Goal: Entertainment & Leisure: Consume media (video, audio)

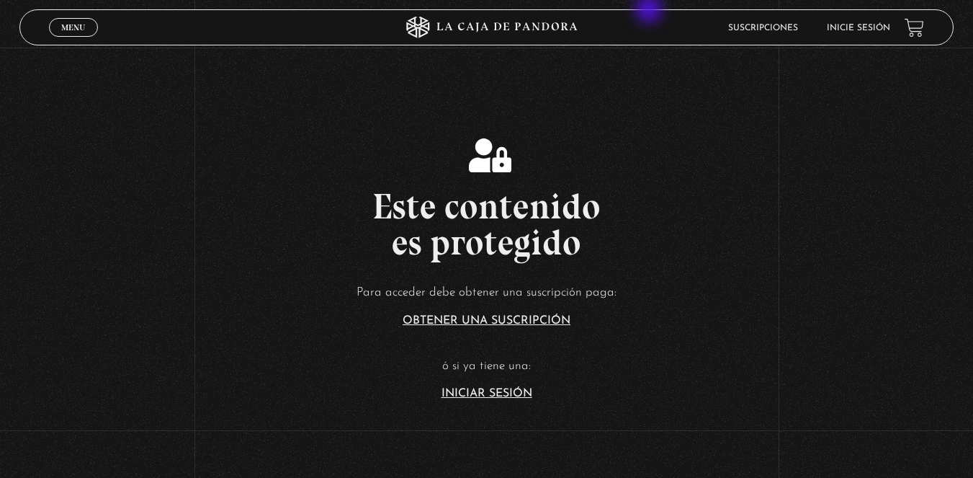
scroll to position [288, 0]
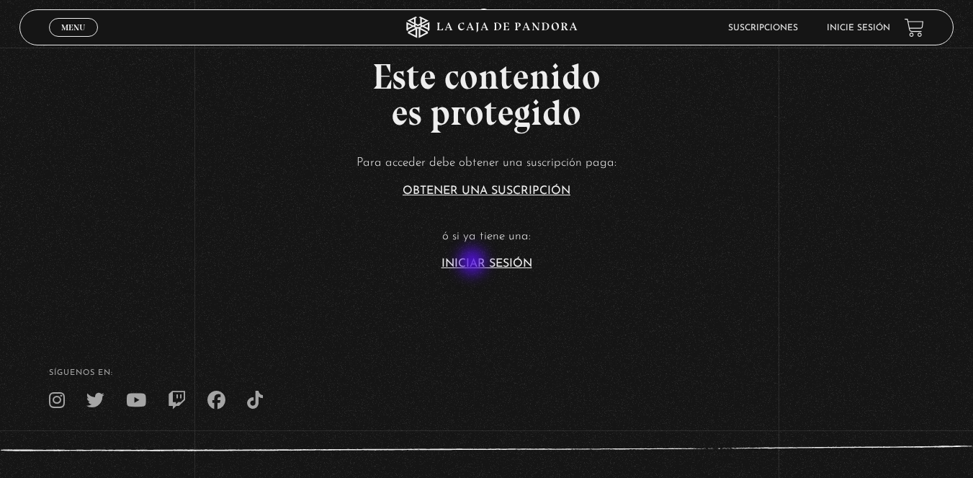
click at [474, 263] on link "Iniciar Sesión" at bounding box center [487, 264] width 91 height 12
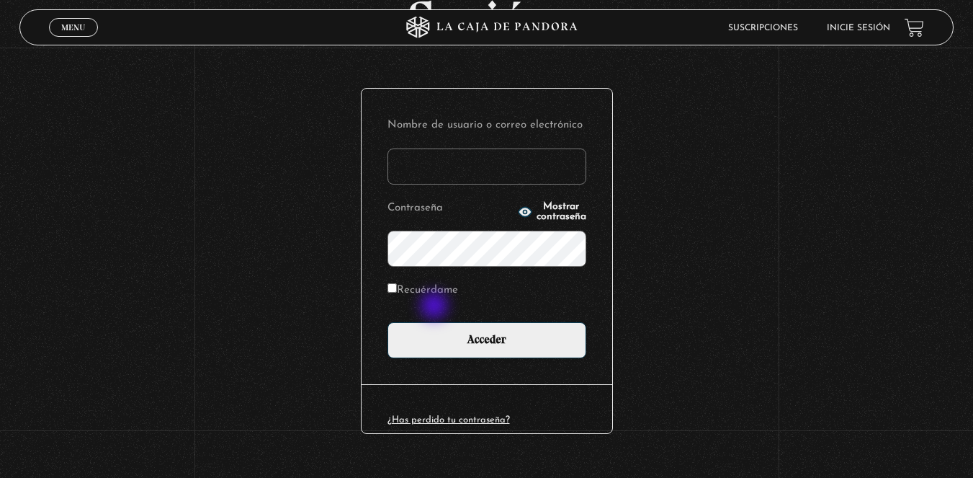
scroll to position [158, 0]
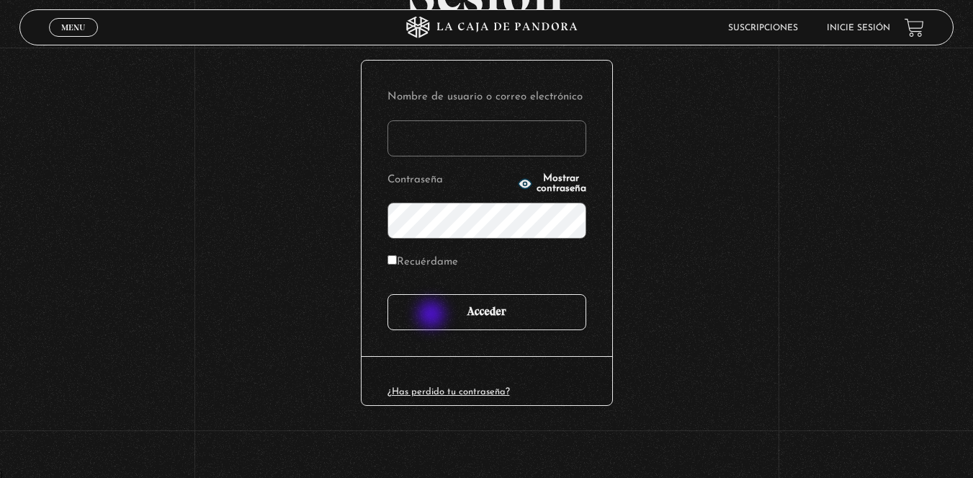
type input "pramirezm12@gmail.com"
click at [433, 315] on input "Acceder" at bounding box center [487, 312] width 199 height 36
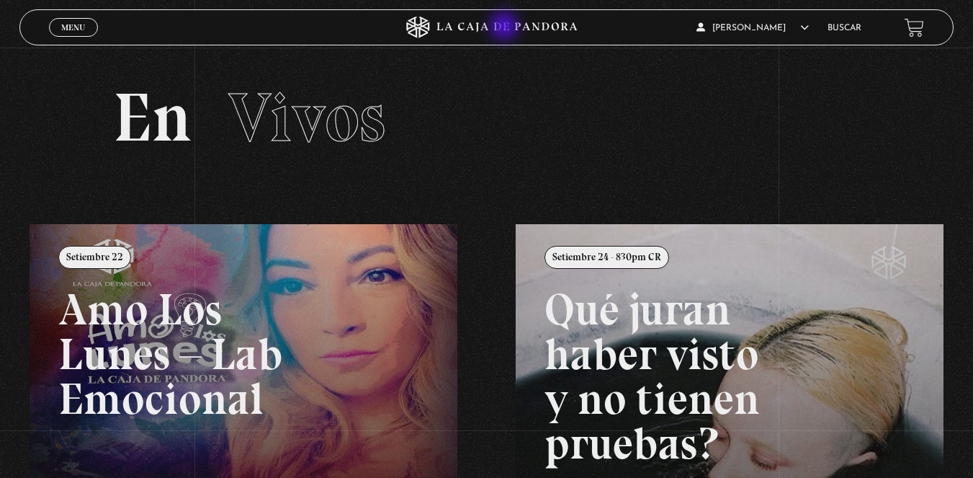
click at [506, 27] on icon at bounding box center [507, 27] width 140 height 9
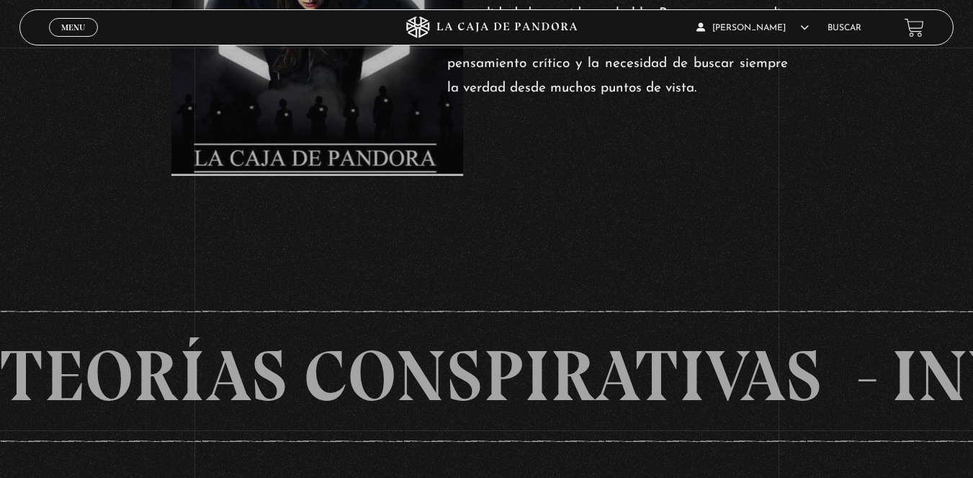
scroll to position [792, 0]
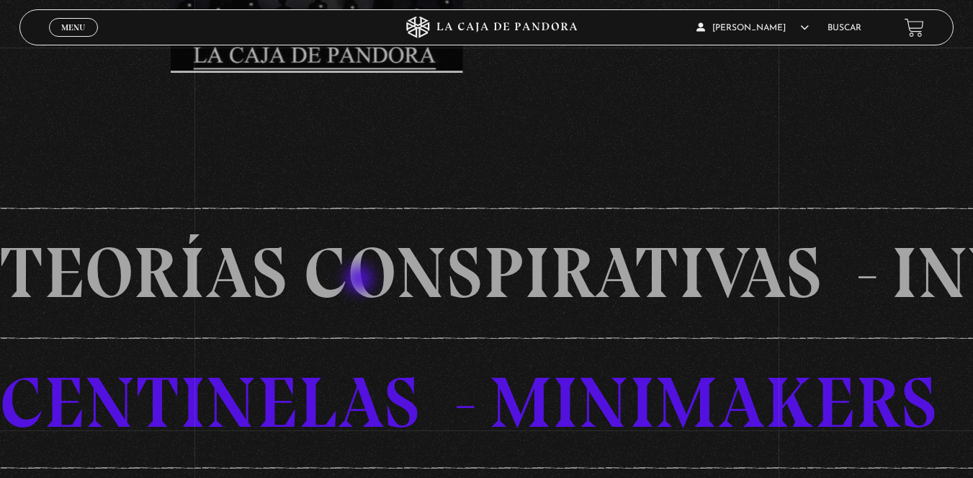
click at [361, 280] on li "TEORíAS CONSPIRATIVAS" at bounding box center [445, 272] width 892 height 130
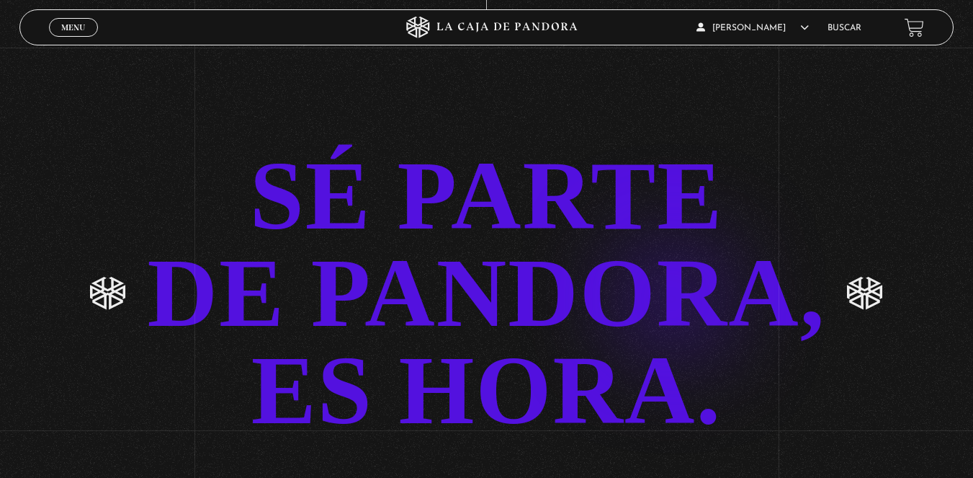
scroll to position [2701, 0]
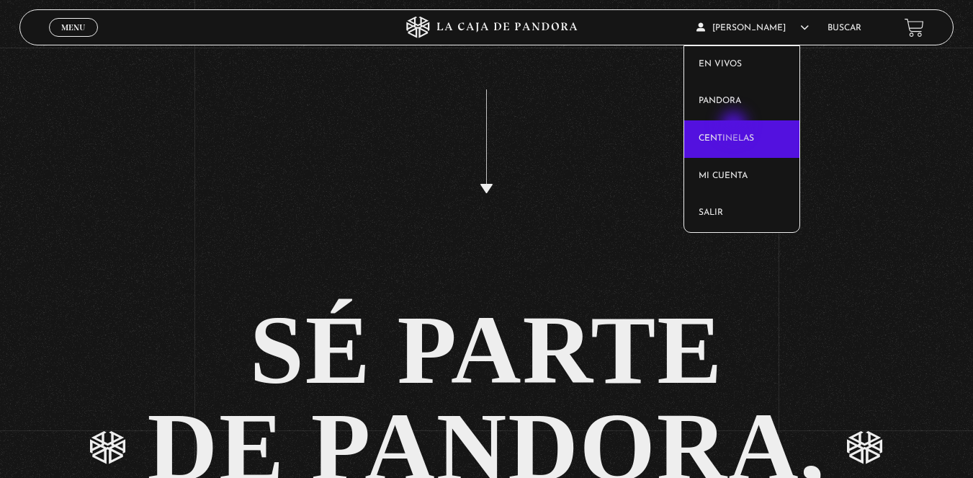
click at [736, 126] on link "Centinelas" at bounding box center [741, 138] width 115 height 37
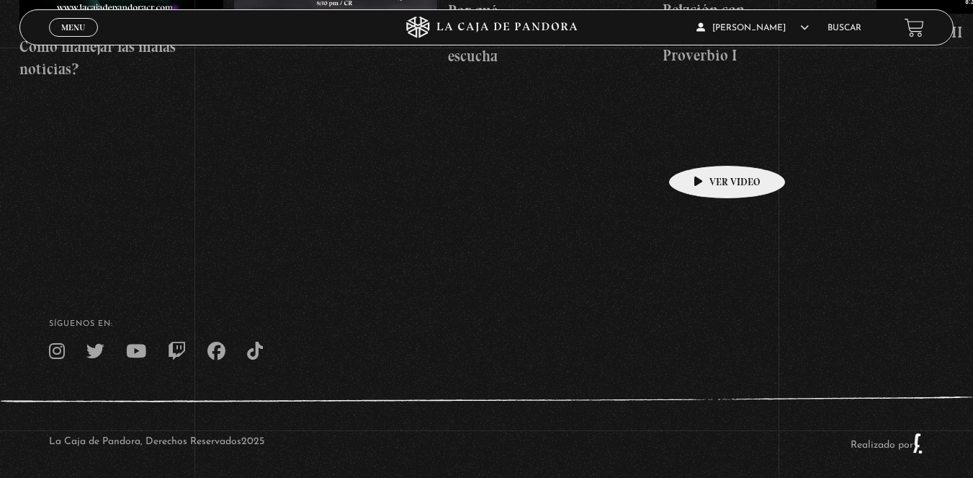
scroll to position [547, 0]
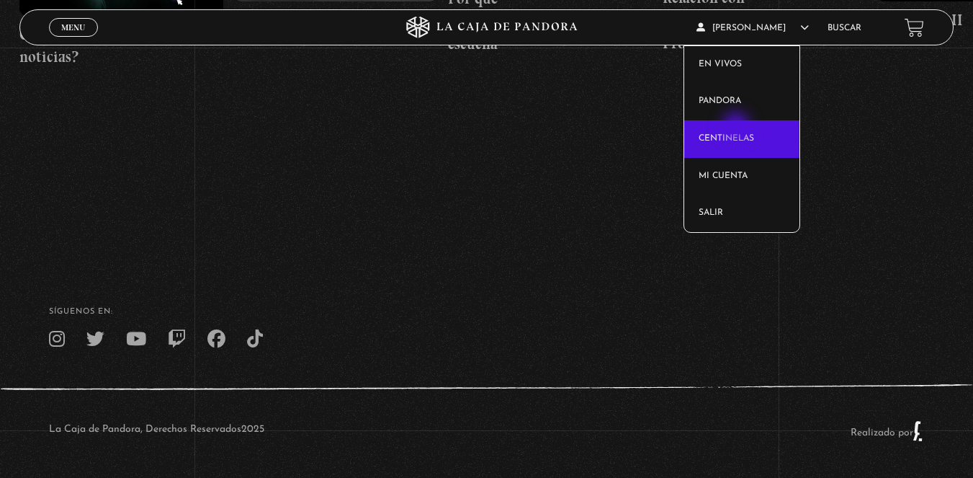
click at [738, 128] on link "Centinelas" at bounding box center [741, 138] width 115 height 37
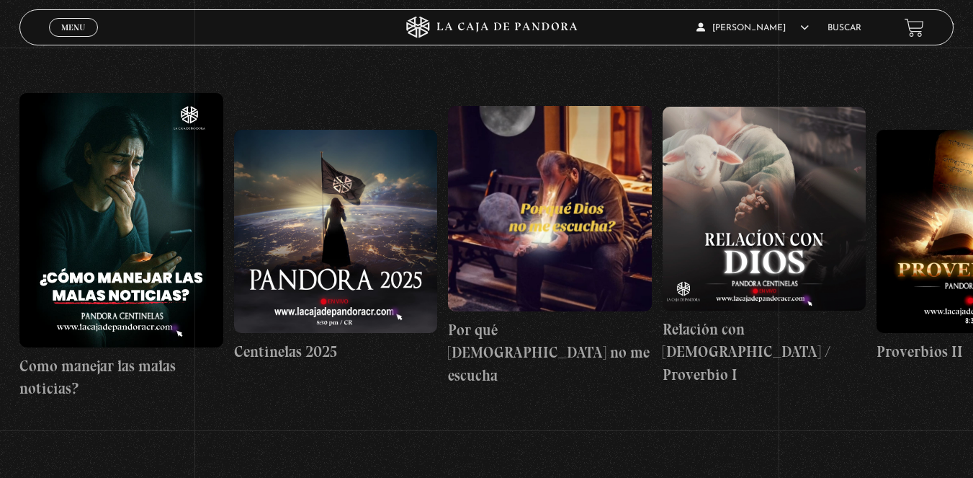
scroll to position [216, 0]
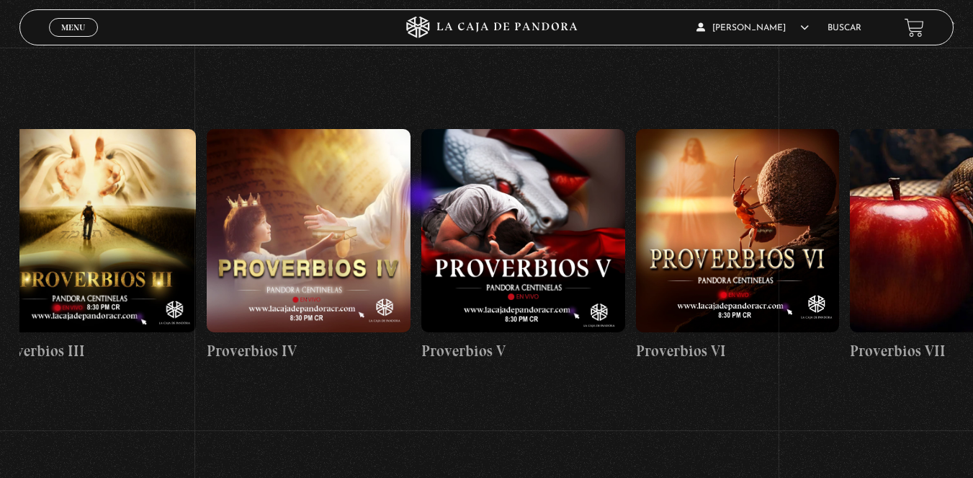
drag, startPoint x: 495, startPoint y: 195, endPoint x: 413, endPoint y: 198, distance: 82.2
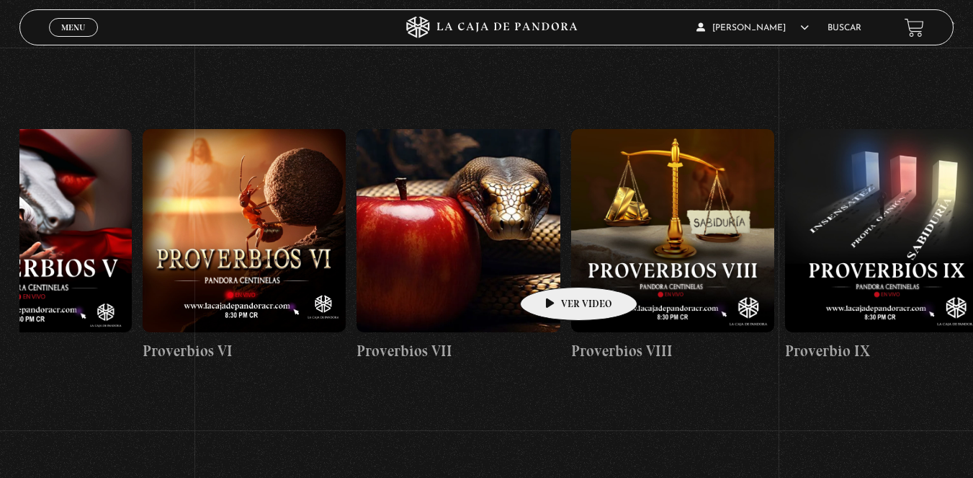
scroll to position [0, 1596]
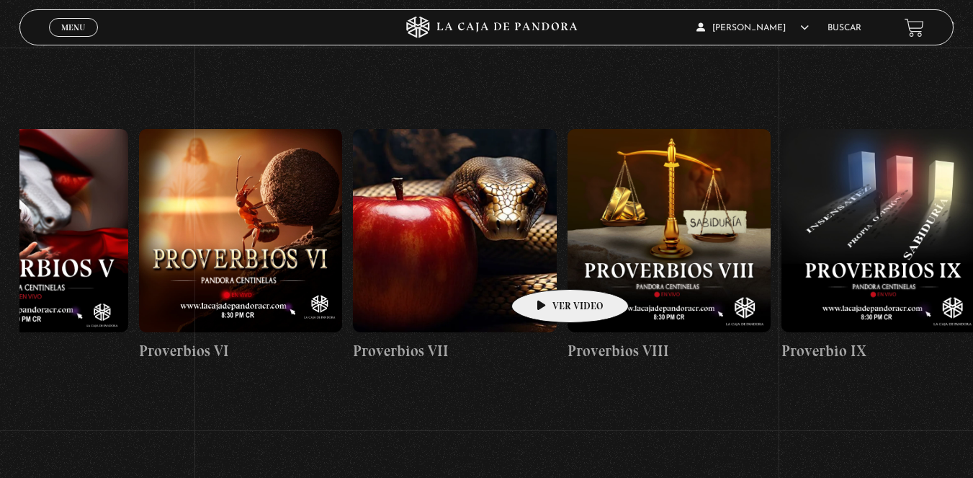
drag, startPoint x: 643, startPoint y: 265, endPoint x: 547, endPoint y: 267, distance: 95.8
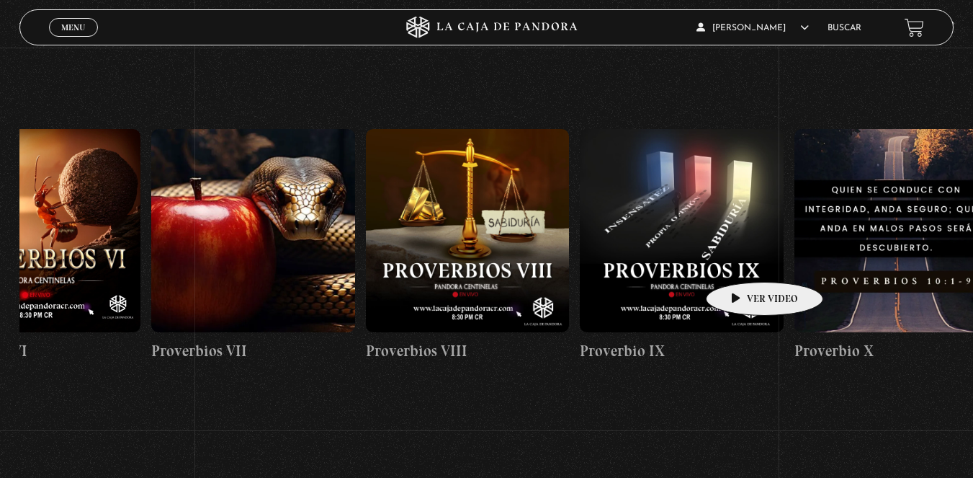
scroll to position [0, 1801]
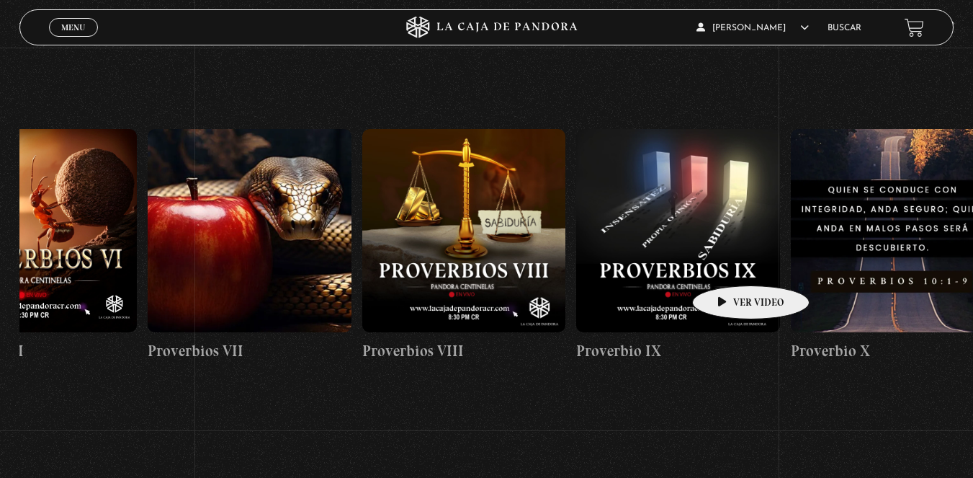
drag, startPoint x: 769, startPoint y: 259, endPoint x: 728, endPoint y: 264, distance: 41.3
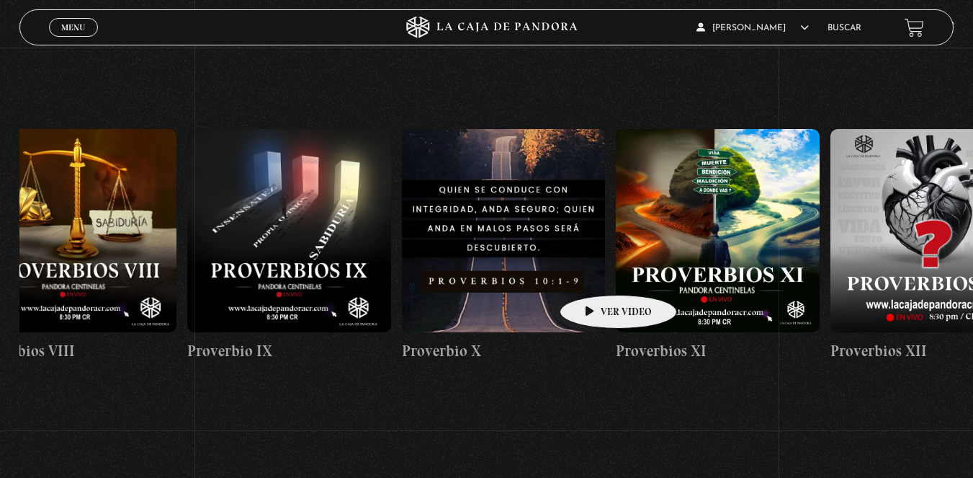
scroll to position [0, 2269]
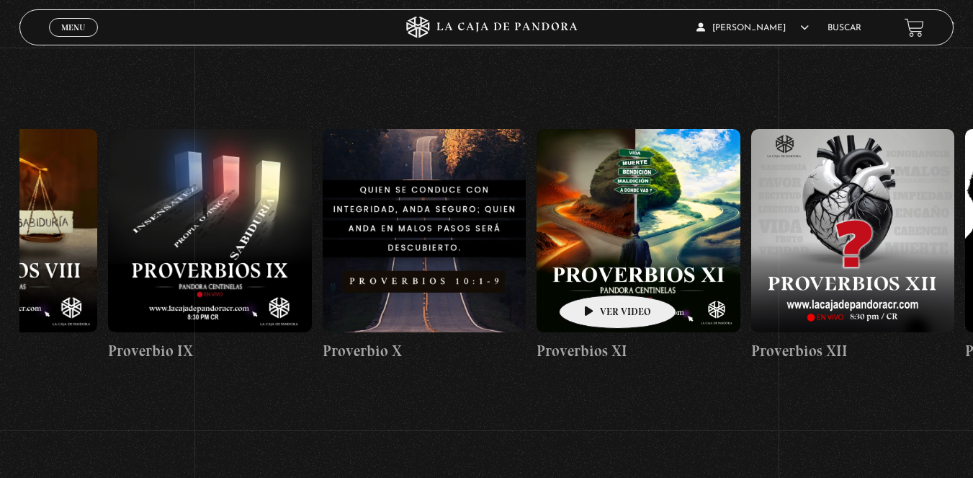
drag, startPoint x: 689, startPoint y: 268, endPoint x: 595, endPoint y: 273, distance: 93.8
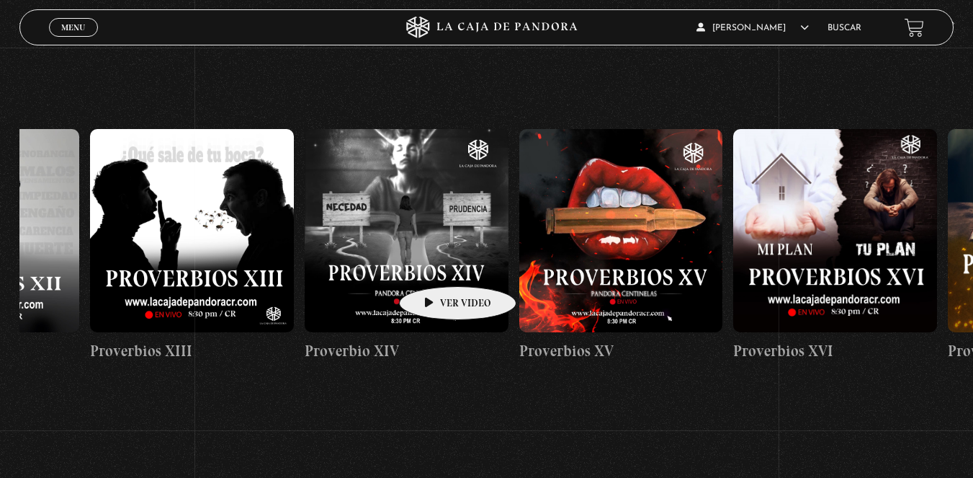
scroll to position [0, 3148]
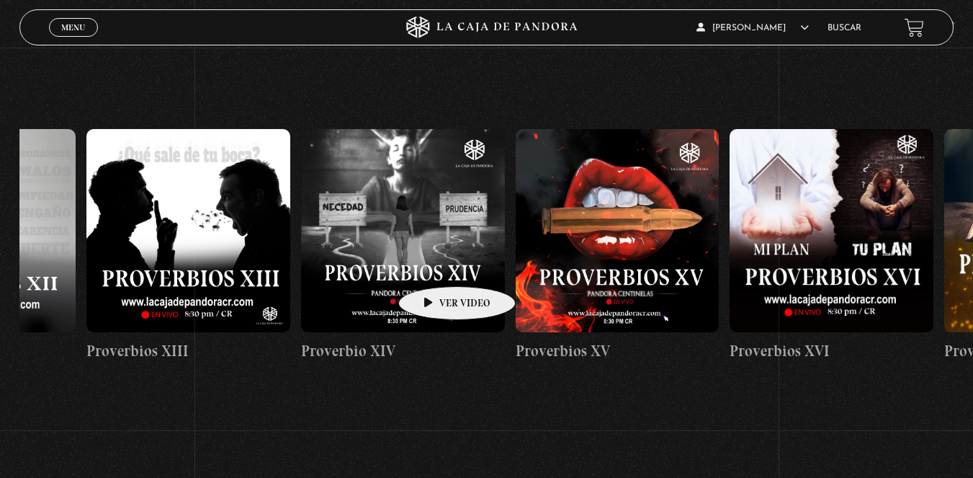
drag, startPoint x: 610, startPoint y: 258, endPoint x: 434, endPoint y: 264, distance: 175.9
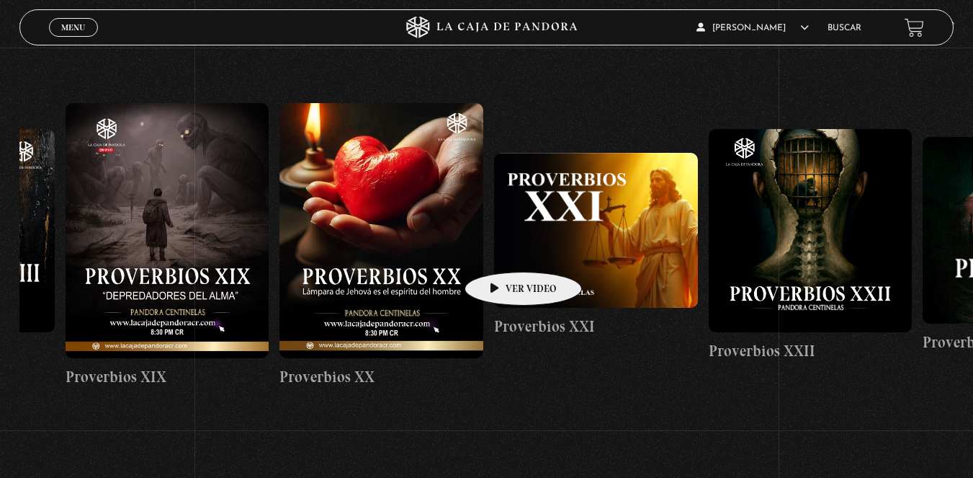
scroll to position [0, 4463]
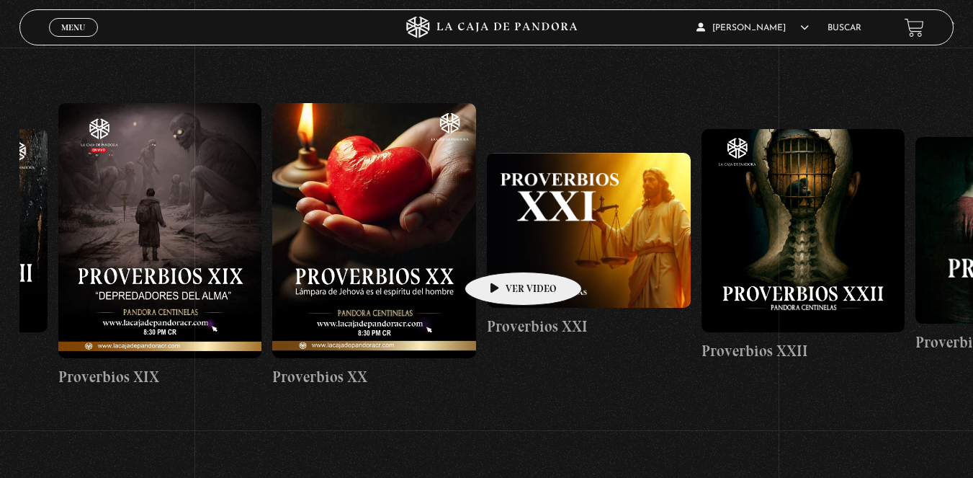
drag, startPoint x: 764, startPoint y: 238, endPoint x: 501, endPoint y: 250, distance: 263.2
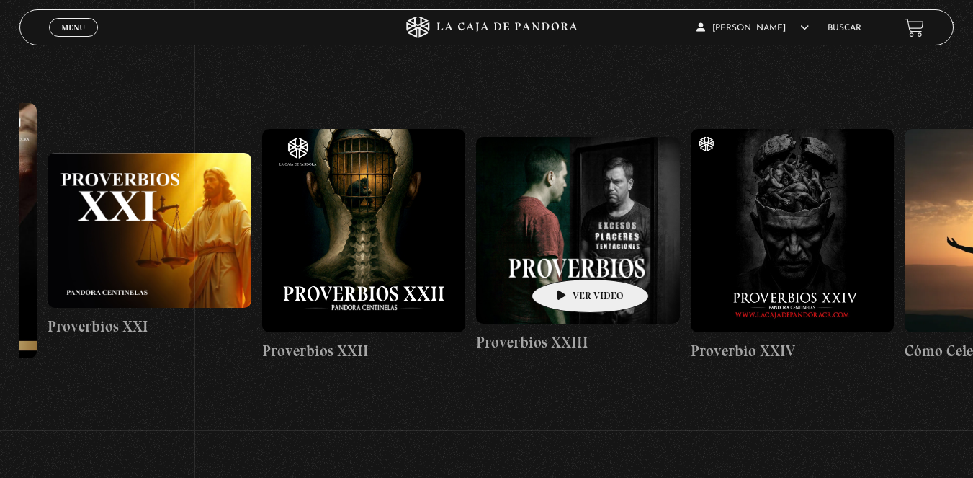
scroll to position [0, 4927]
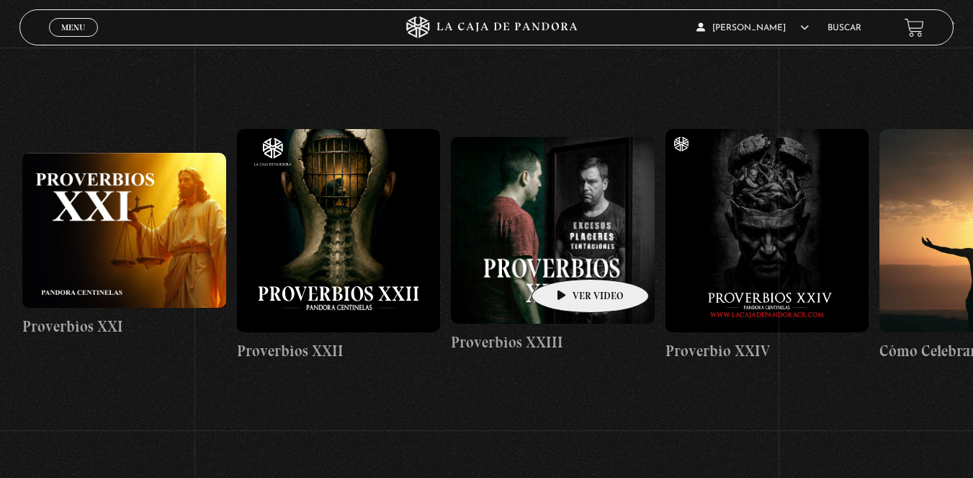
drag, startPoint x: 651, startPoint y: 249, endPoint x: 567, endPoint y: 257, distance: 84.7
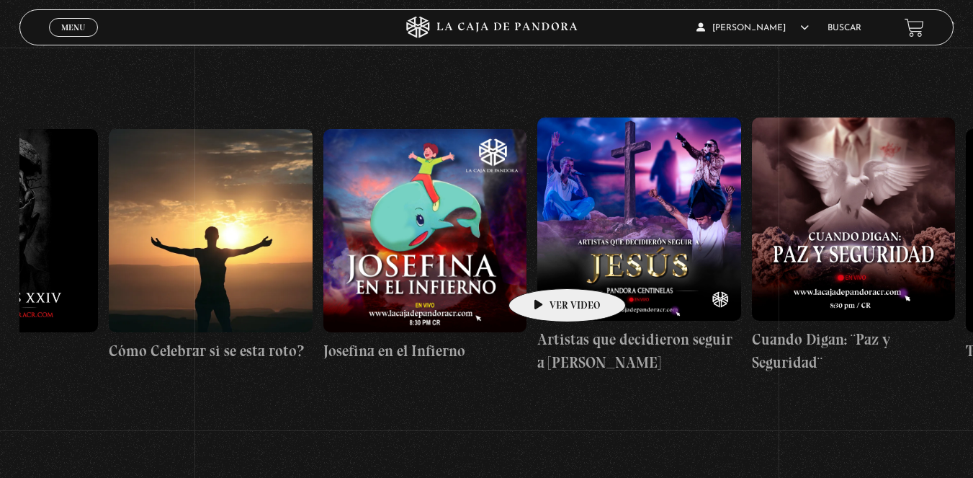
scroll to position [0, 5702]
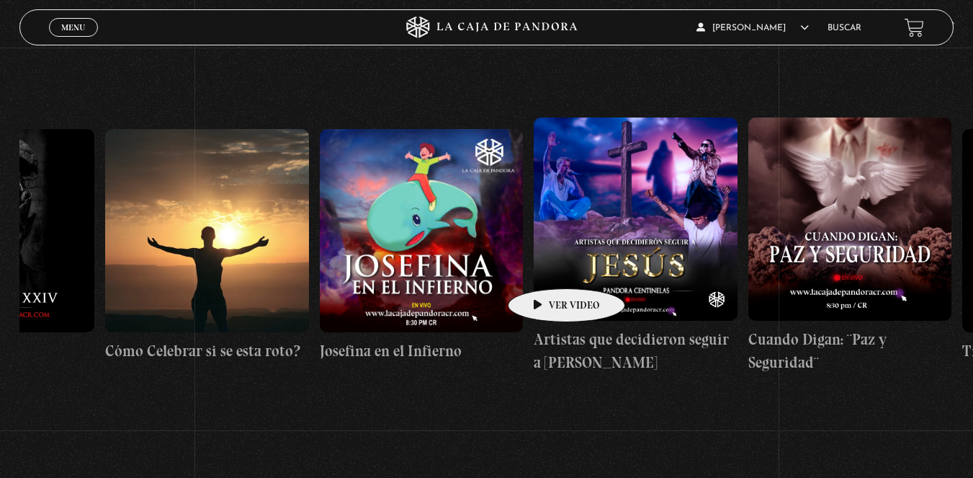
drag, startPoint x: 699, startPoint y: 254, endPoint x: 544, endPoint y: 267, distance: 155.4
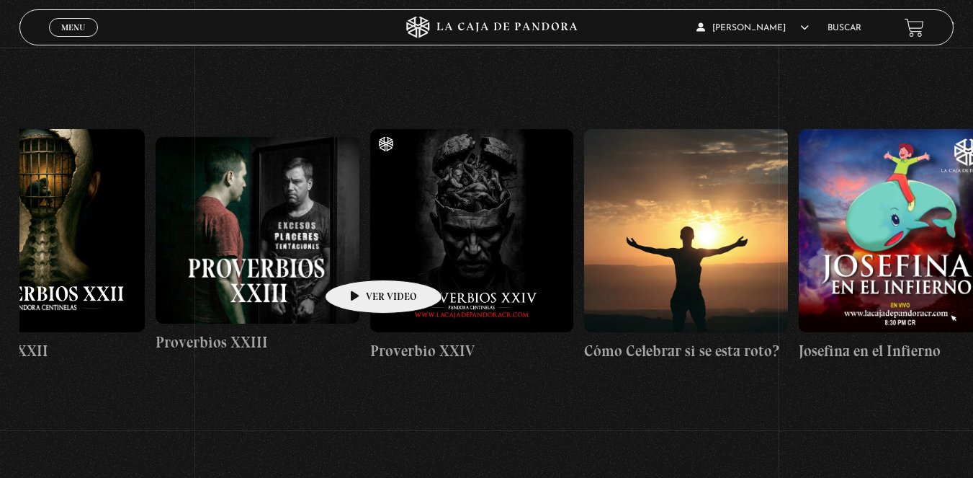
drag, startPoint x: 268, startPoint y: 247, endPoint x: 366, endPoint y: 274, distance: 101.7
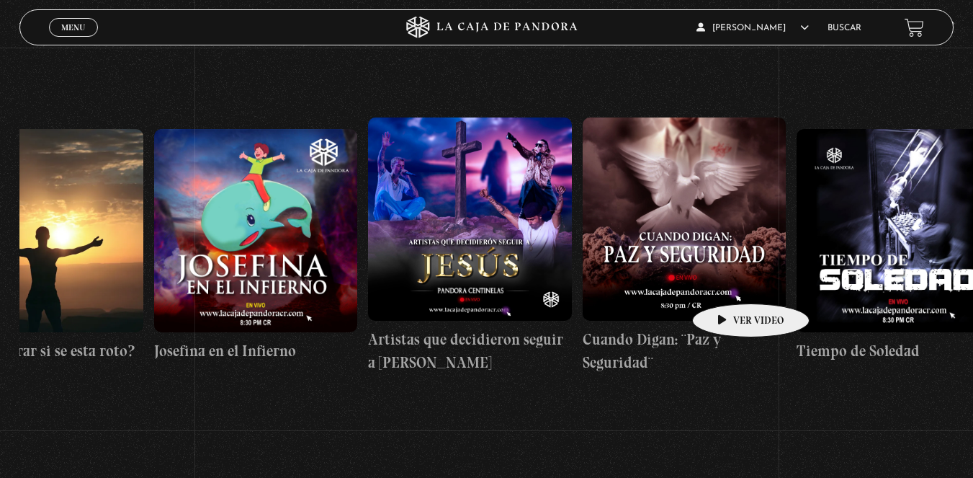
scroll to position [0, 5965]
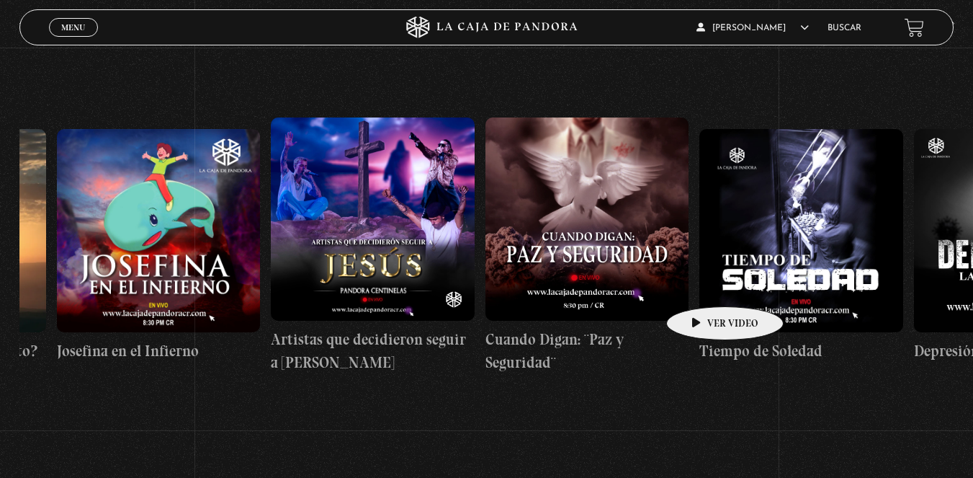
drag, startPoint x: 852, startPoint y: 277, endPoint x: 702, endPoint y: 285, distance: 150.0
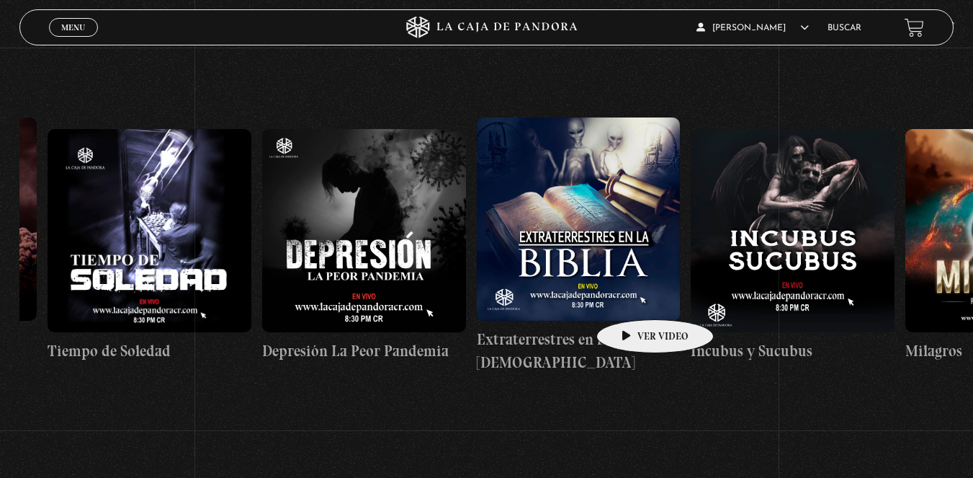
scroll to position [0, 6620]
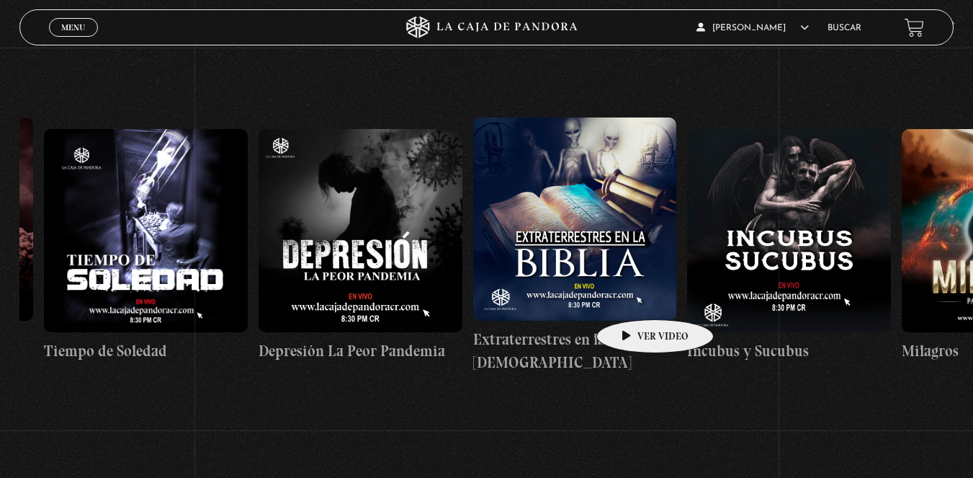
drag, startPoint x: 764, startPoint y: 289, endPoint x: 632, endPoint y: 298, distance: 131.4
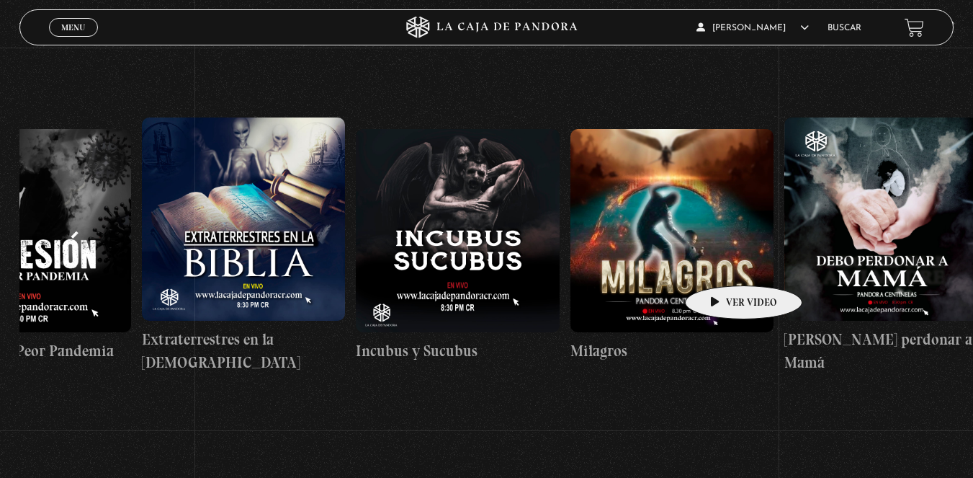
scroll to position [0, 7038]
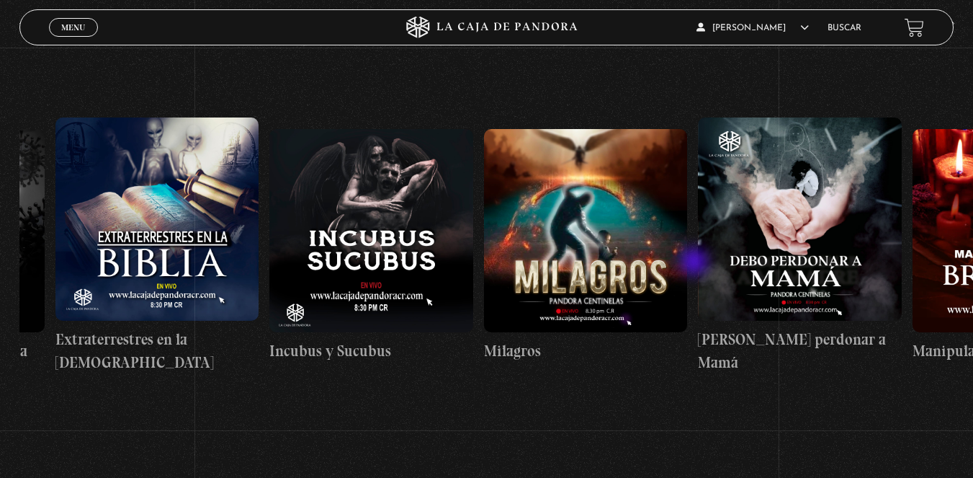
drag, startPoint x: 779, startPoint y: 266, endPoint x: 696, endPoint y: 263, distance: 83.6
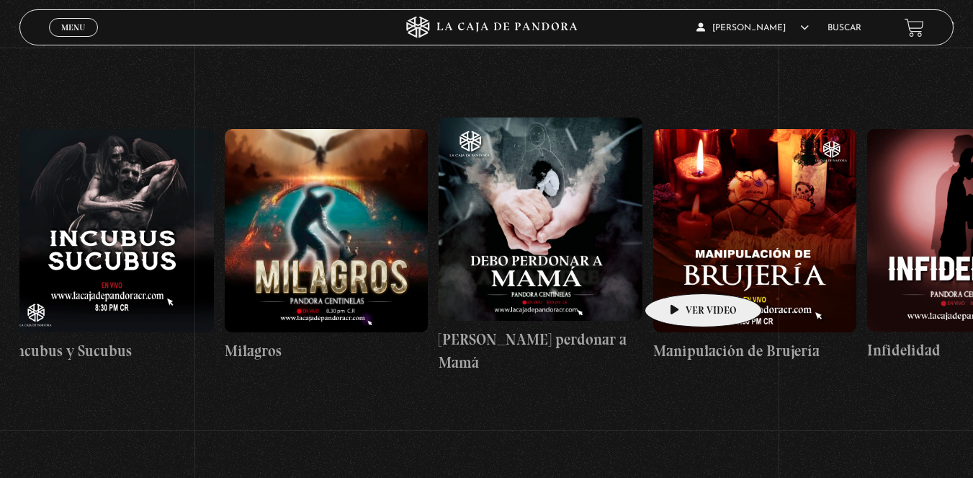
scroll to position [0, 7398]
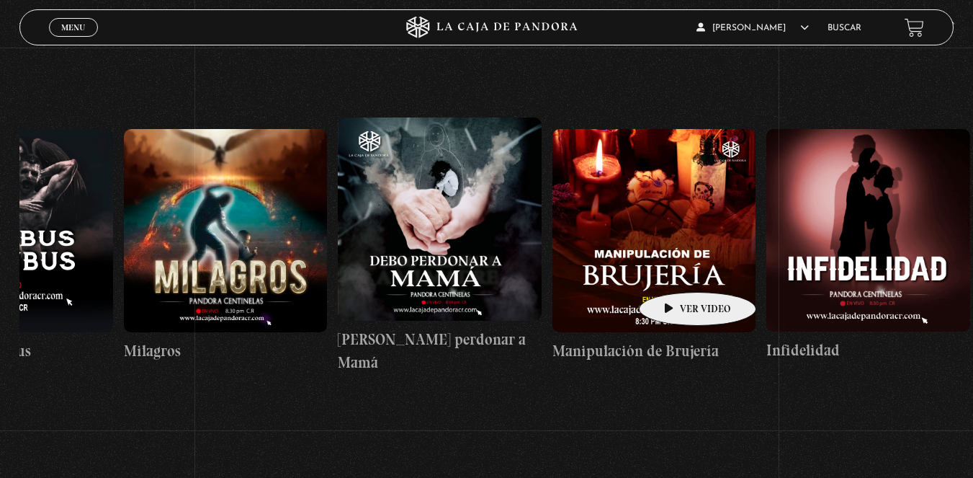
drag, startPoint x: 747, startPoint y: 284, endPoint x: 675, endPoint y: 270, distance: 73.3
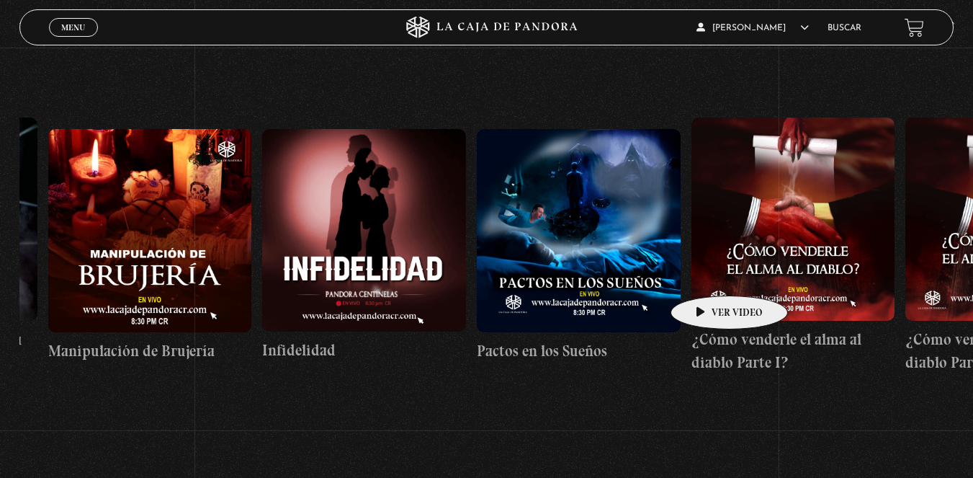
scroll to position [0, 8047]
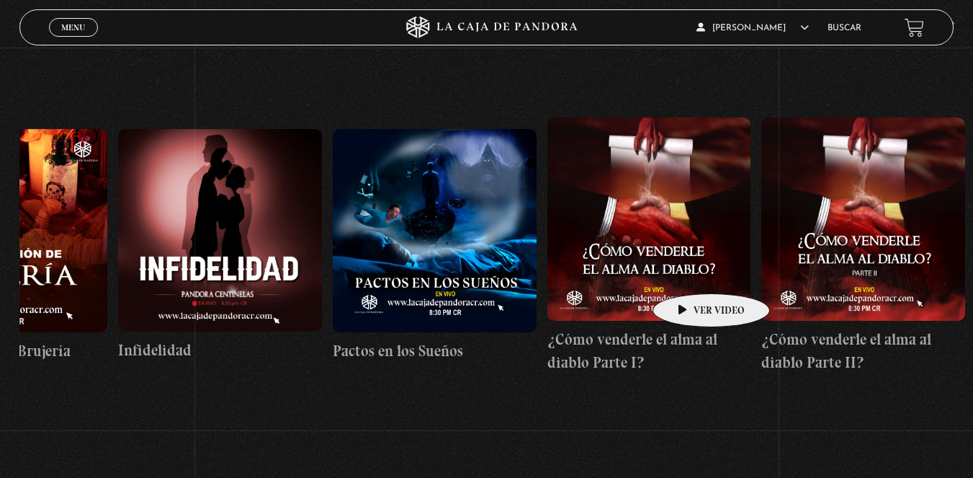
drag, startPoint x: 820, startPoint y: 282, endPoint x: 689, endPoint y: 272, distance: 131.6
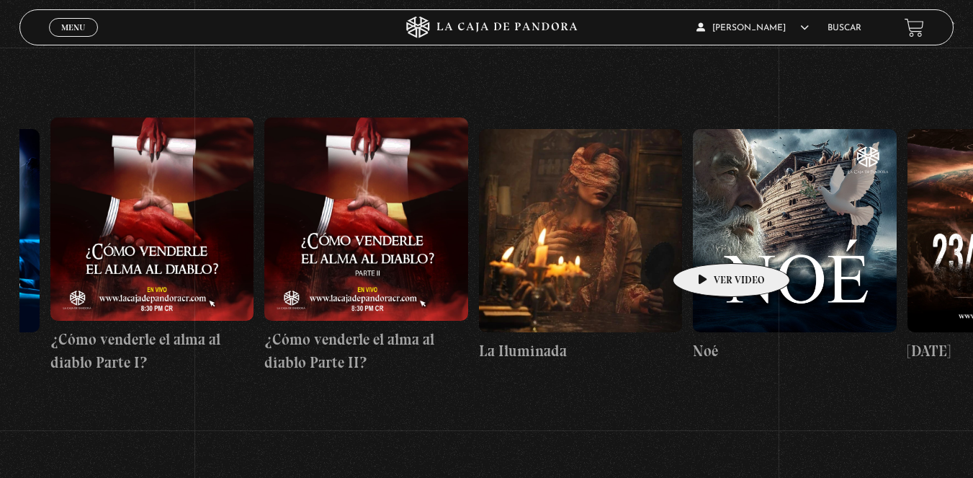
scroll to position [0, 8713]
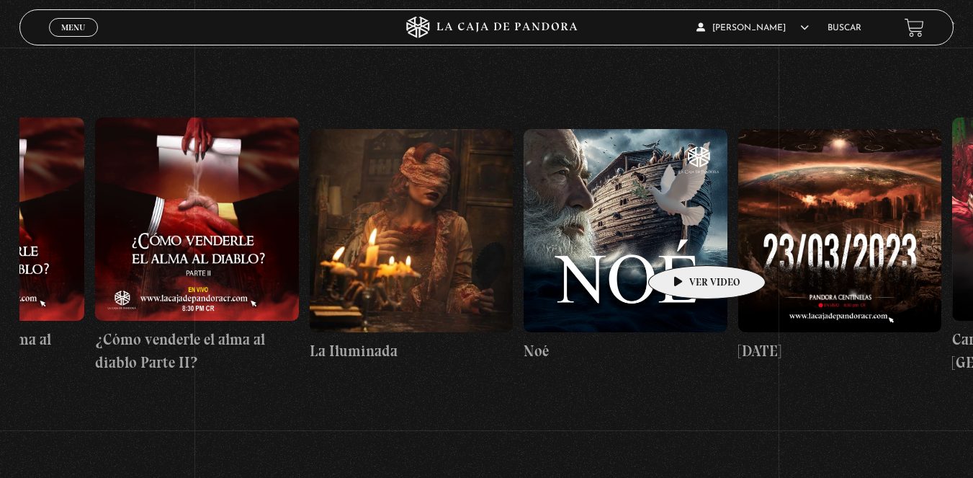
drag, startPoint x: 818, startPoint y: 243, endPoint x: 684, endPoint y: 243, distance: 133.3
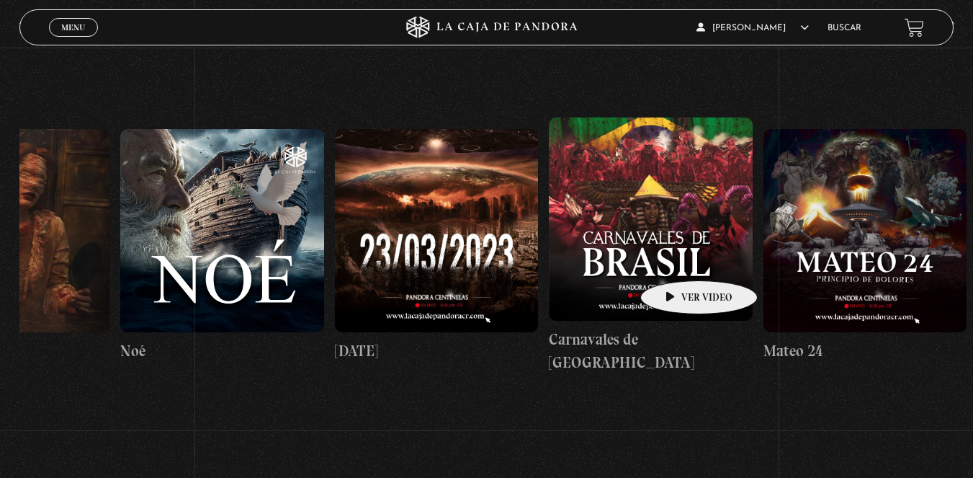
scroll to position [0, 9127]
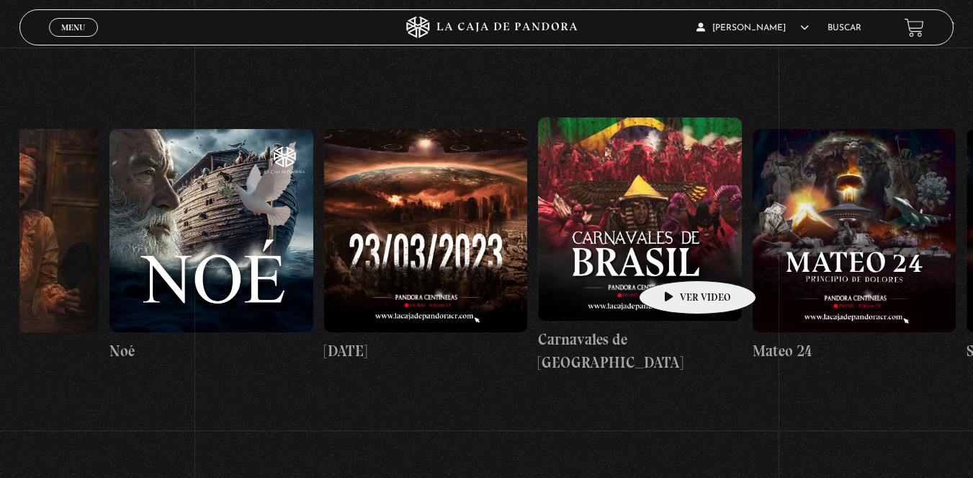
drag, startPoint x: 758, startPoint y: 260, endPoint x: 675, endPoint y: 259, distance: 82.9
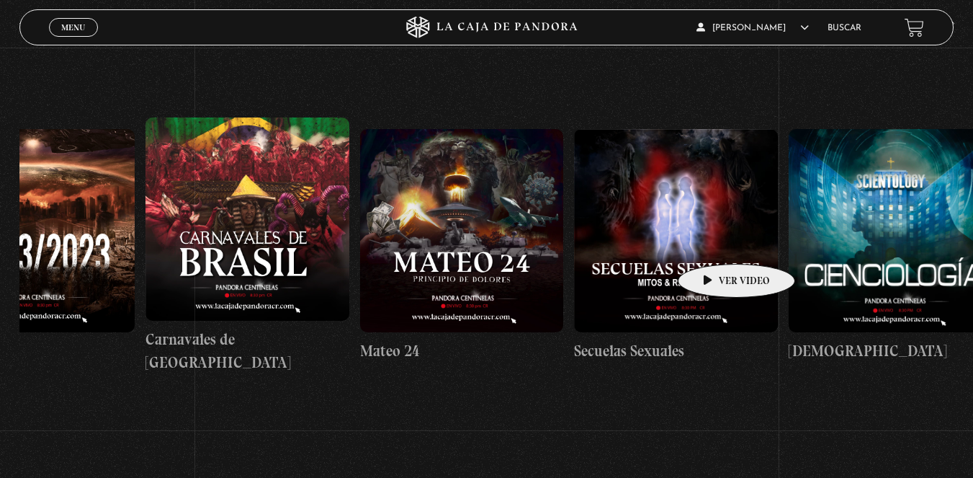
scroll to position [0, 9534]
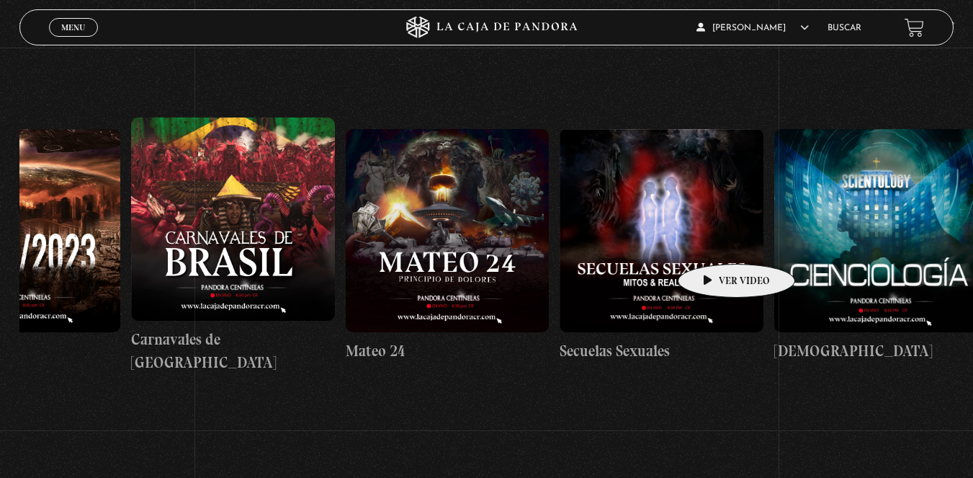
drag, startPoint x: 795, startPoint y: 240, endPoint x: 714, endPoint y: 242, distance: 81.4
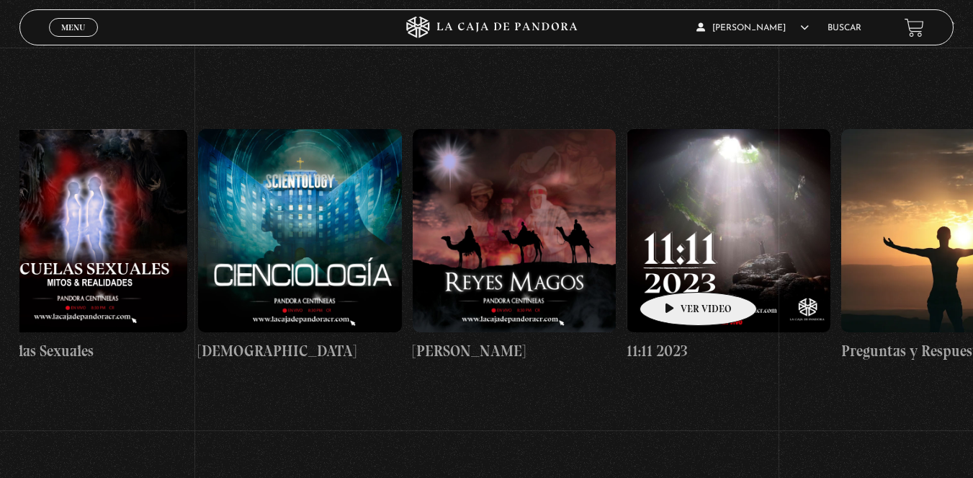
scroll to position [0, 10172]
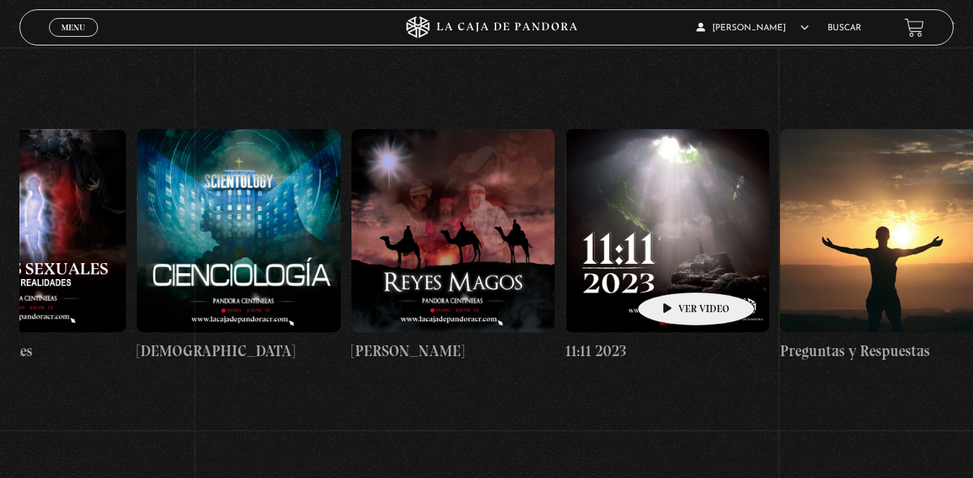
drag, startPoint x: 801, startPoint y: 262, endPoint x: 674, endPoint y: 270, distance: 127.8
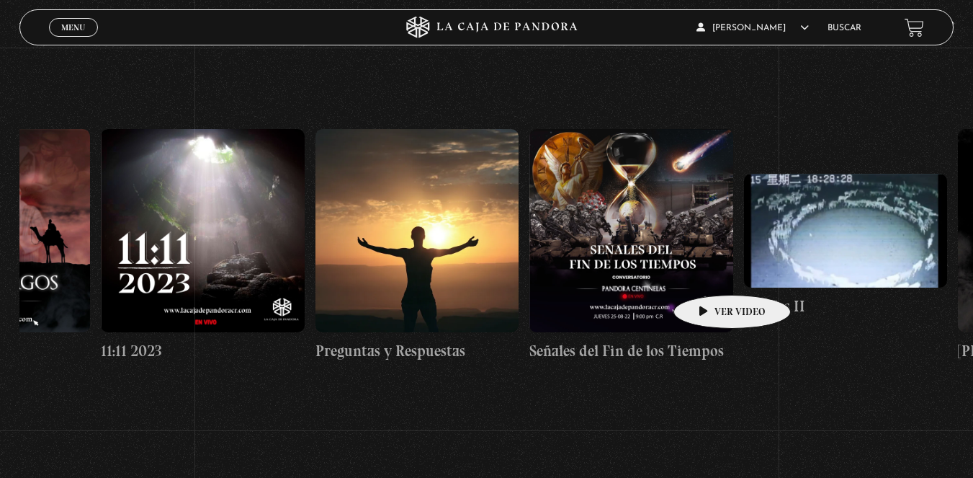
scroll to position [0, 10838]
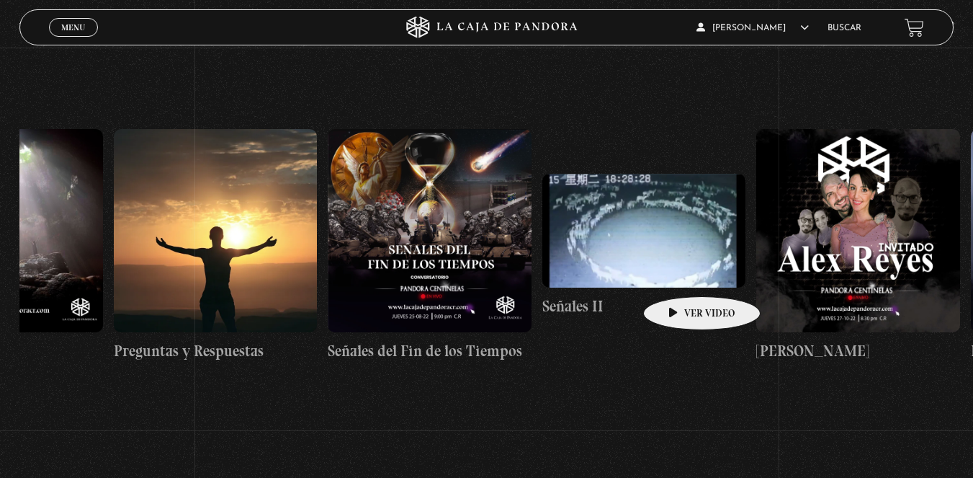
drag, startPoint x: 813, startPoint y: 260, endPoint x: 679, endPoint y: 274, distance: 134.0
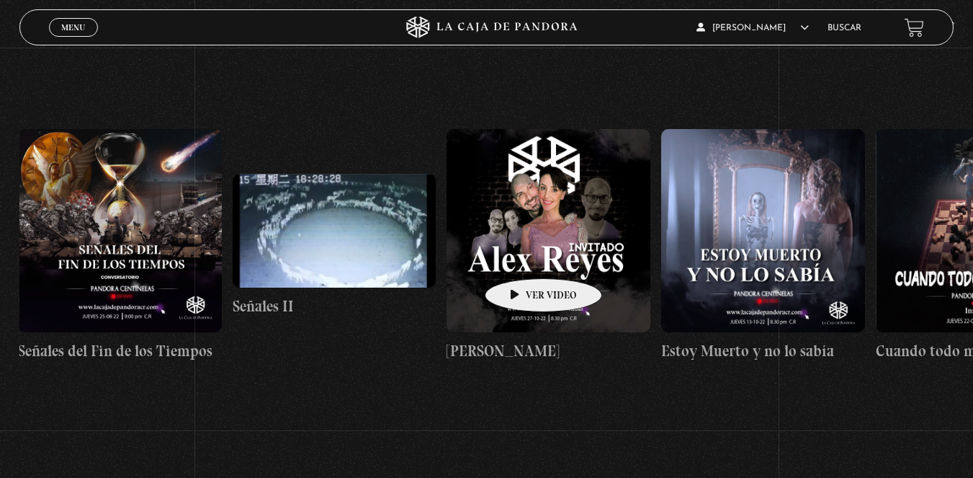
scroll to position [0, 11663]
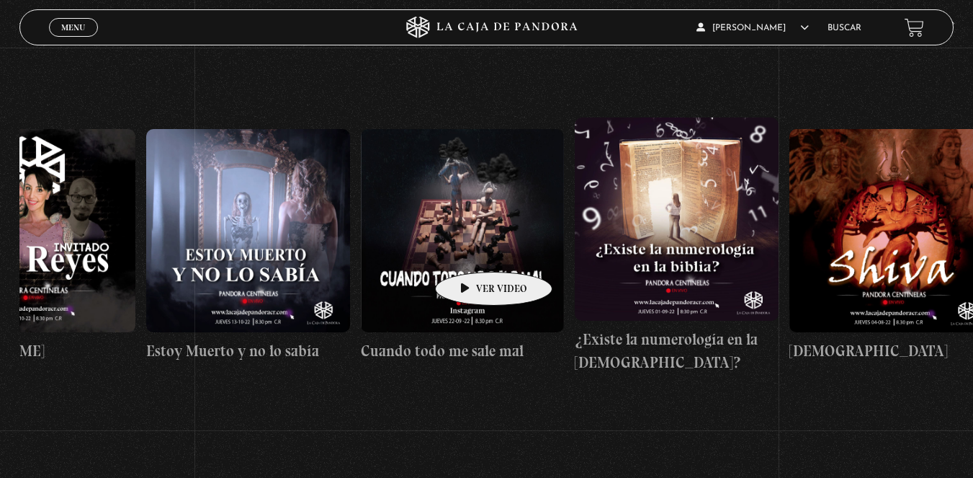
drag, startPoint x: 636, startPoint y: 264, endPoint x: 471, endPoint y: 250, distance: 165.5
click at [471, 250] on div "Como manejar las malas noticias? Centinelas 2025 Por qué [DEMOGRAPHIC_DATA] no …" at bounding box center [896, 245] width 25079 height 397
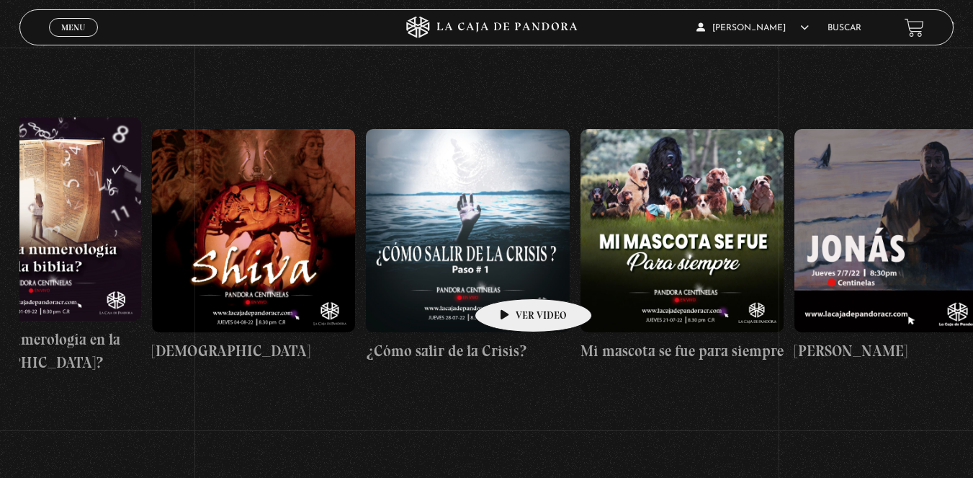
scroll to position [0, 12304]
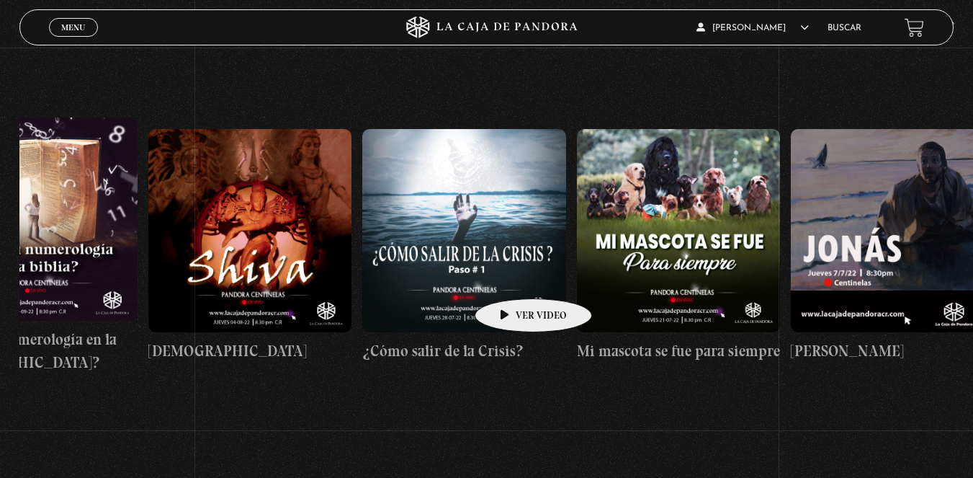
drag, startPoint x: 639, startPoint y: 269, endPoint x: 511, endPoint y: 277, distance: 128.4
click at [511, 277] on div "Como manejar las malas noticias? Centinelas 2025 Por qué [DEMOGRAPHIC_DATA] no …" at bounding box center [254, 245] width 25079 height 397
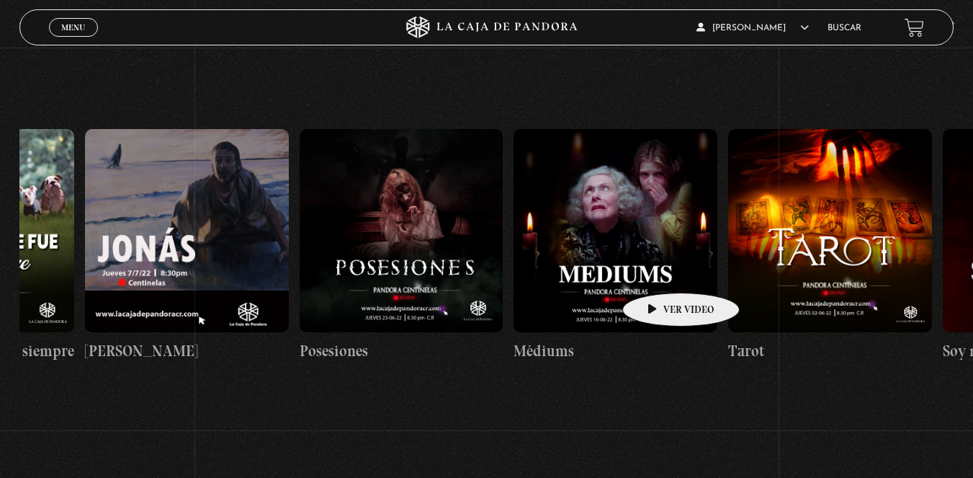
scroll to position [0, 13089]
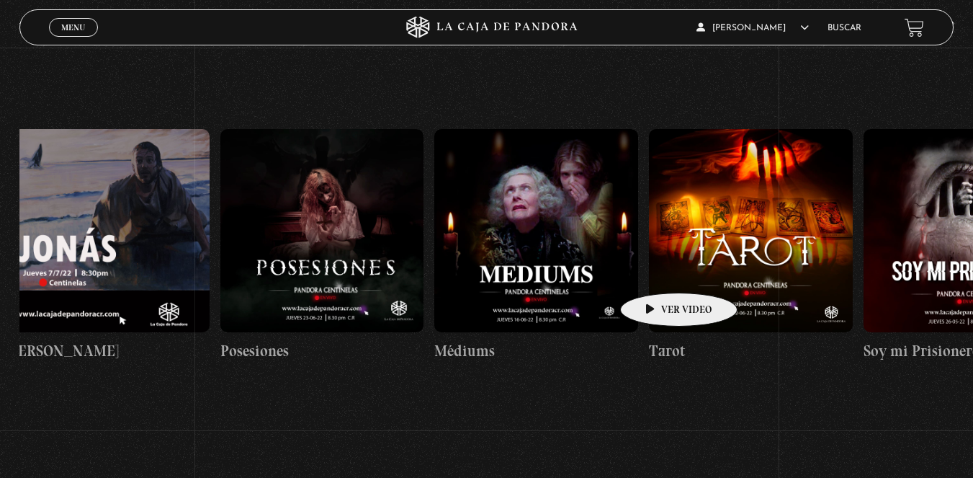
drag, startPoint x: 813, startPoint y: 259, endPoint x: 656, endPoint y: 271, distance: 157.5
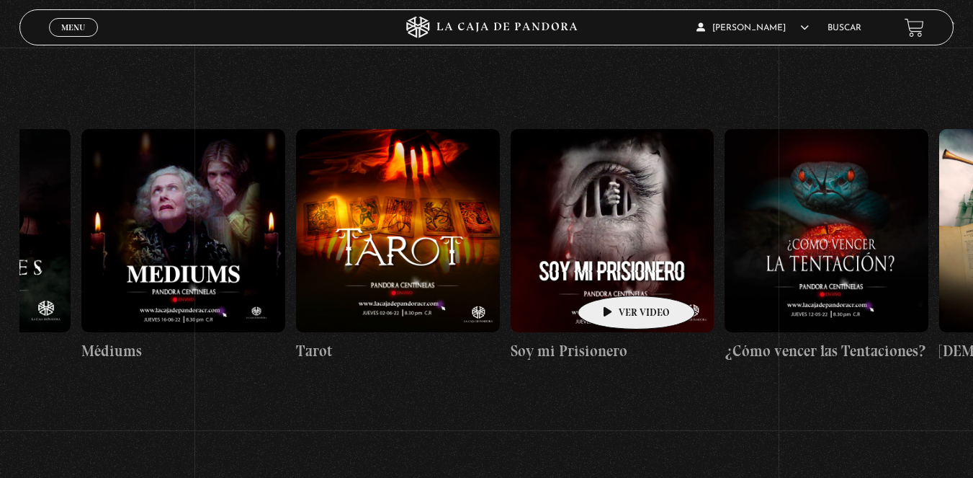
scroll to position [0, 13453]
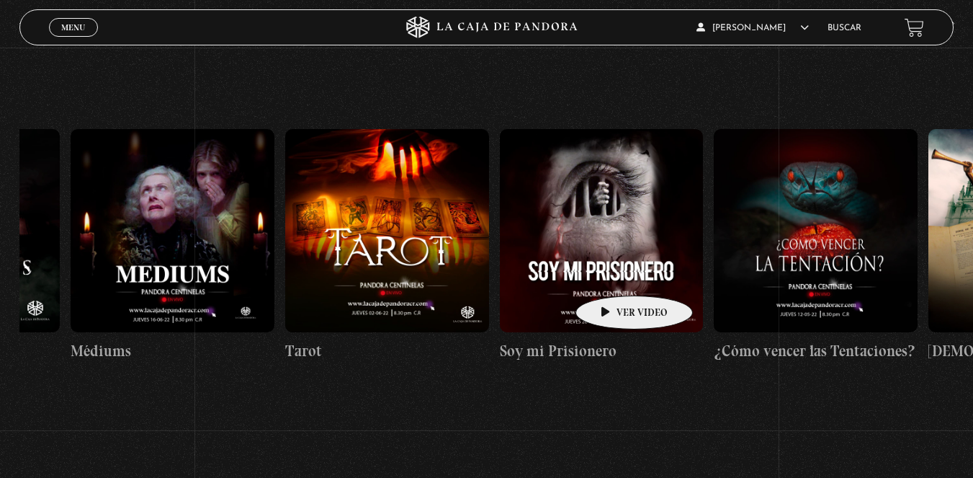
drag, startPoint x: 684, startPoint y: 269, endPoint x: 612, endPoint y: 274, distance: 72.9
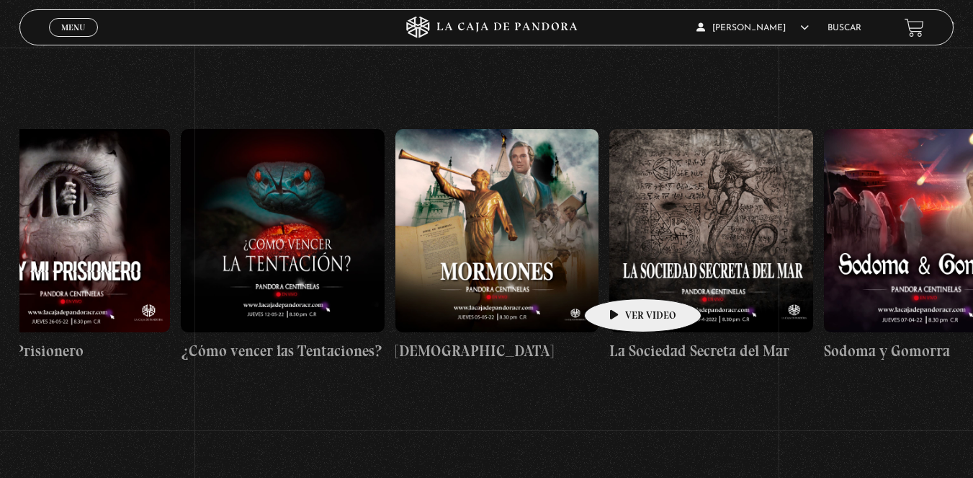
scroll to position [0, 14177]
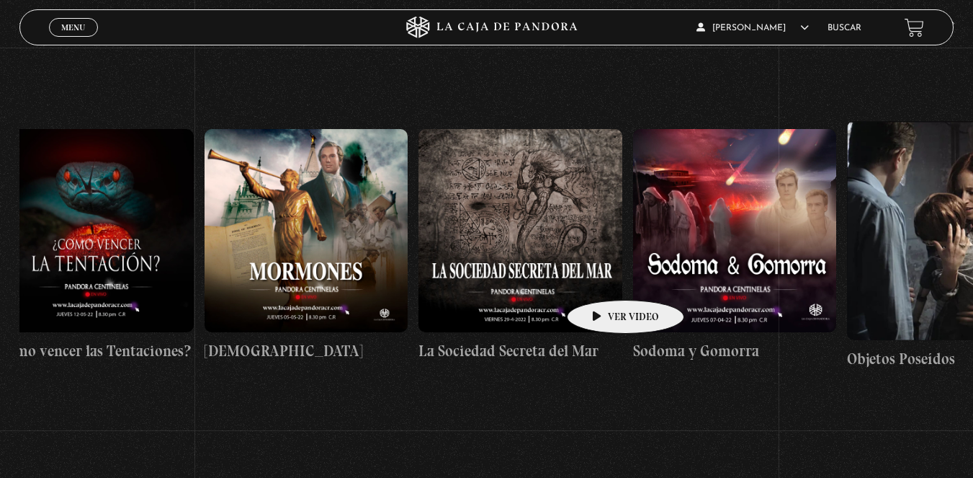
drag, startPoint x: 748, startPoint y: 261, endPoint x: 603, endPoint y: 278, distance: 145.8
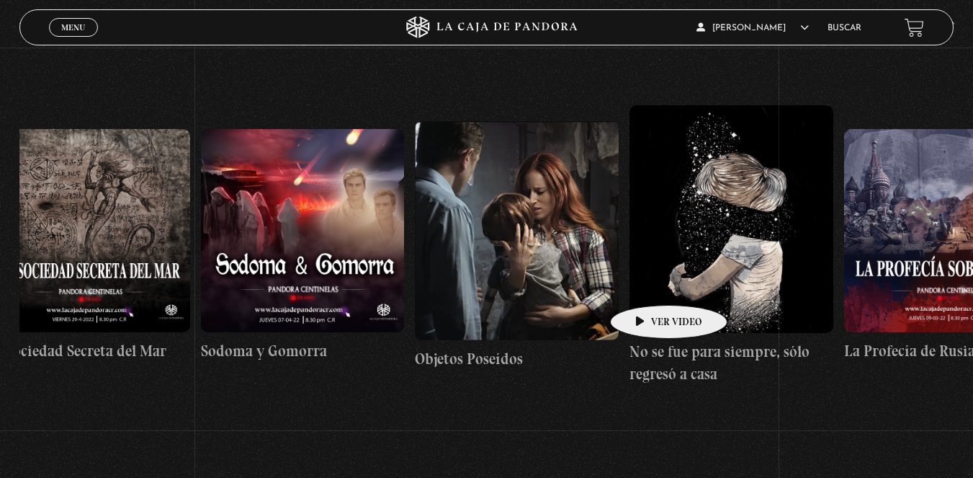
scroll to position [0, 14656]
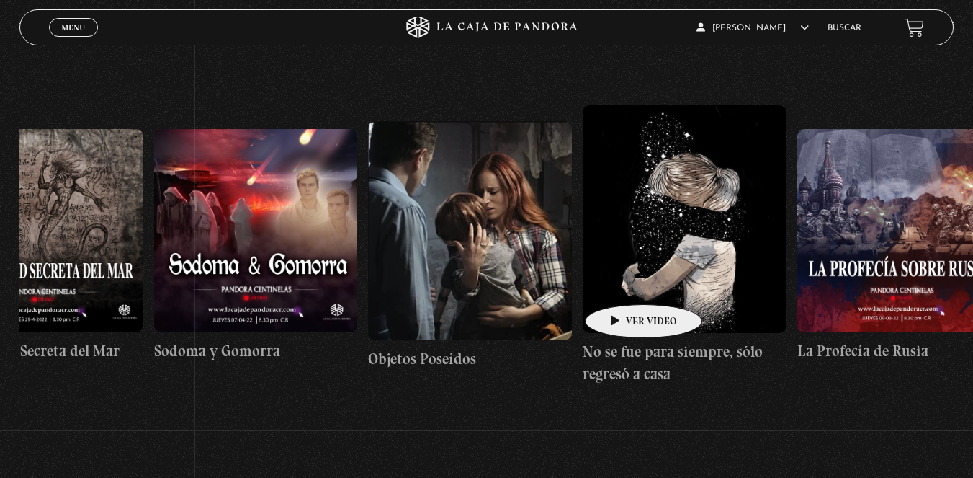
drag, startPoint x: 711, startPoint y: 272, endPoint x: 621, endPoint y: 282, distance: 90.6
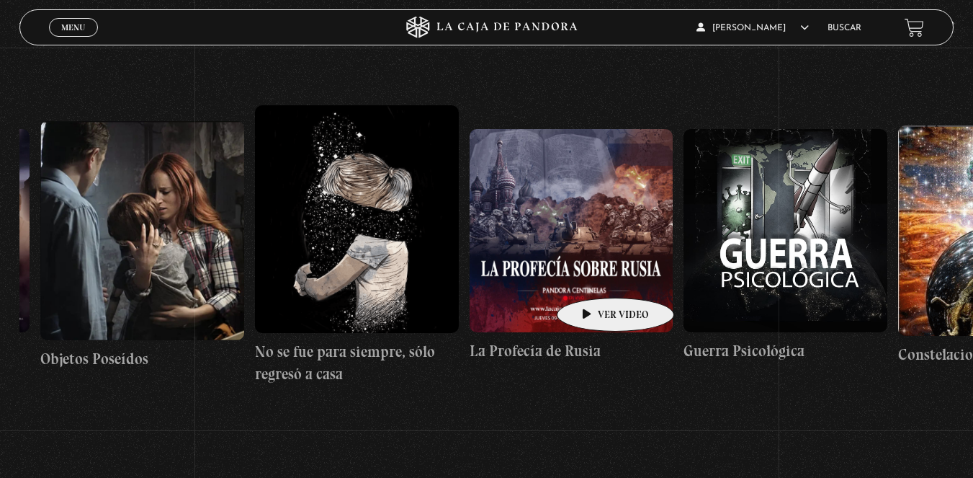
scroll to position [0, 15023]
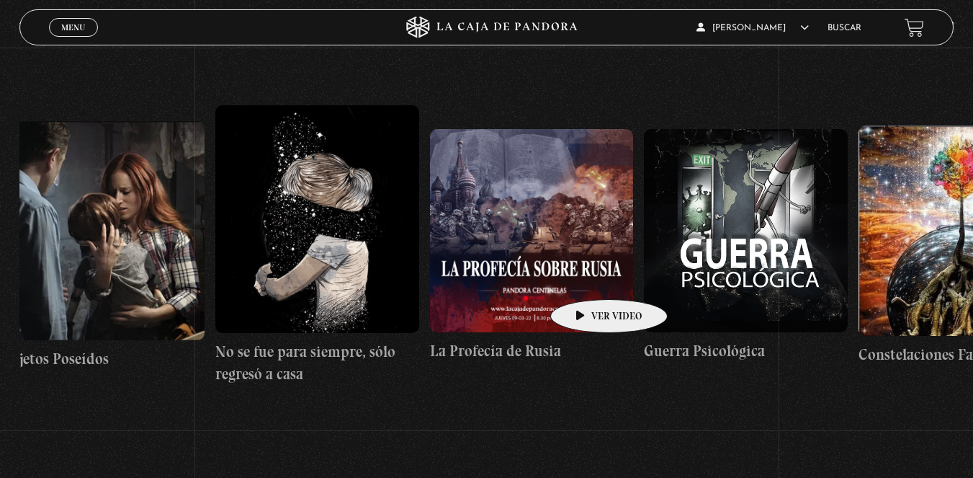
drag, startPoint x: 660, startPoint y: 267, endPoint x: 586, endPoint y: 277, distance: 74.2
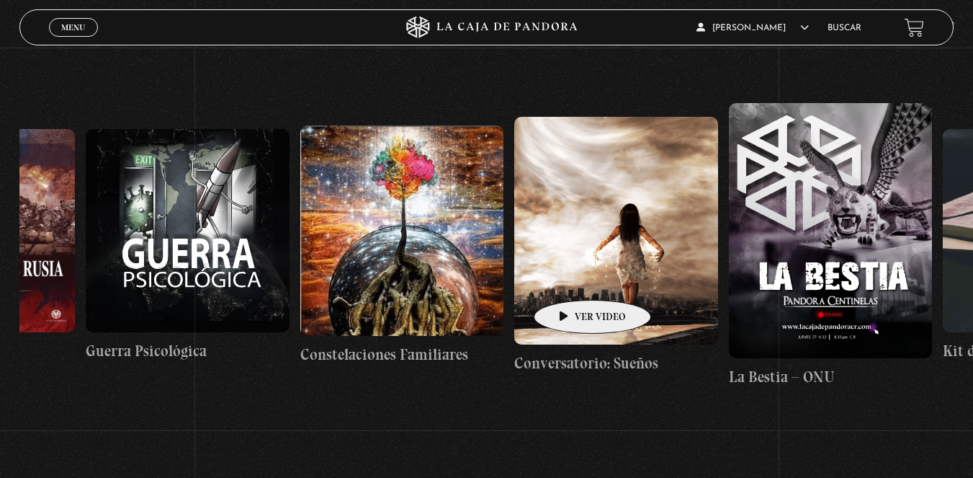
scroll to position [0, 15686]
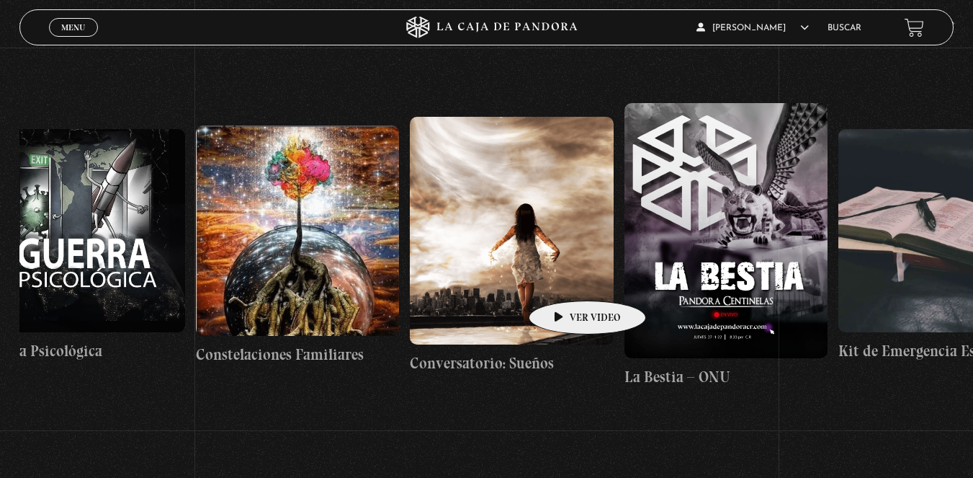
drag, startPoint x: 697, startPoint y: 268, endPoint x: 565, endPoint y: 279, distance: 133.0
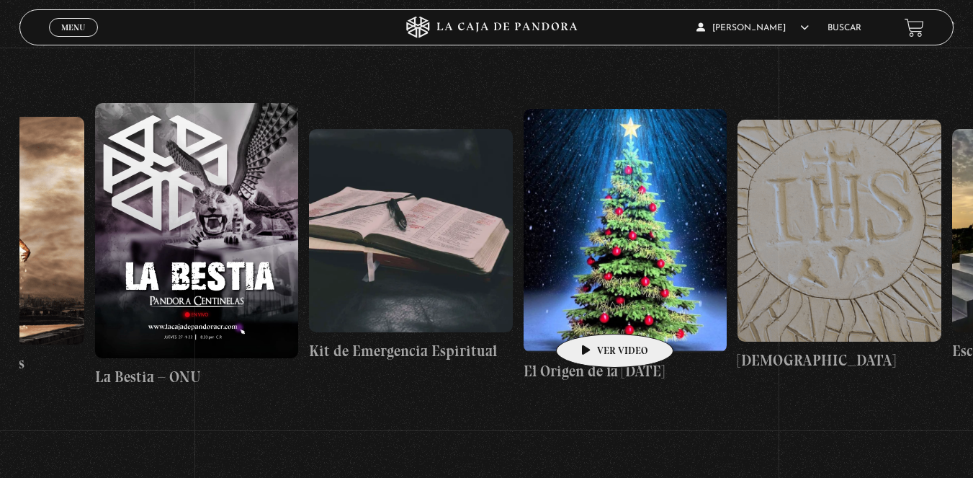
scroll to position [0, 16219]
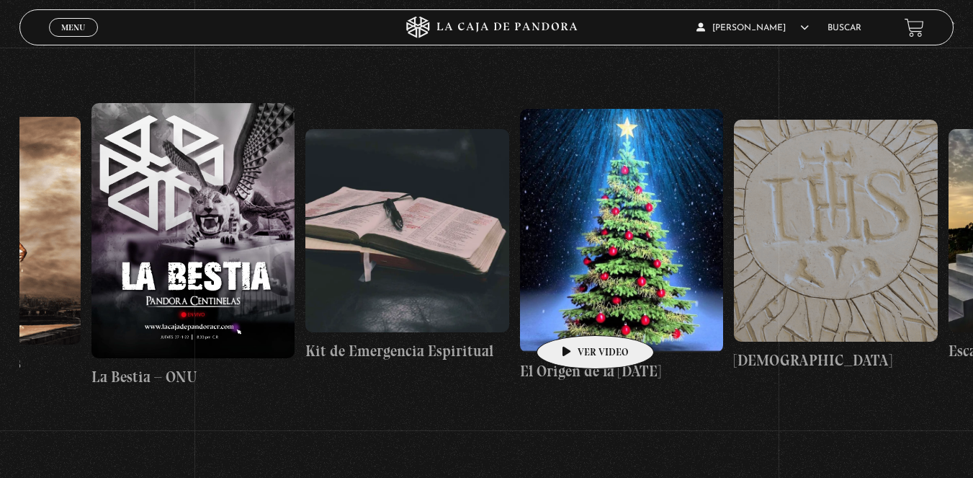
drag, startPoint x: 679, startPoint y: 310, endPoint x: 573, endPoint y: 313, distance: 106.7
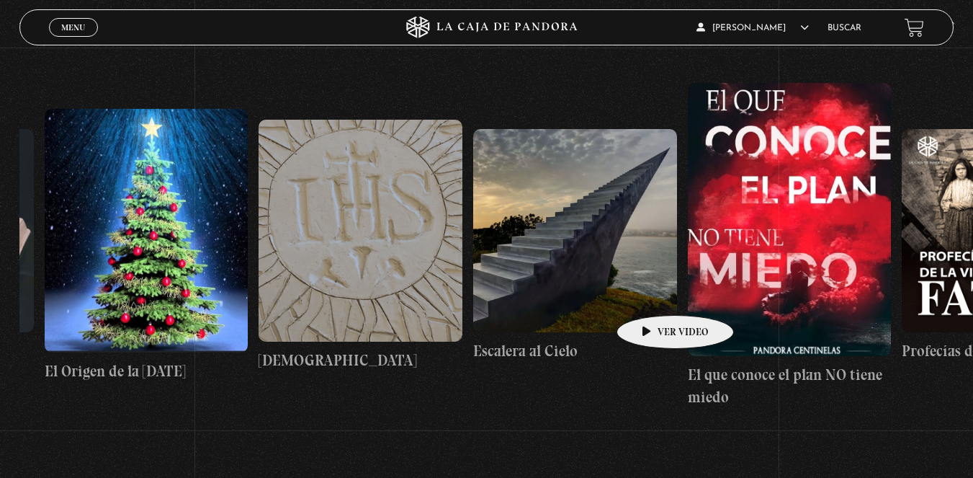
scroll to position [0, 16706]
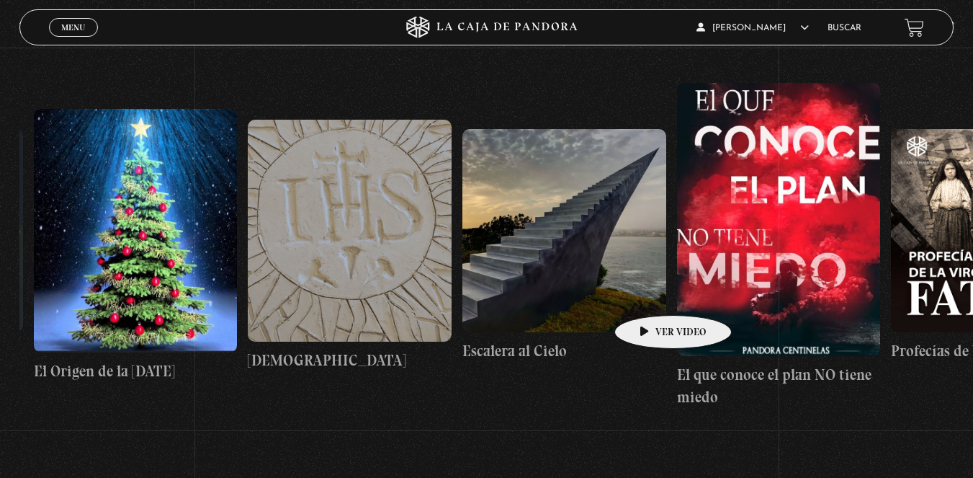
drag, startPoint x: 748, startPoint y: 290, endPoint x: 651, endPoint y: 293, distance: 97.3
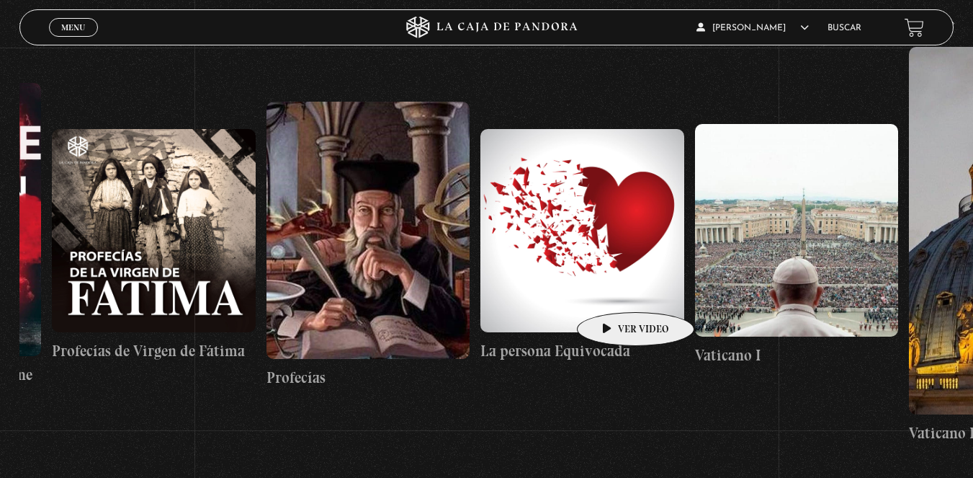
scroll to position [0, 17617]
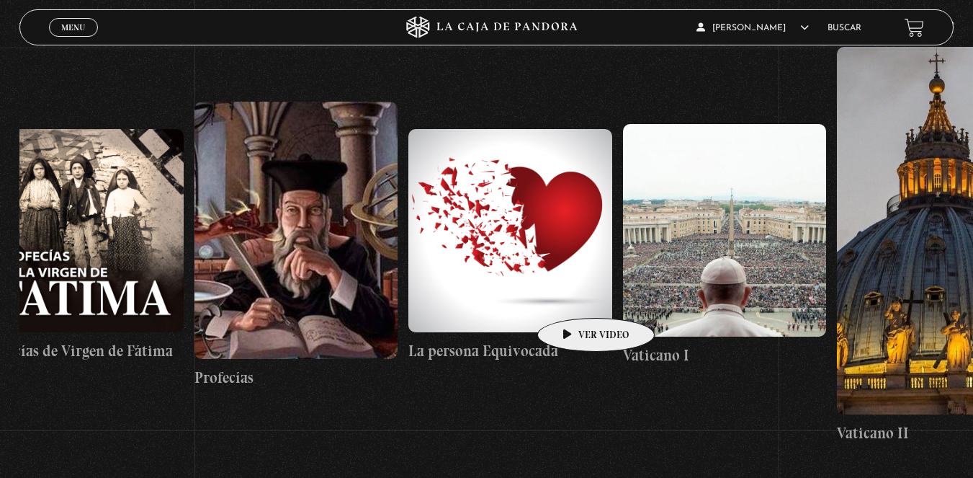
drag, startPoint x: 756, startPoint y: 271, endPoint x: 573, endPoint y: 296, distance: 184.0
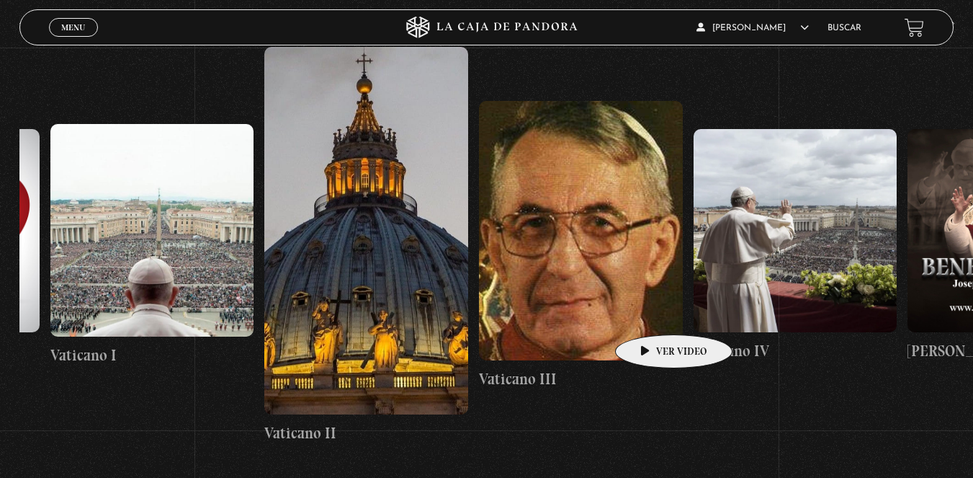
scroll to position [0, 18463]
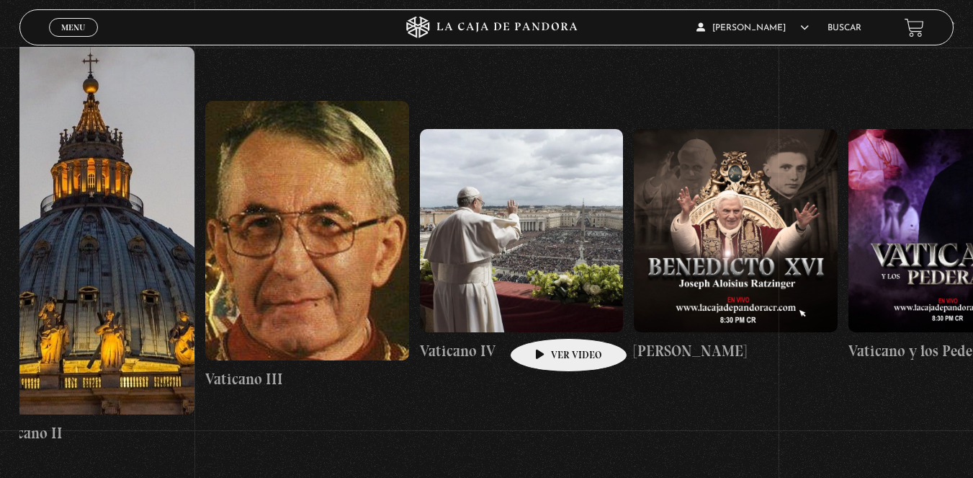
drag, startPoint x: 715, startPoint y: 305, endPoint x: 546, endPoint y: 316, distance: 169.7
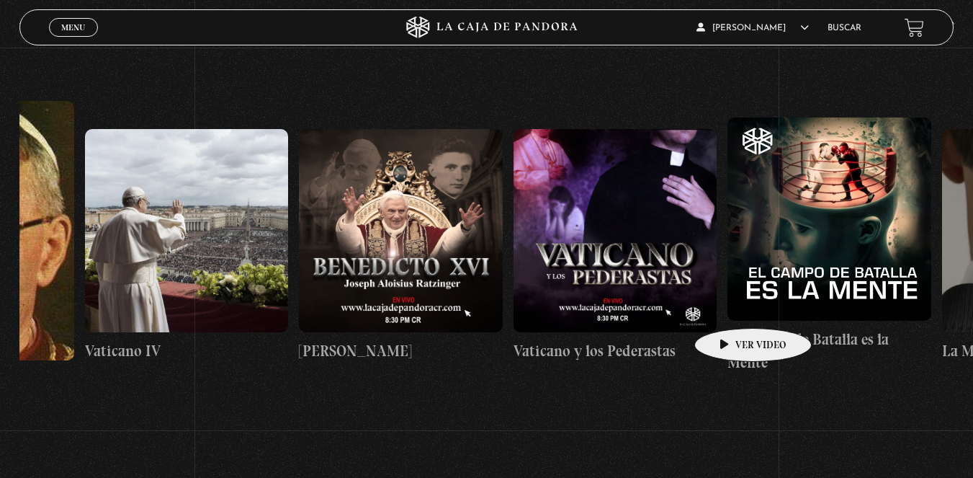
scroll to position [0, 18802]
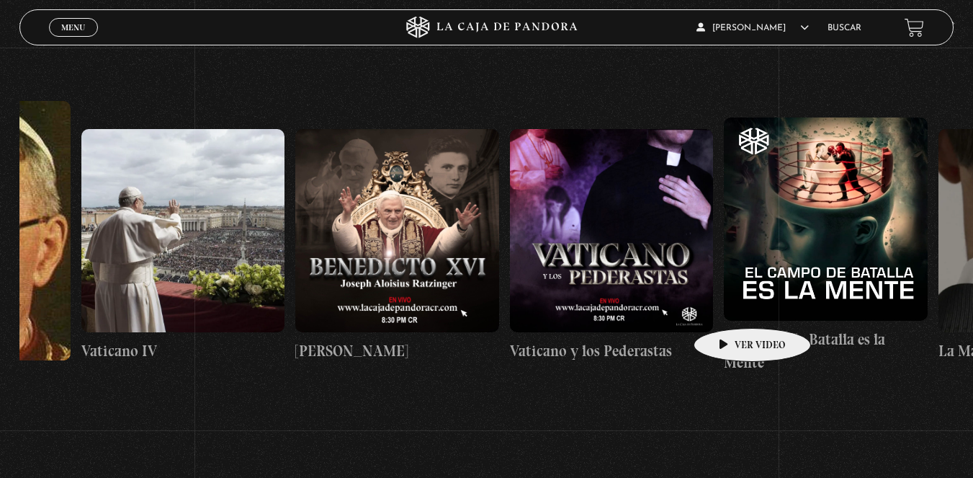
drag, startPoint x: 797, startPoint y: 298, endPoint x: 730, endPoint y: 306, distance: 68.3
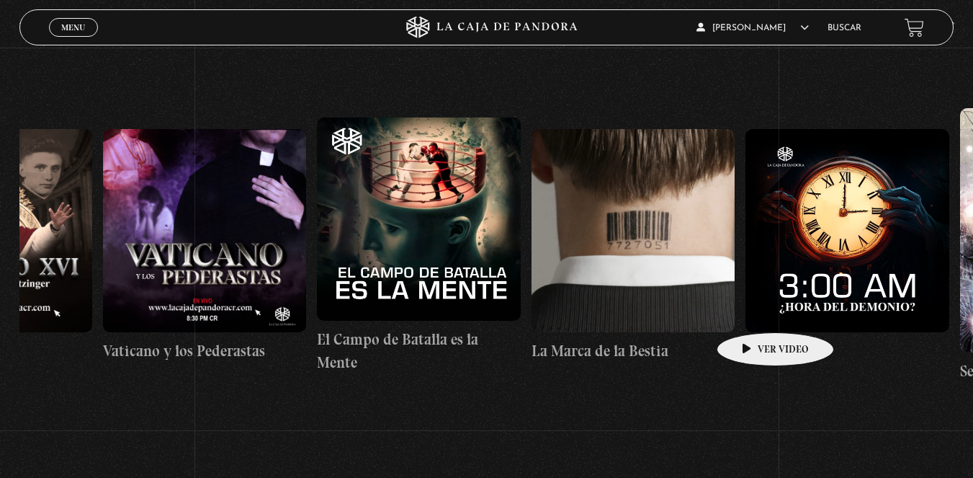
scroll to position [0, 19227]
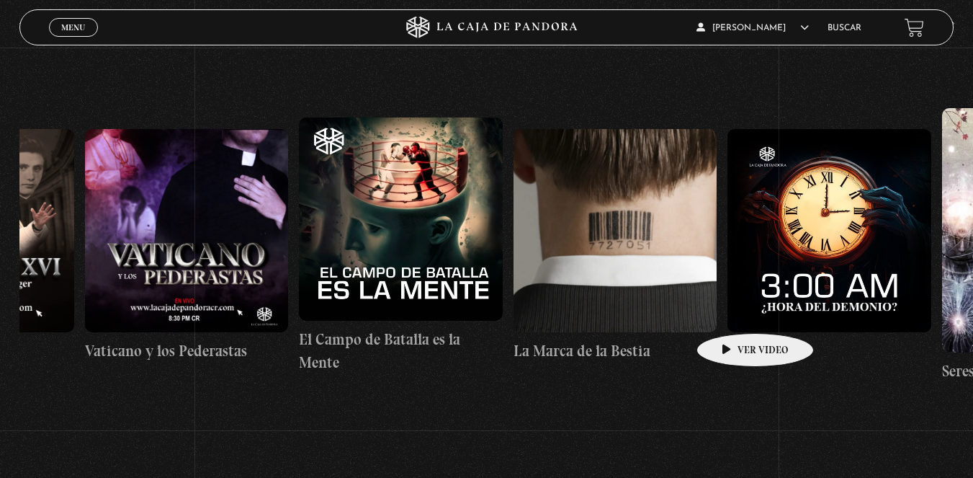
drag, startPoint x: 818, startPoint y: 302, endPoint x: 733, endPoint y: 311, distance: 85.5
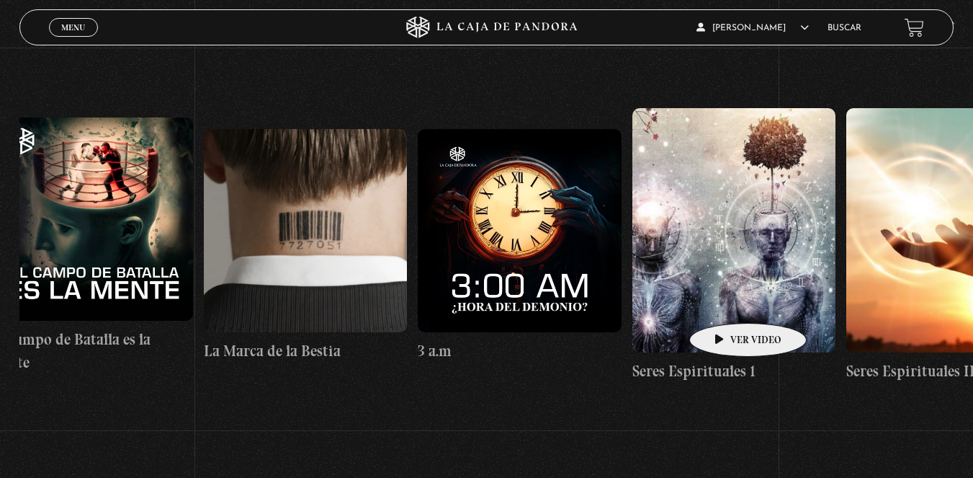
scroll to position [0, 19623]
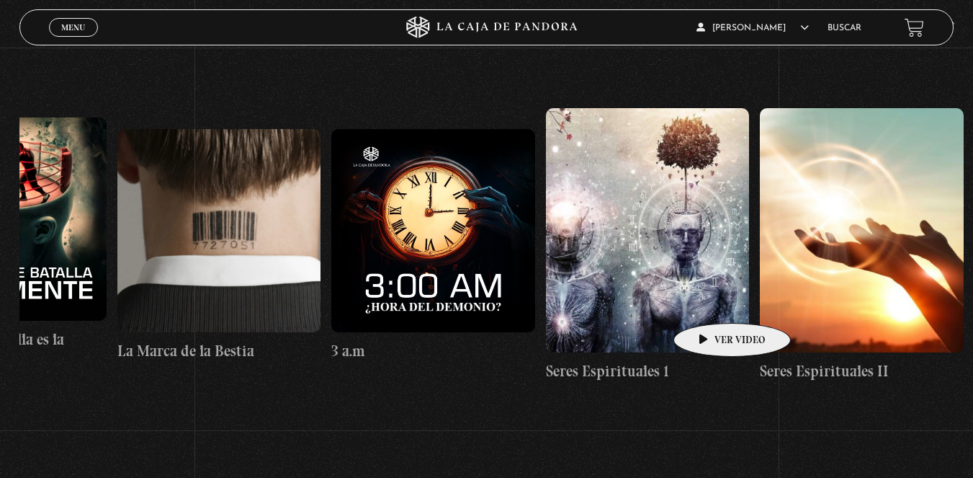
drag, startPoint x: 789, startPoint y: 298, endPoint x: 710, endPoint y: 301, distance: 79.3
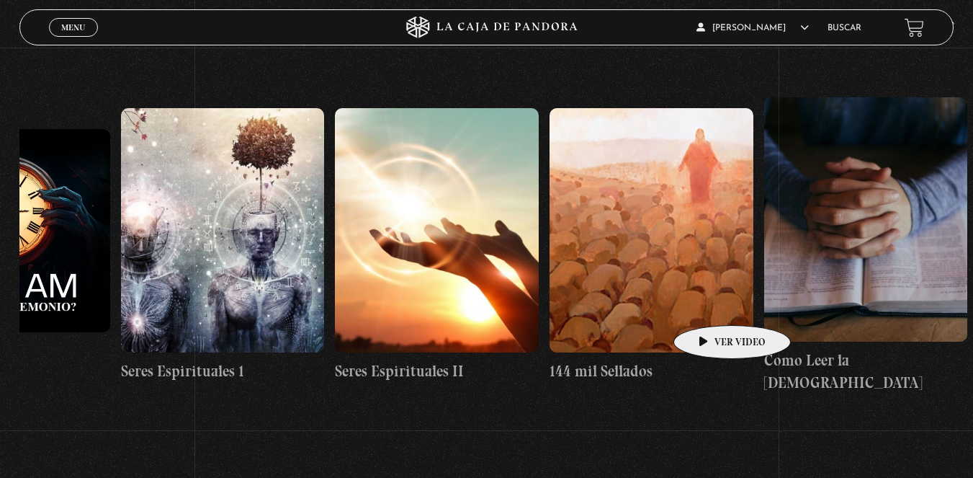
scroll to position [0, 20153]
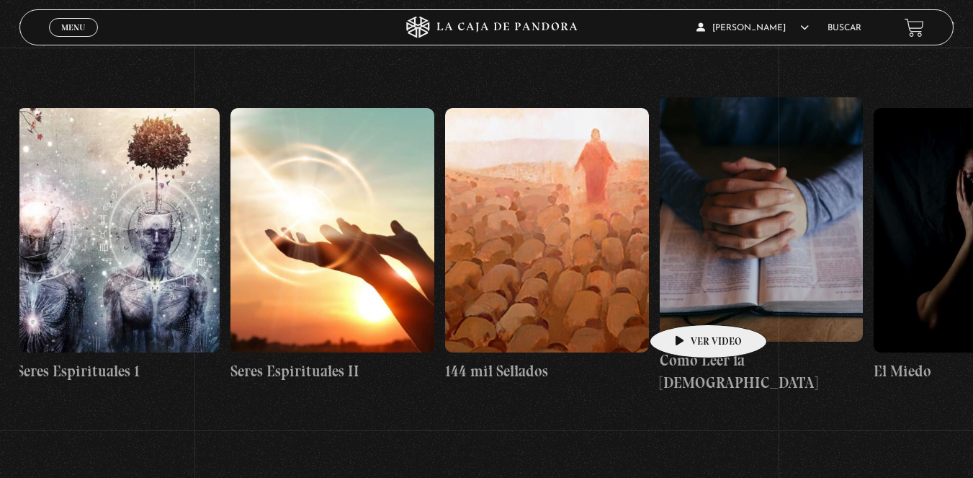
drag, startPoint x: 792, startPoint y: 301, endPoint x: 686, endPoint y: 303, distance: 106.6
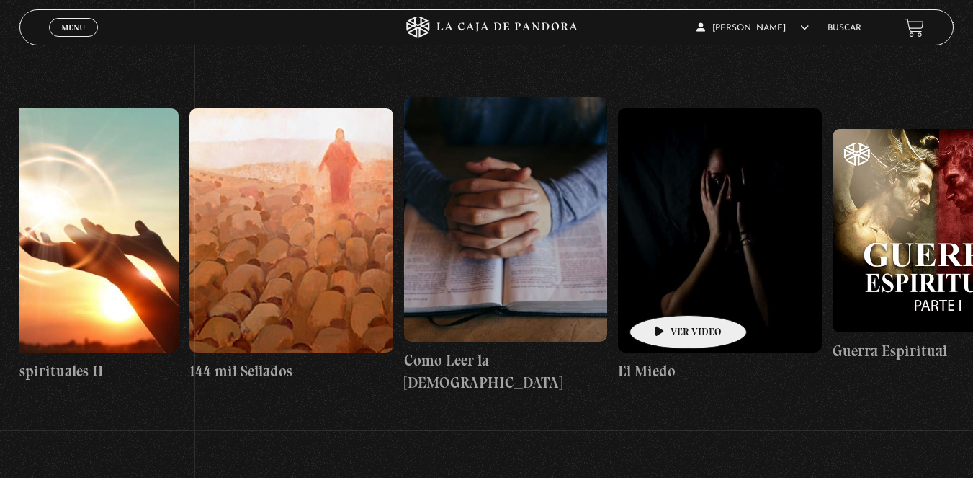
scroll to position [0, 20412]
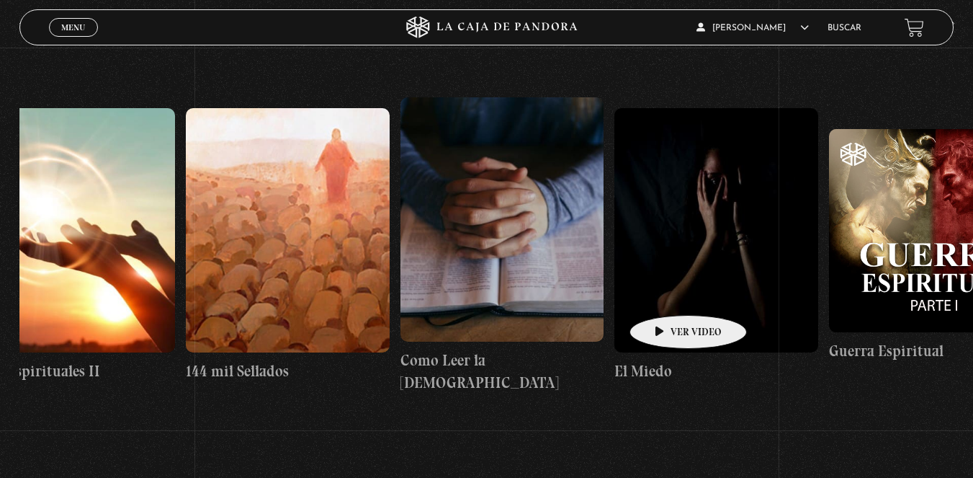
drag, startPoint x: 715, startPoint y: 292, endPoint x: 666, endPoint y: 293, distance: 49.7
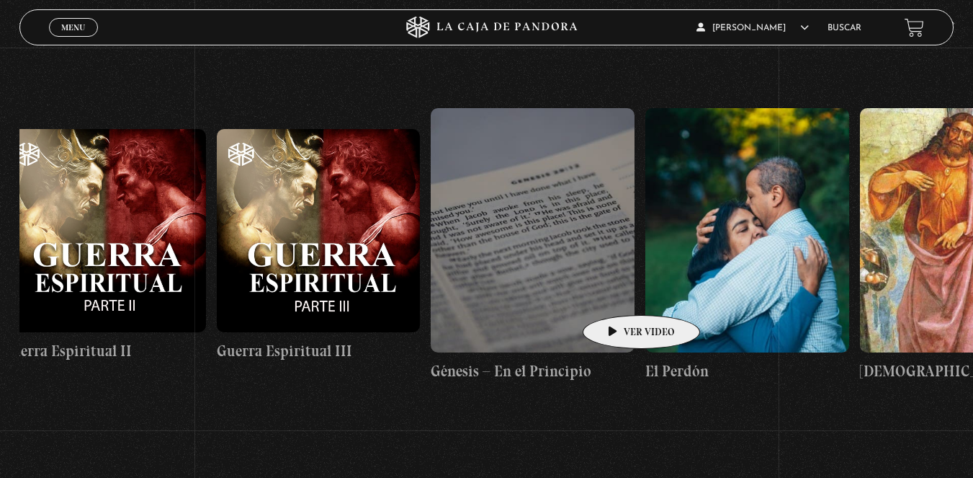
scroll to position [0, 21460]
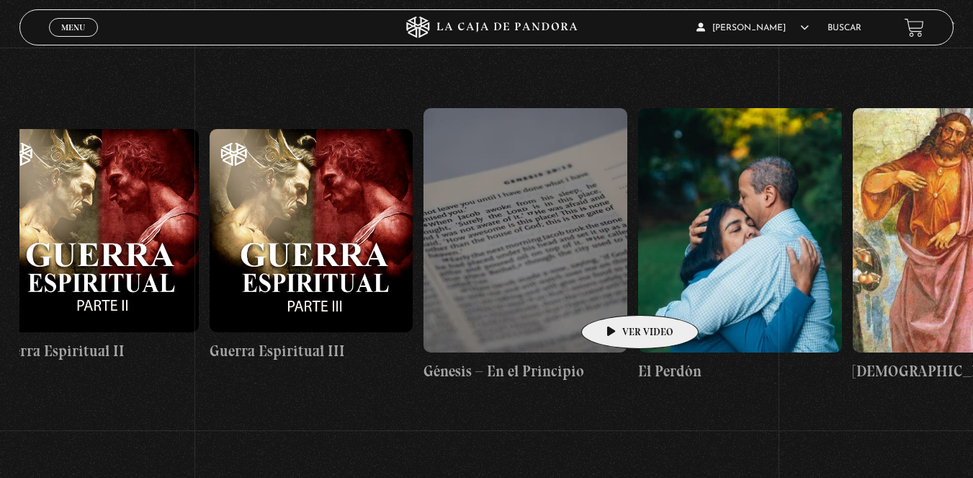
drag, startPoint x: 828, startPoint y: 292, endPoint x: 617, endPoint y: 293, distance: 211.1
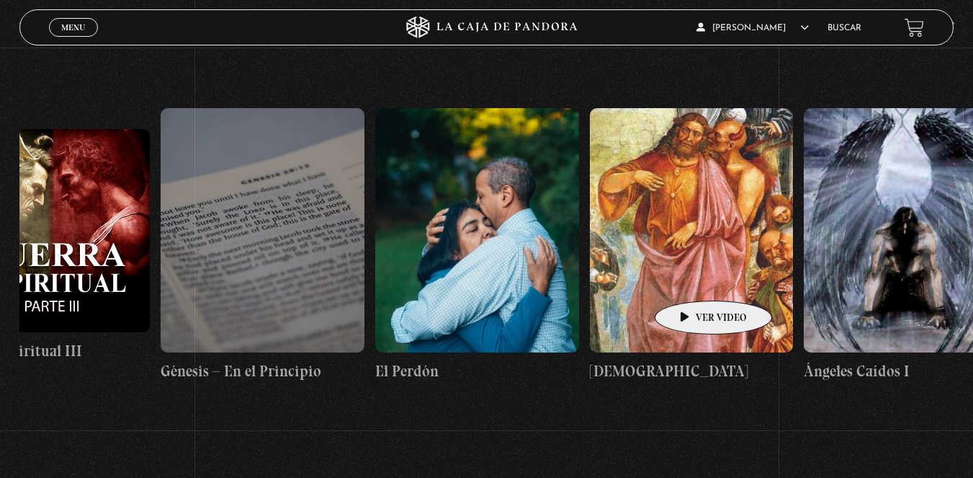
scroll to position [0, 21831]
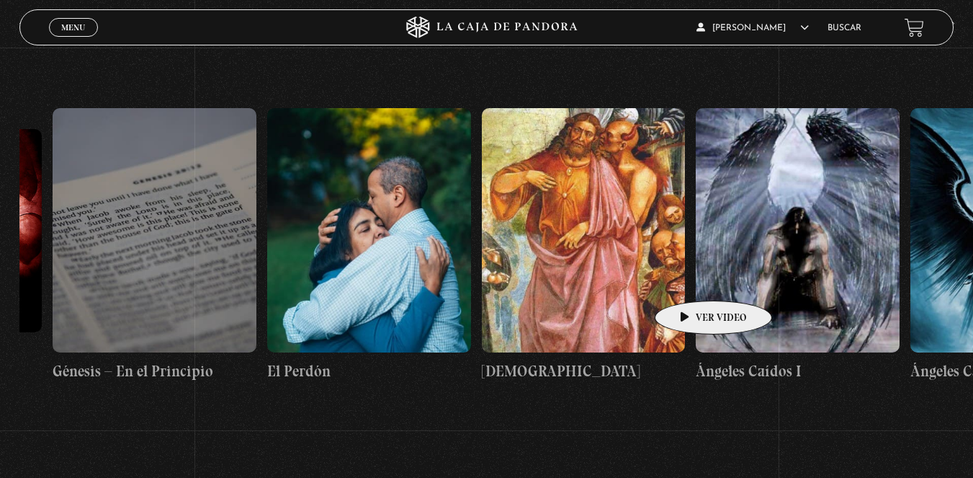
drag, startPoint x: 760, startPoint y: 282, endPoint x: 686, endPoint y: 279, distance: 74.3
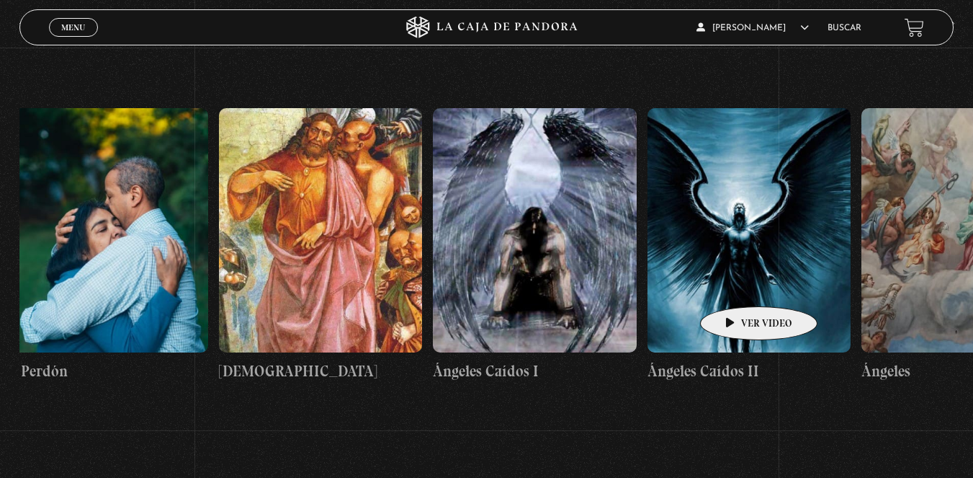
scroll to position [0, 22126]
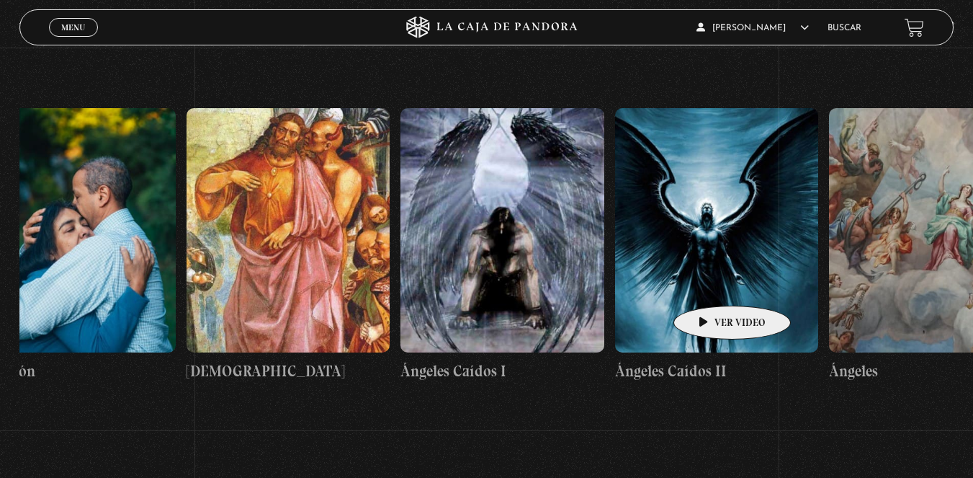
drag, startPoint x: 769, startPoint y: 281, endPoint x: 710, endPoint y: 284, distance: 59.1
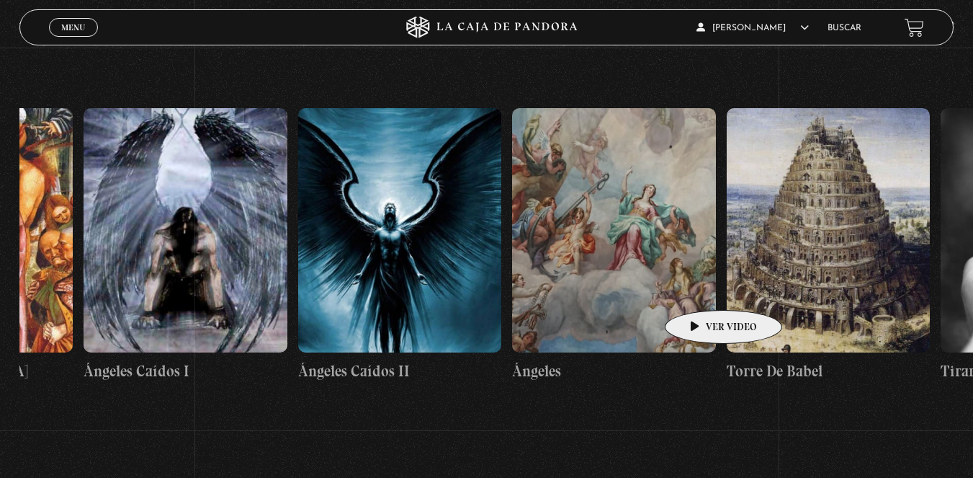
scroll to position [0, 22447]
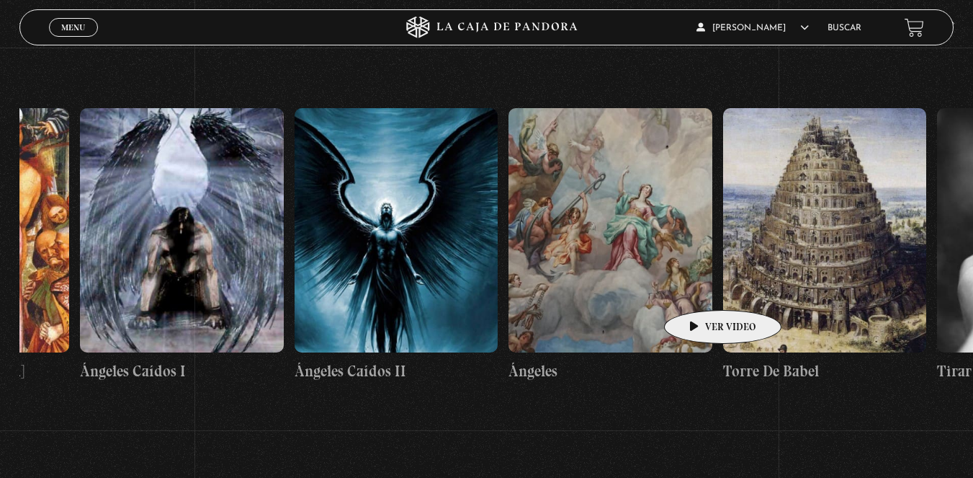
drag, startPoint x: 764, startPoint y: 285, endPoint x: 700, endPoint y: 288, distance: 64.2
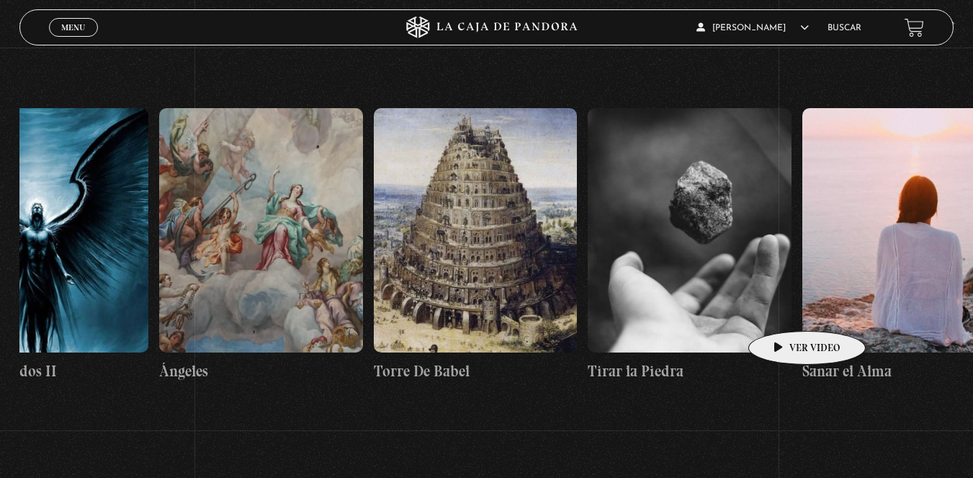
scroll to position [0, 22843]
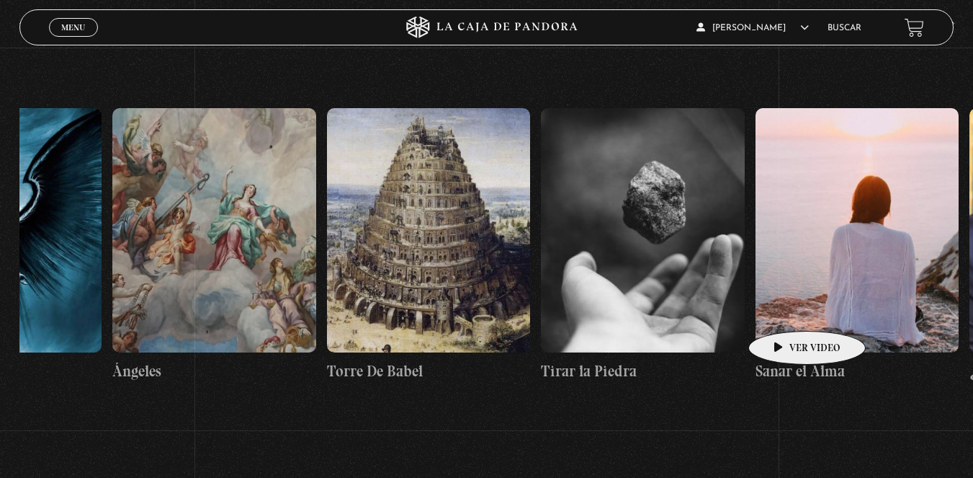
drag, startPoint x: 857, startPoint y: 312, endPoint x: 784, endPoint y: 309, distance: 73.5
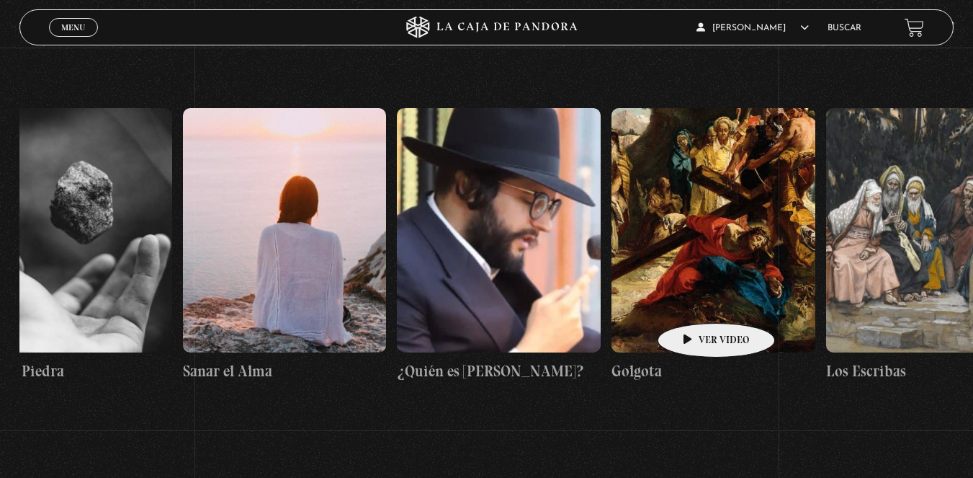
scroll to position [0, 23423]
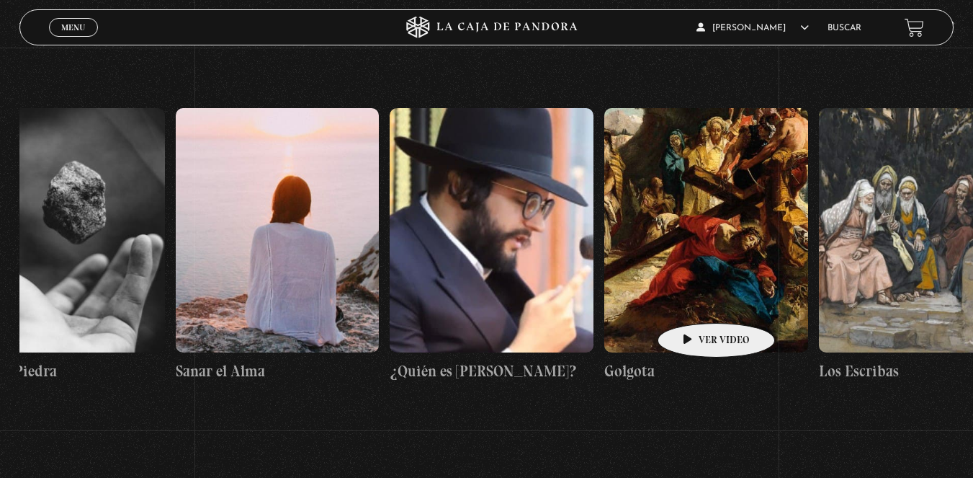
drag, startPoint x: 810, startPoint y: 297, endPoint x: 694, endPoint y: 301, distance: 116.1
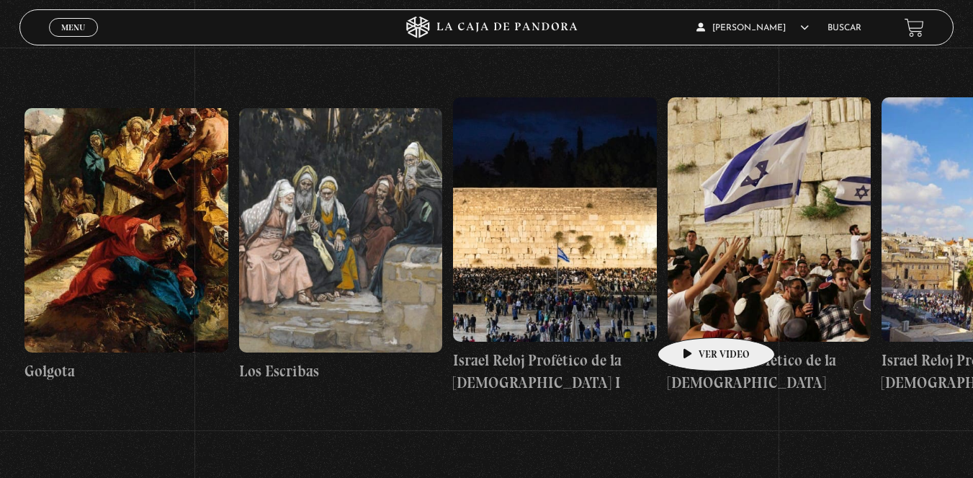
scroll to position [0, 24115]
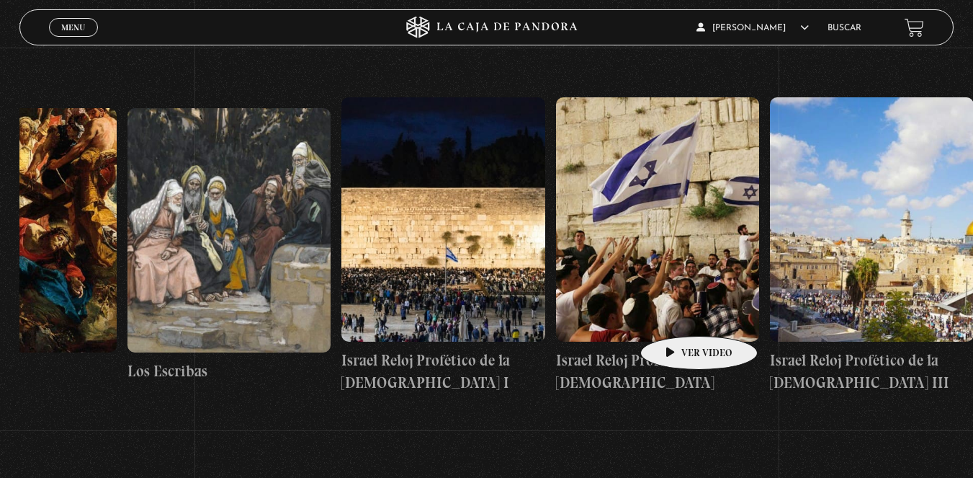
drag, startPoint x: 836, startPoint y: 299, endPoint x: 676, endPoint y: 314, distance: 160.6
drag, startPoint x: 803, startPoint y: 300, endPoint x: 610, endPoint y: 310, distance: 193.3
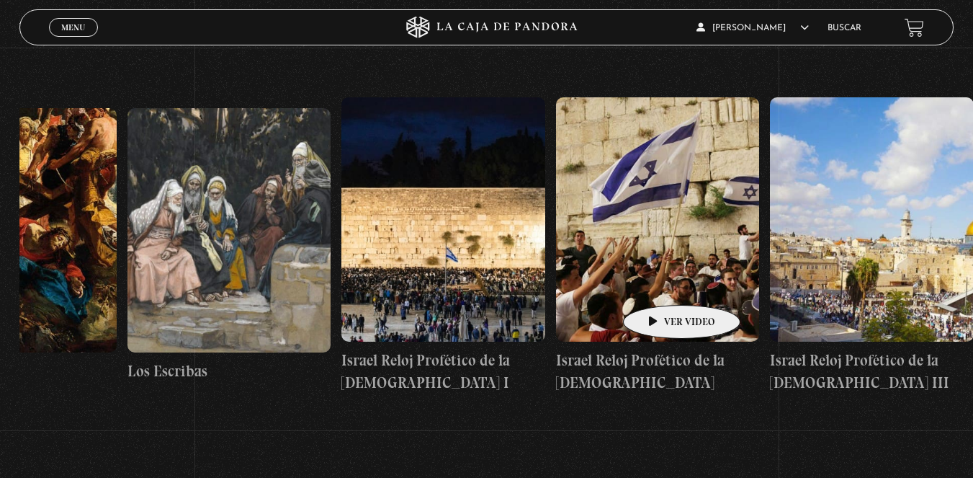
drag, startPoint x: 810, startPoint y: 290, endPoint x: 659, endPoint y: 283, distance: 151.4
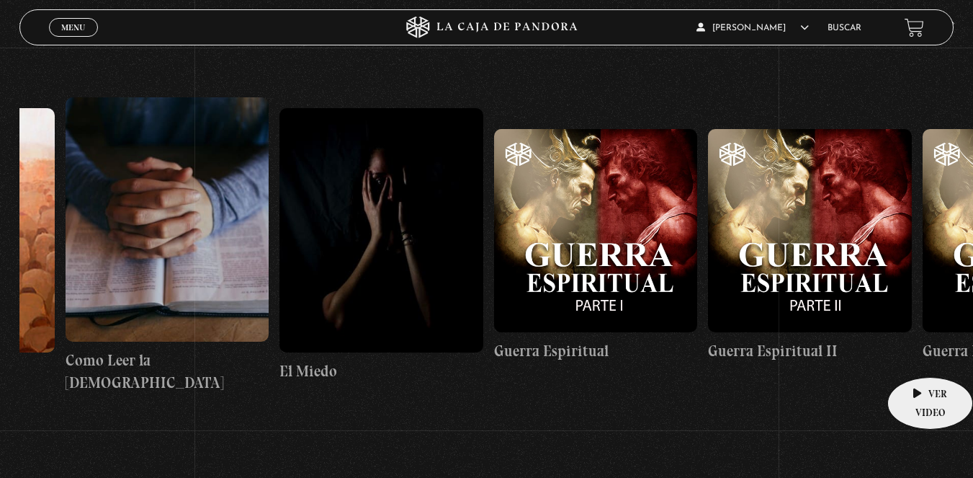
drag, startPoint x: 254, startPoint y: 265, endPoint x: 928, endPoint y: 357, distance: 680.5
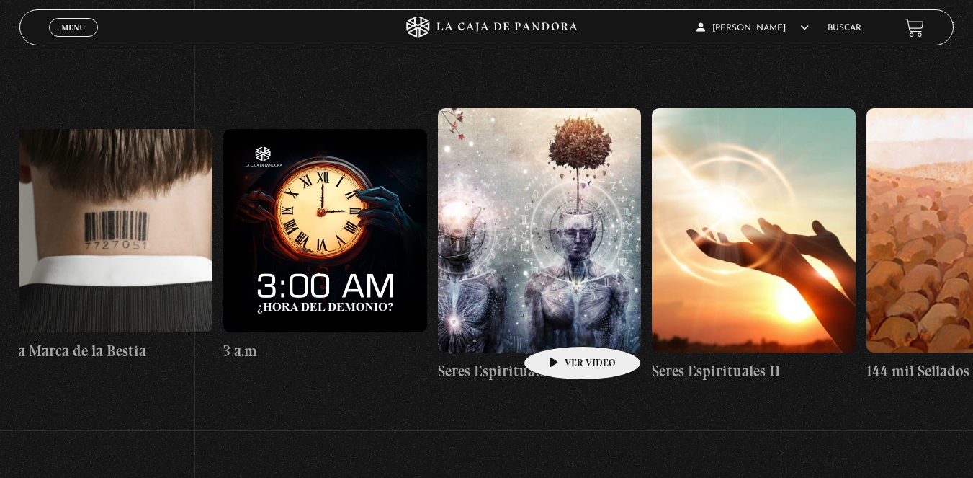
scroll to position [0, 19695]
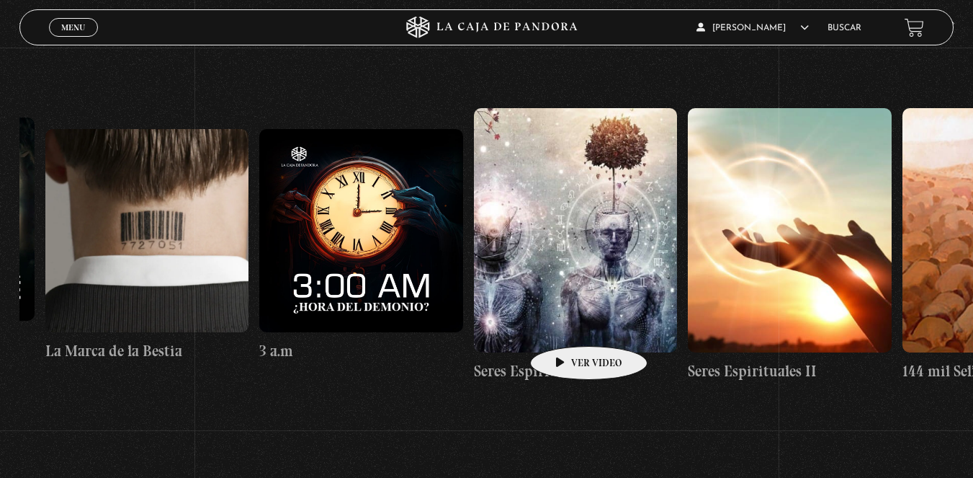
drag, startPoint x: 357, startPoint y: 298, endPoint x: 566, endPoint y: 324, distance: 211.2
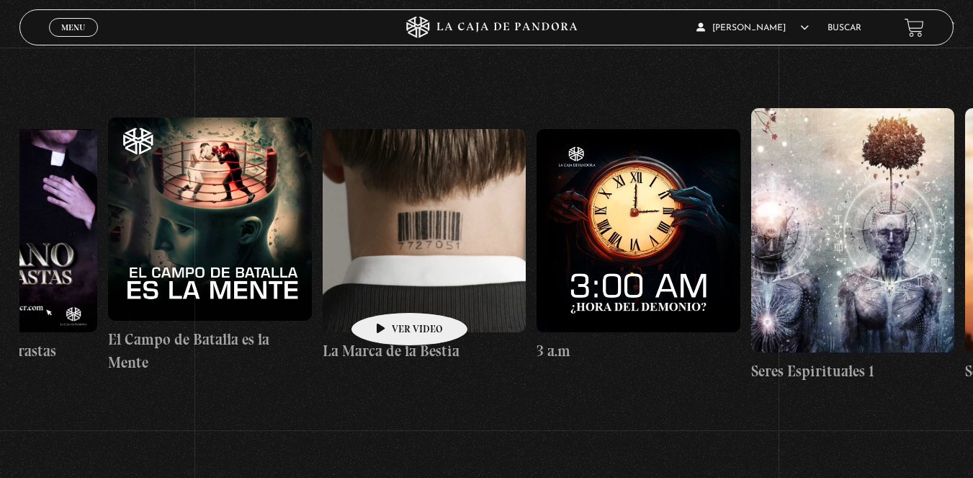
scroll to position [0, 19349]
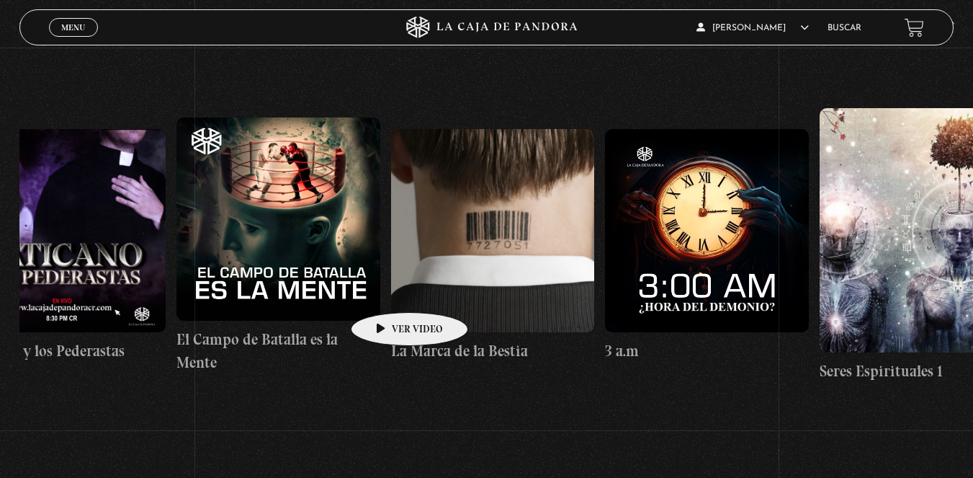
drag, startPoint x: 321, startPoint y: 283, endPoint x: 390, endPoint y: 292, distance: 69.7
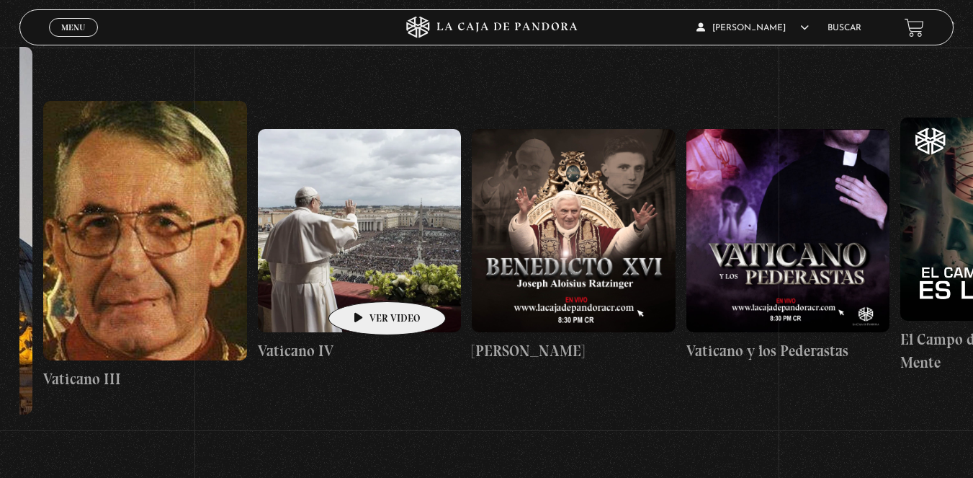
scroll to position [0, 18615]
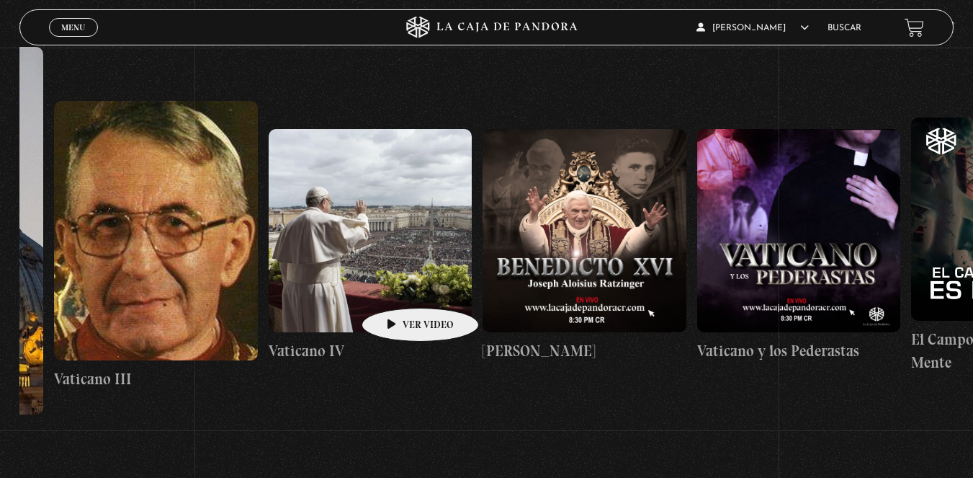
drag, startPoint x: 251, startPoint y: 272, endPoint x: 398, endPoint y: 286, distance: 147.7
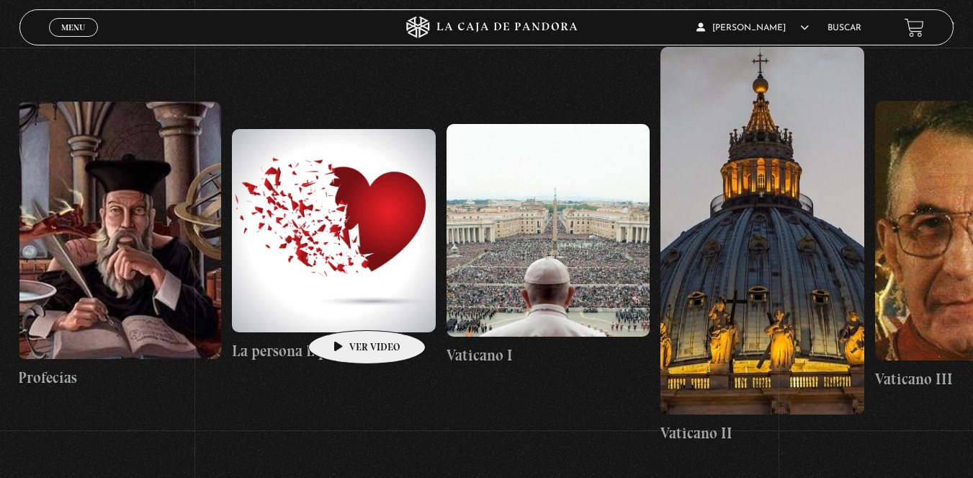
scroll to position [0, 17790]
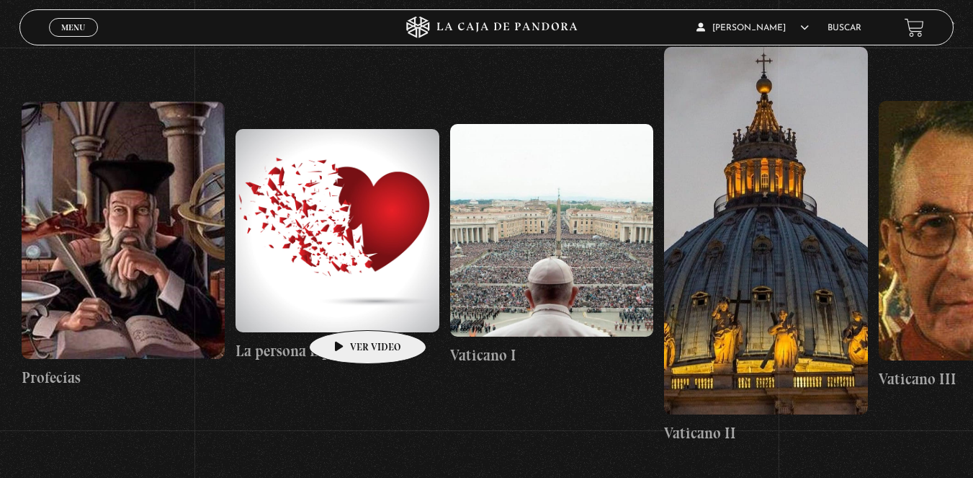
drag, startPoint x: 180, startPoint y: 290, endPoint x: 345, endPoint y: 308, distance: 165.9
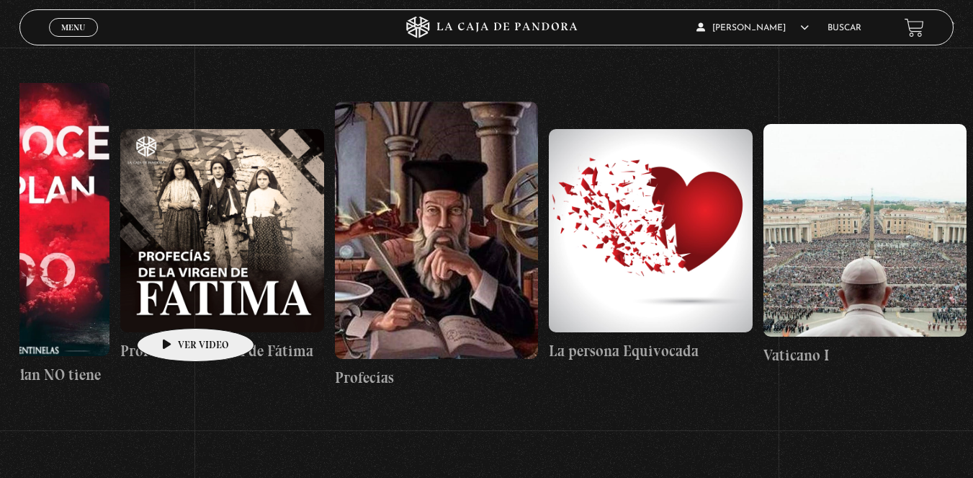
scroll to position [0, 17469]
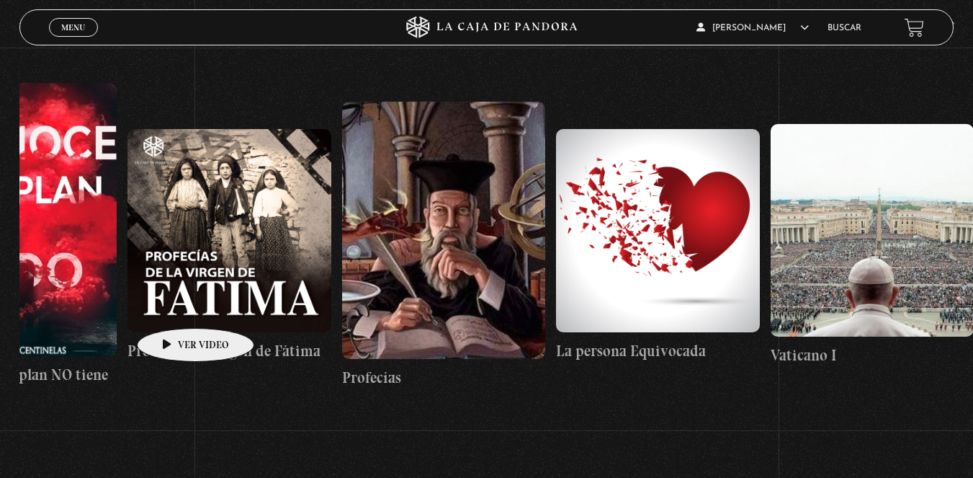
drag, startPoint x: 109, startPoint y: 305, endPoint x: 176, endPoint y: 307, distance: 67.0
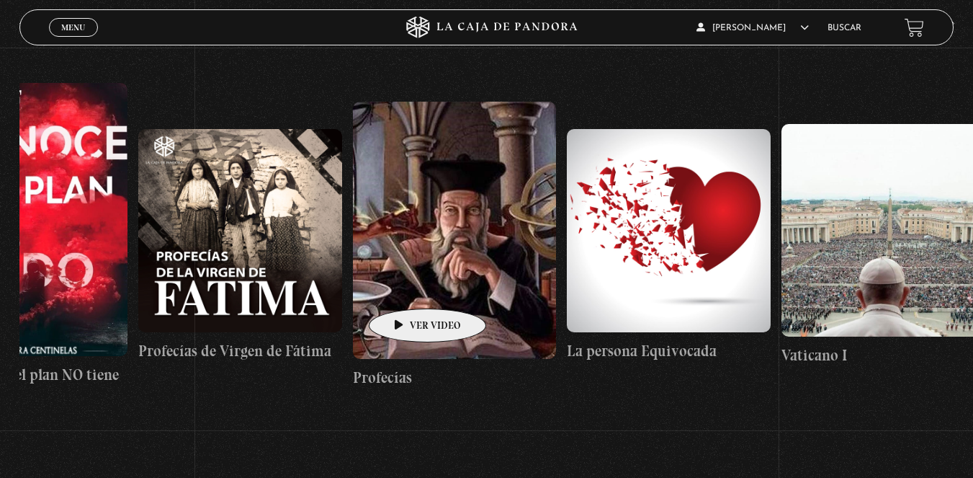
click at [408, 287] on figure at bounding box center [455, 230] width 204 height 257
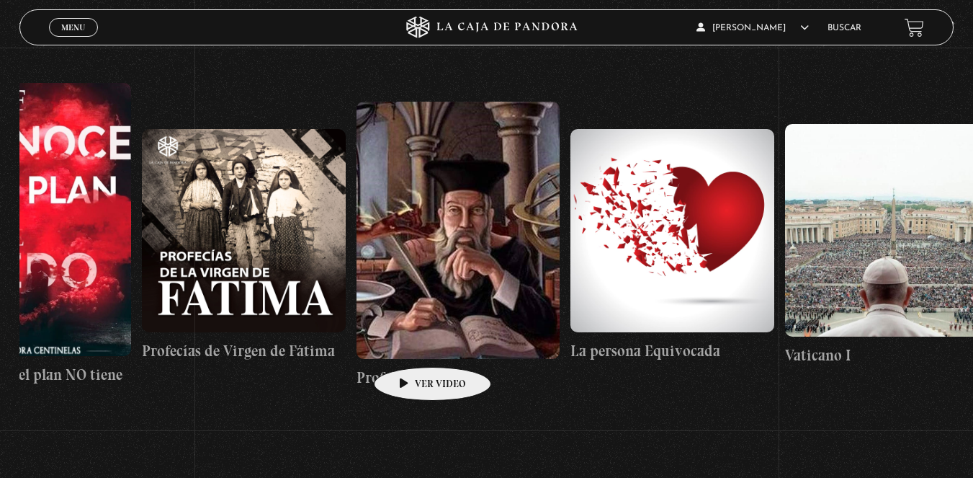
click at [410, 345] on figure at bounding box center [459, 230] width 204 height 257
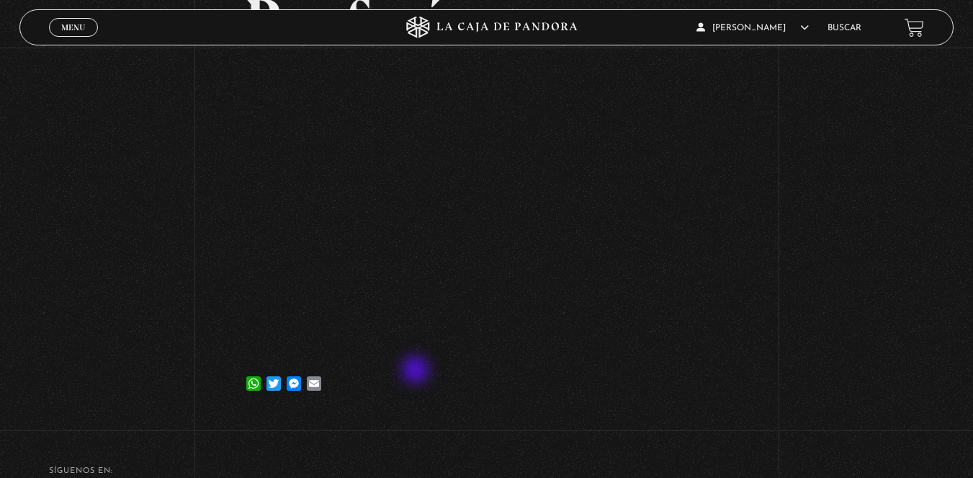
scroll to position [144, 0]
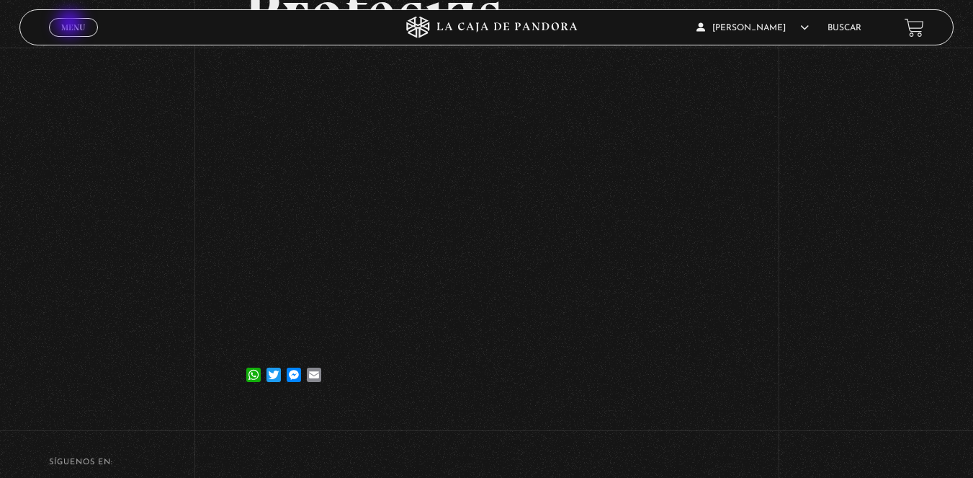
click at [71, 24] on span "Menu" at bounding box center [73, 27] width 24 height 9
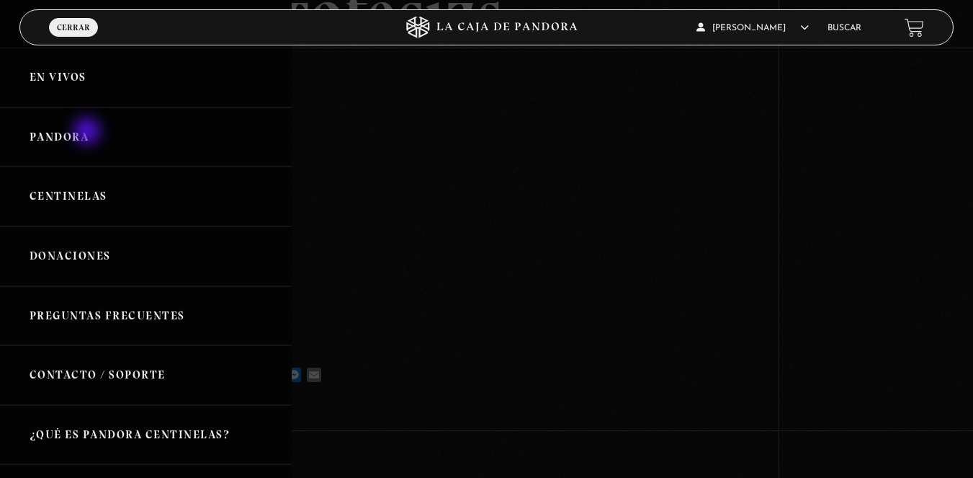
click at [90, 134] on link "Pandora" at bounding box center [146, 137] width 292 height 60
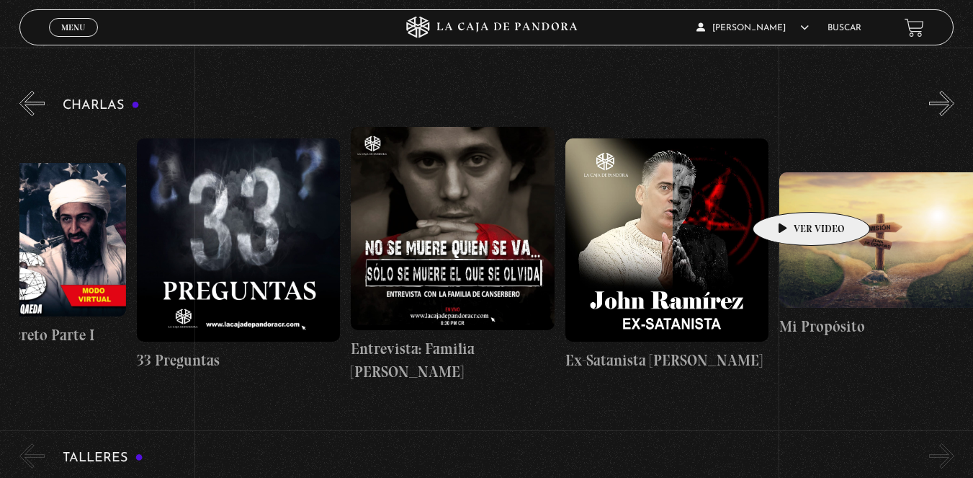
scroll to position [0, 533]
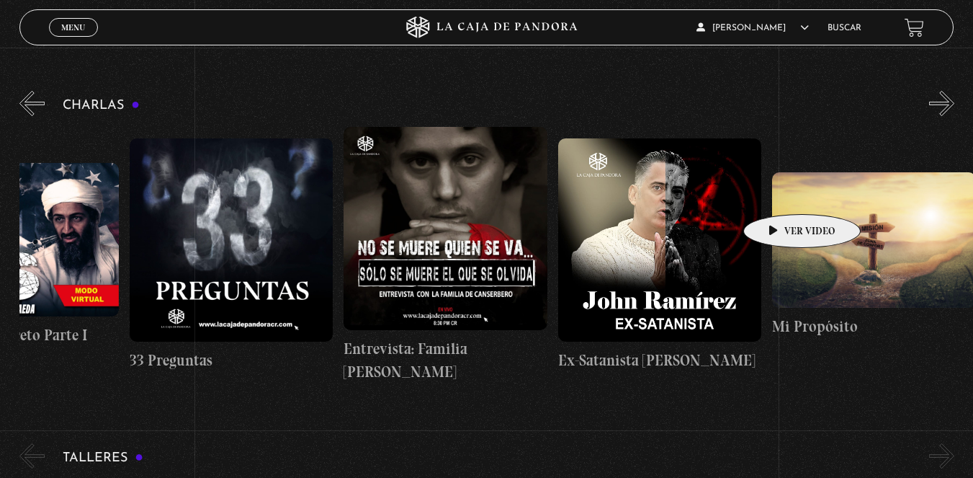
drag, startPoint x: 886, startPoint y: 181, endPoint x: 779, endPoint y: 192, distance: 107.2
click at [779, 192] on div "Cuarto de Guerra 11S En la Mente de los Terroristas 11S Servicio Secreto Parte …" at bounding box center [236, 255] width 1501 height 256
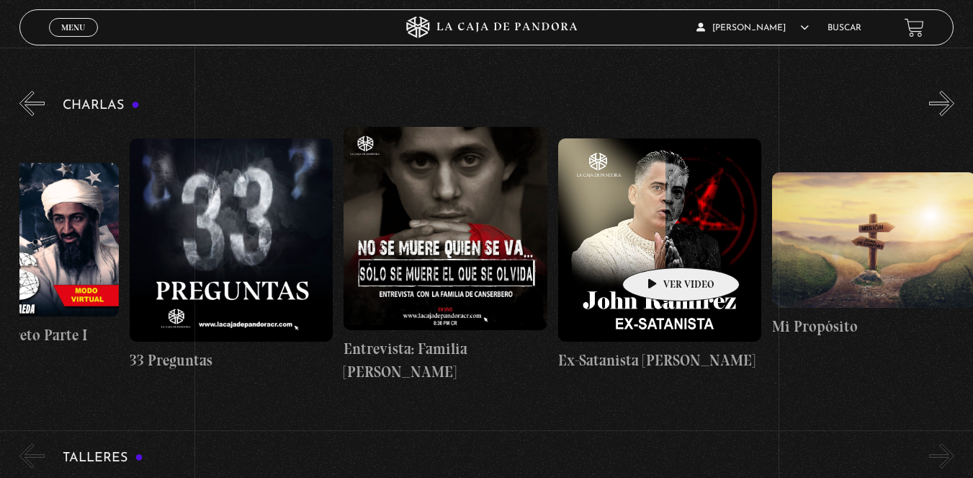
scroll to position [0, 536]
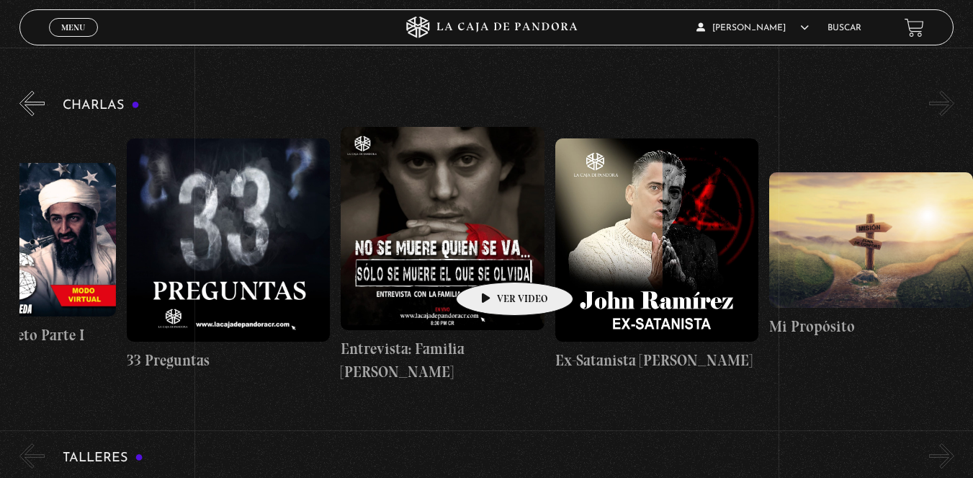
drag, startPoint x: 658, startPoint y: 246, endPoint x: 491, endPoint y: 260, distance: 167.7
click at [491, 260] on div "Cuarto de Guerra 11S En la Mente de los Terroristas 11S Servicio Secreto Parte …" at bounding box center [233, 255] width 1501 height 256
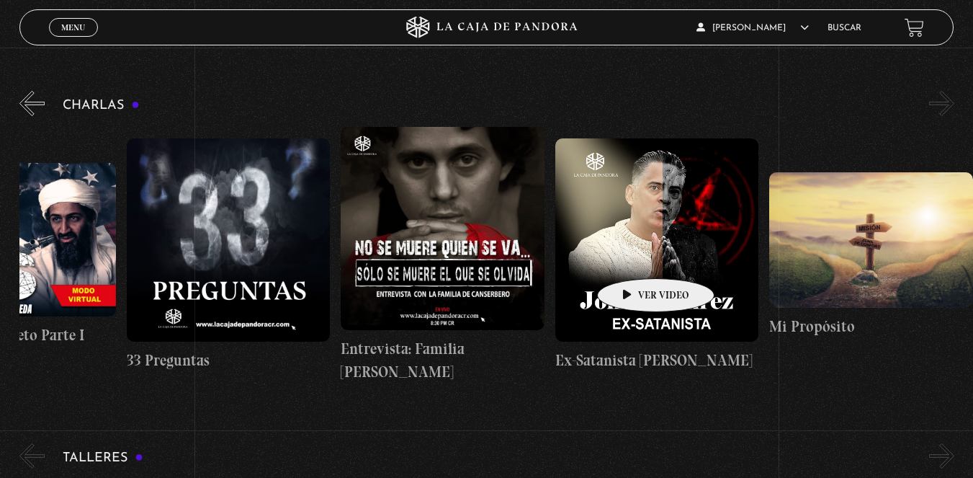
drag, startPoint x: 818, startPoint y: 231, endPoint x: 581, endPoint y: 267, distance: 240.3
click at [582, 267] on div "Cuarto de Guerra 11S En la Mente de los Terroristas 11S Servicio Secreto Parte …" at bounding box center [233, 255] width 1501 height 256
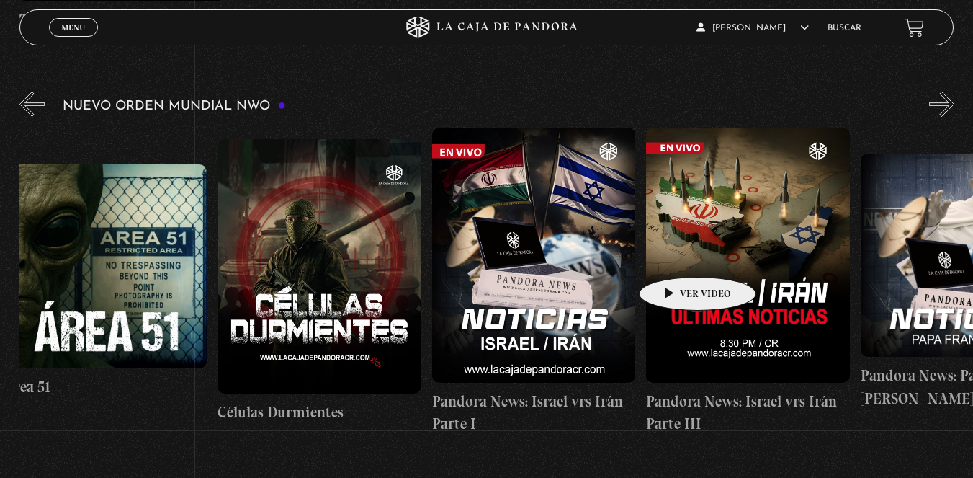
scroll to position [0, 234]
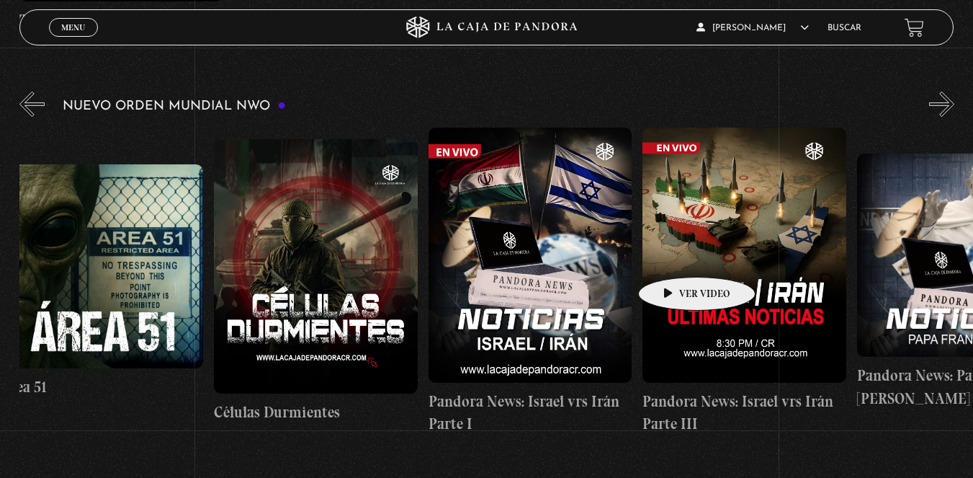
drag, startPoint x: 721, startPoint y: 263, endPoint x: 674, endPoint y: 255, distance: 47.5
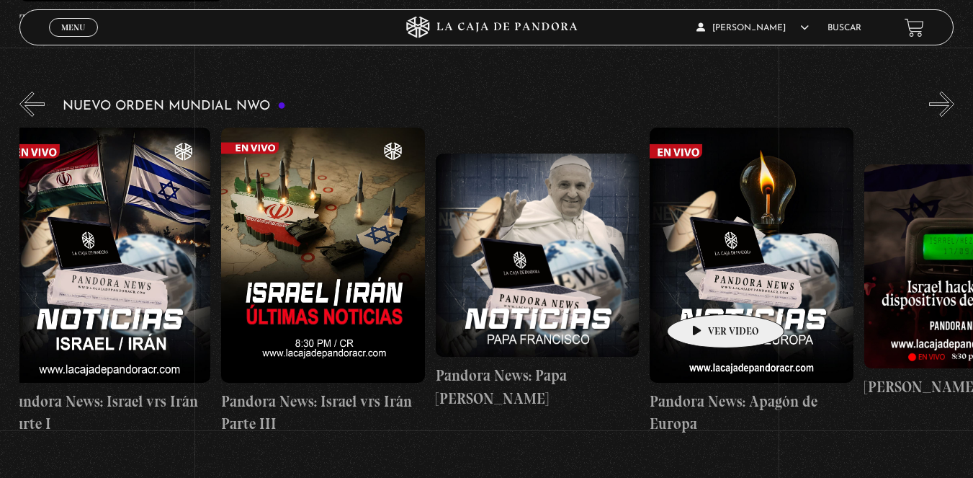
scroll to position [0, 706]
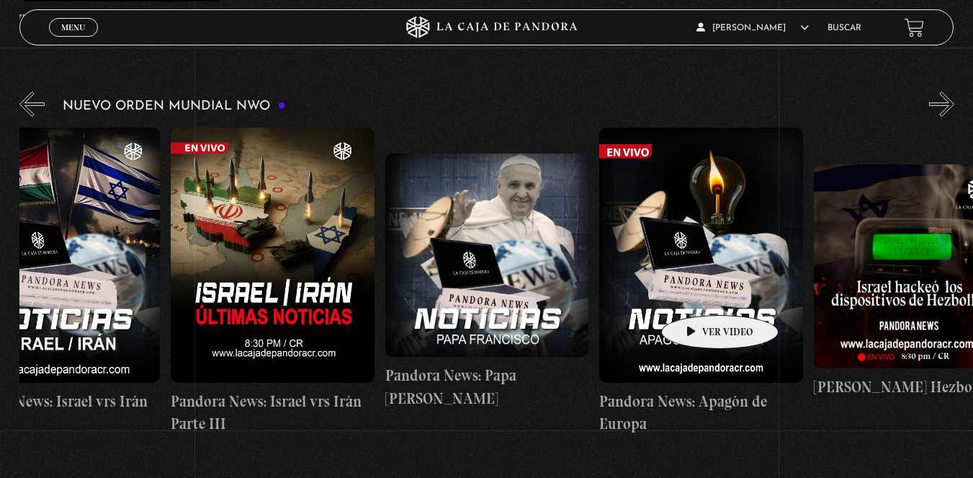
drag, startPoint x: 792, startPoint y: 298, endPoint x: 697, endPoint y: 293, distance: 94.5
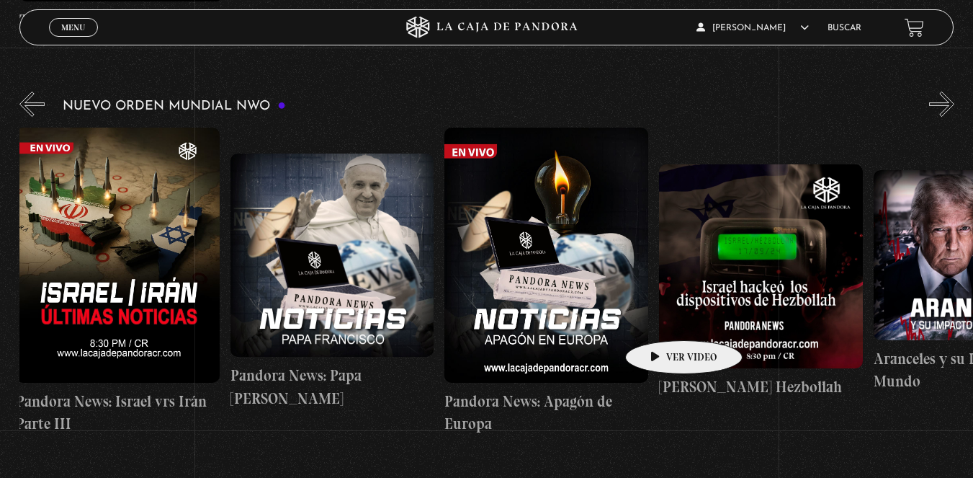
scroll to position [0, 890]
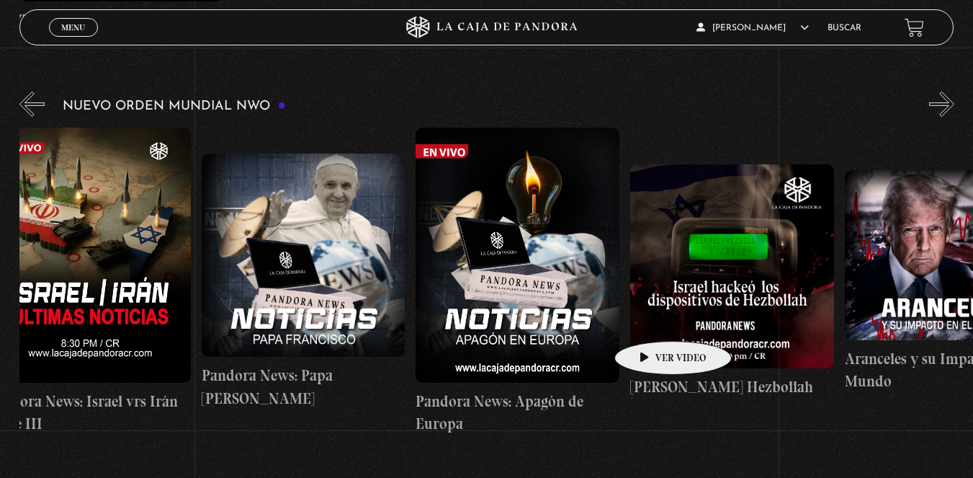
drag, startPoint x: 687, startPoint y: 325, endPoint x: 651, endPoint y: 319, distance: 37.2
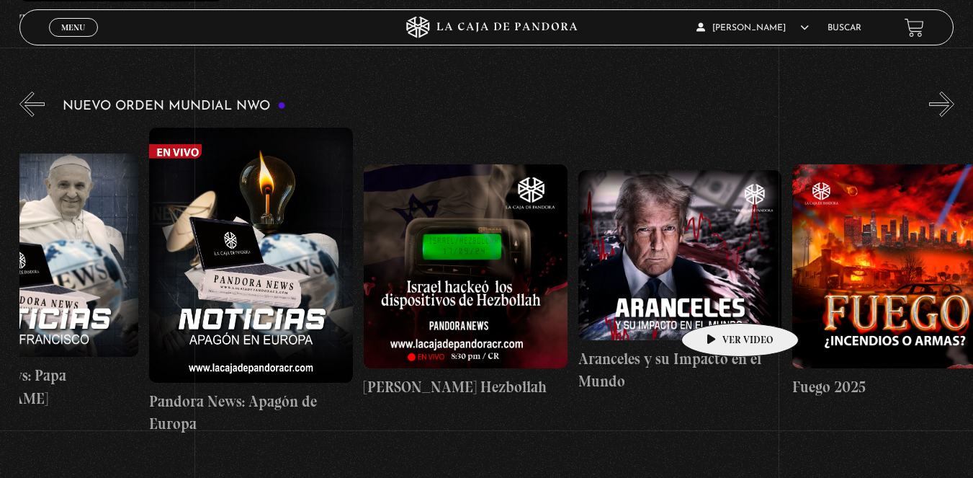
scroll to position [0, 1196]
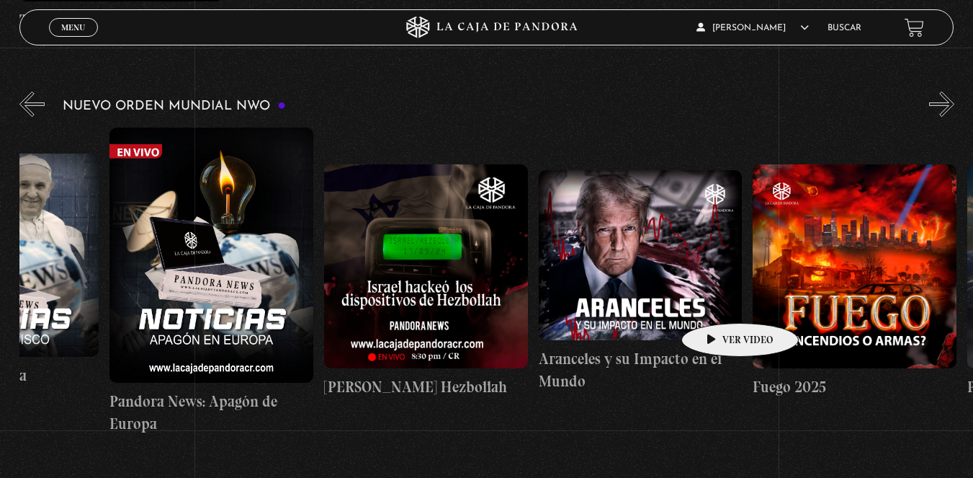
drag, startPoint x: 779, startPoint y: 301, endPoint x: 717, endPoint y: 301, distance: 61.2
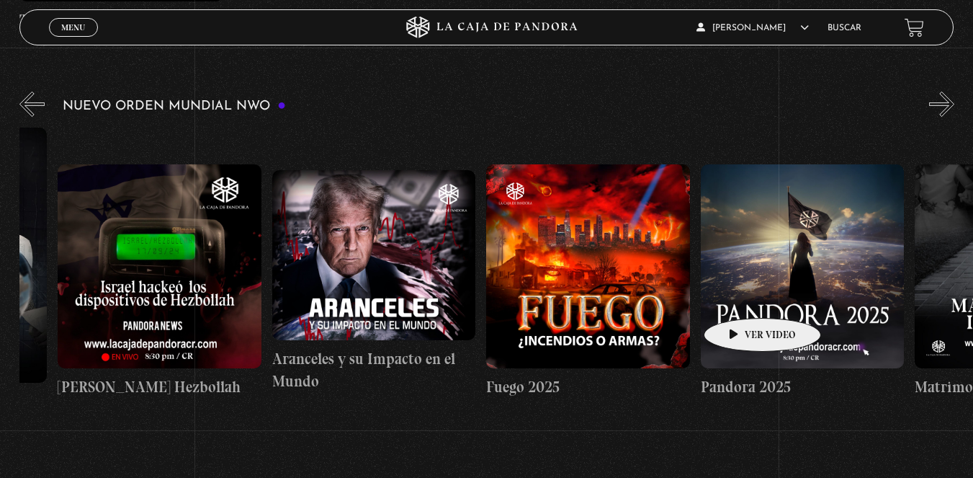
scroll to position [0, 1484]
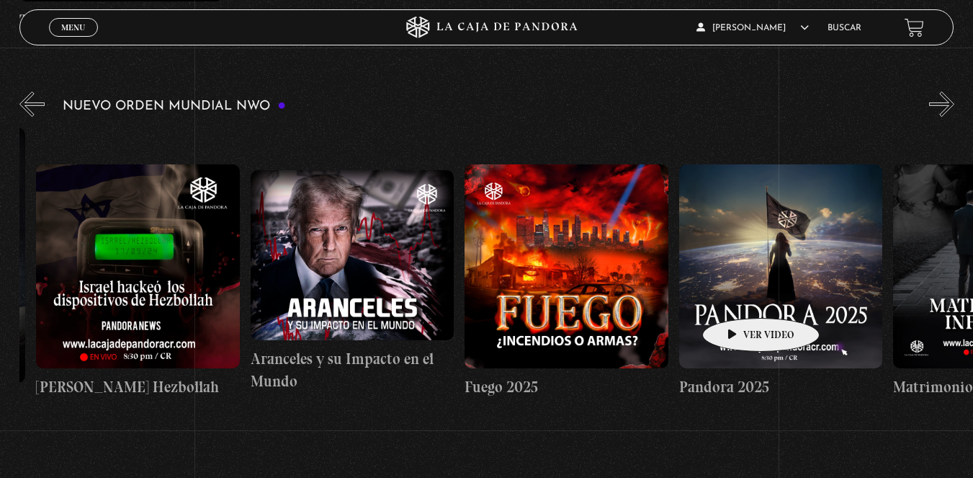
drag, startPoint x: 796, startPoint y: 302, endPoint x: 738, endPoint y: 296, distance: 57.9
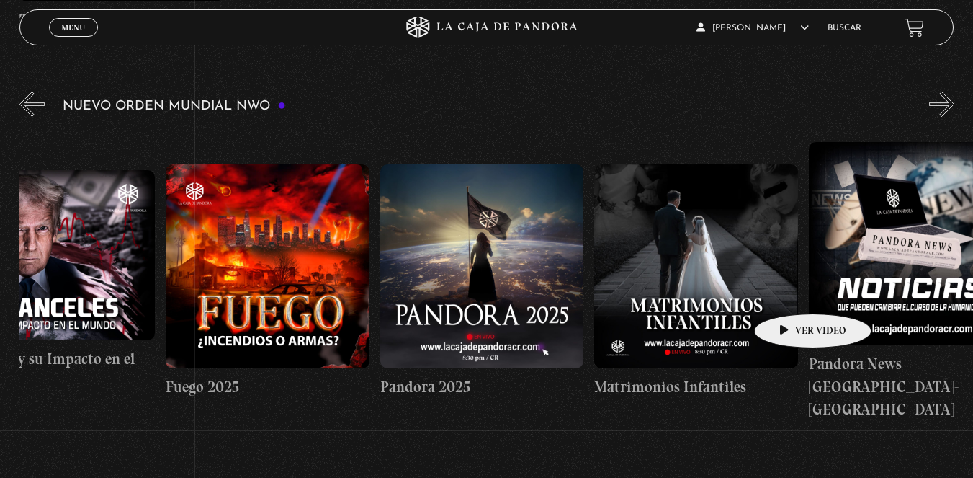
scroll to position [0, 1794]
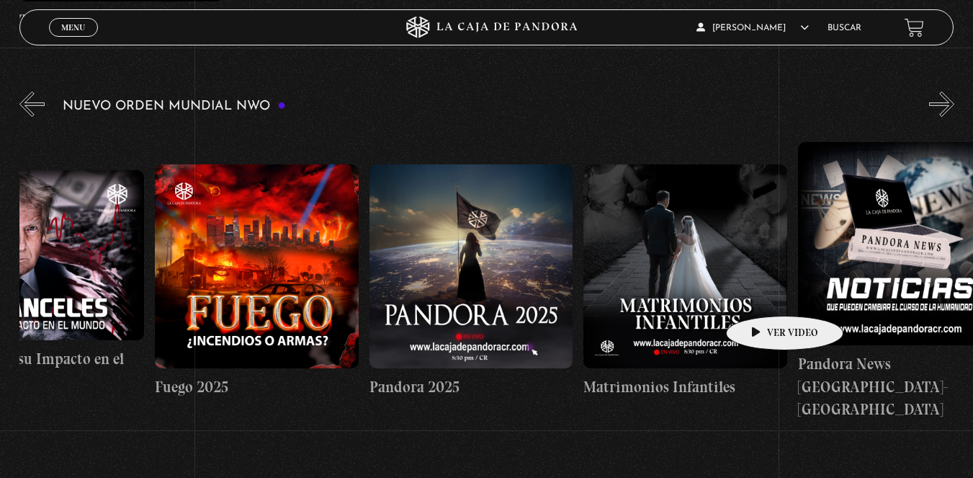
drag, startPoint x: 824, startPoint y: 288, endPoint x: 762, endPoint y: 294, distance: 62.2
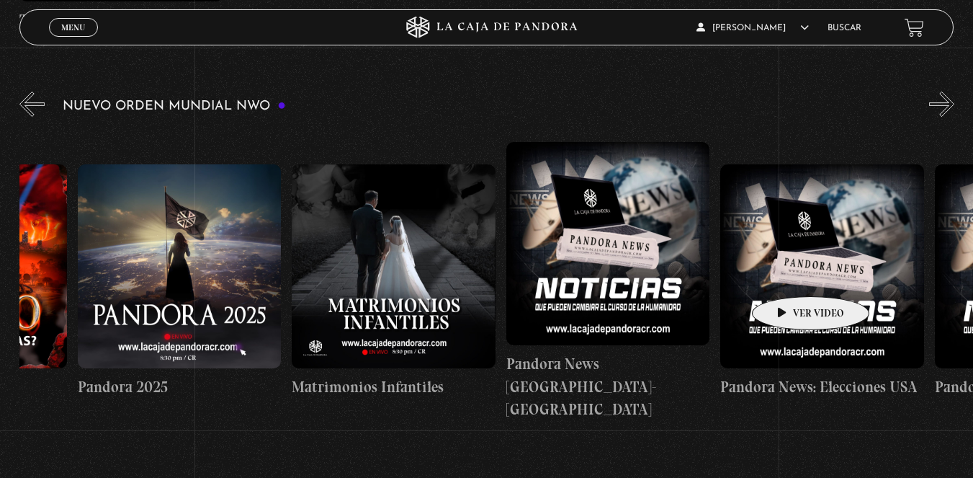
scroll to position [0, 2140]
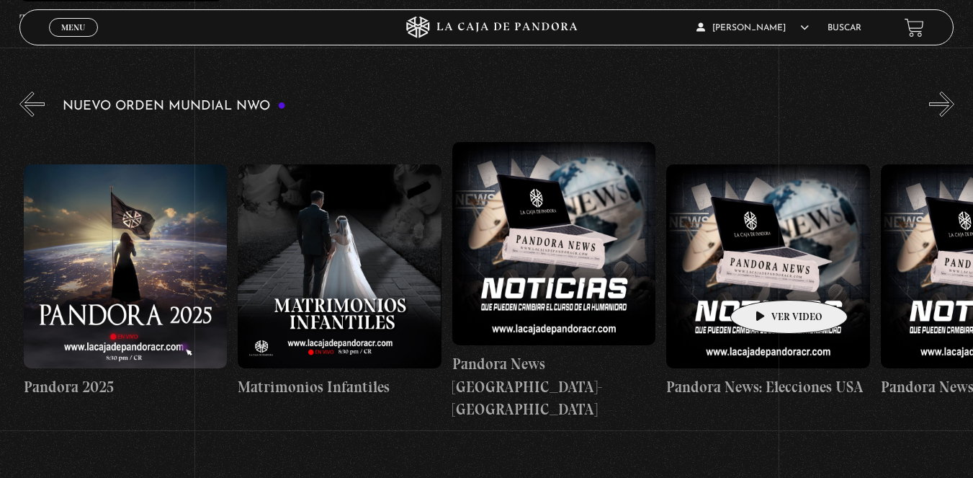
drag, startPoint x: 836, startPoint y: 281, endPoint x: 766, endPoint y: 278, distance: 69.2
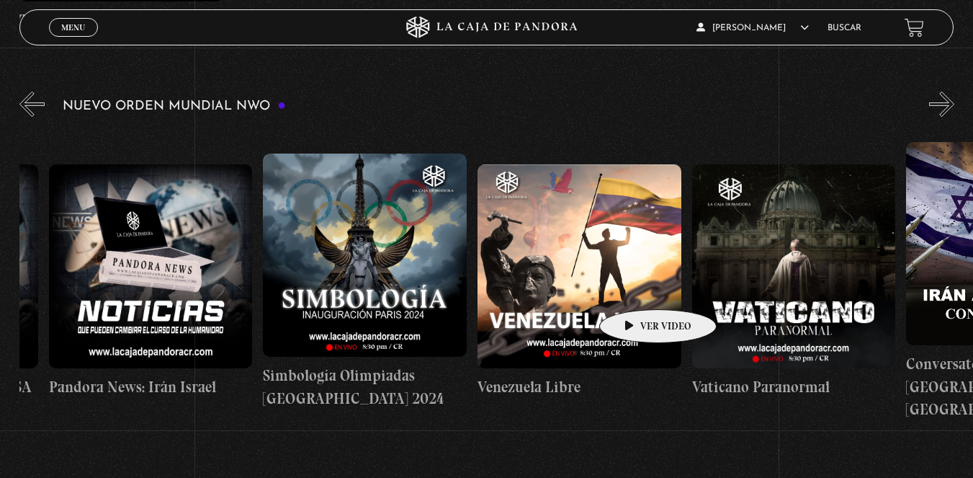
scroll to position [0, 3116]
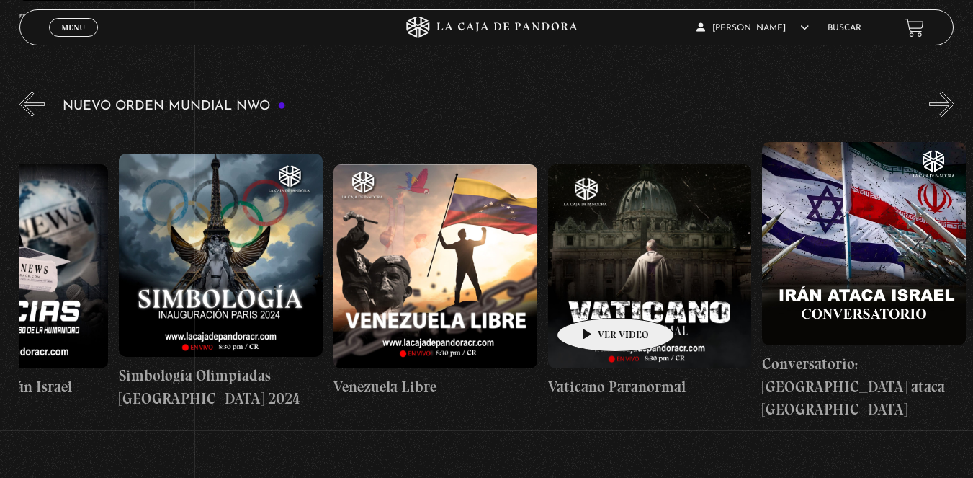
drag, startPoint x: 784, startPoint y: 293, endPoint x: 593, endPoint y: 296, distance: 190.9
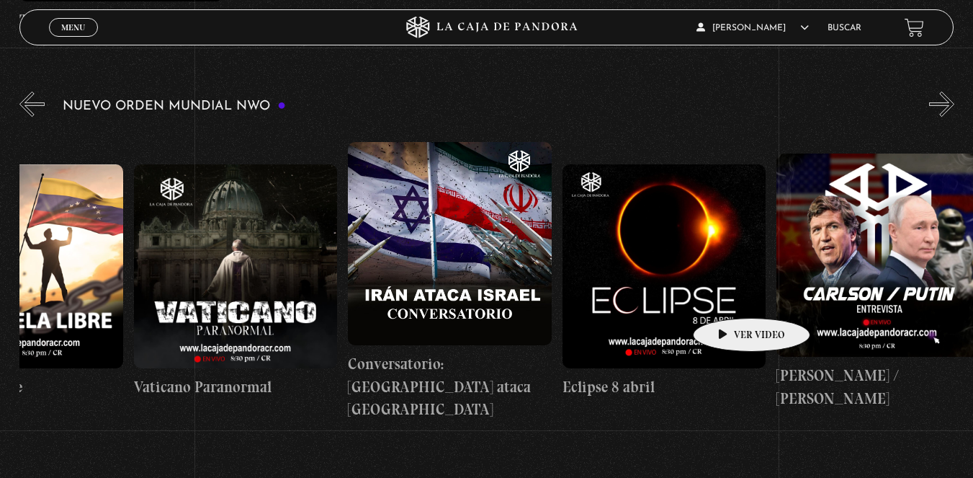
scroll to position [0, 3548]
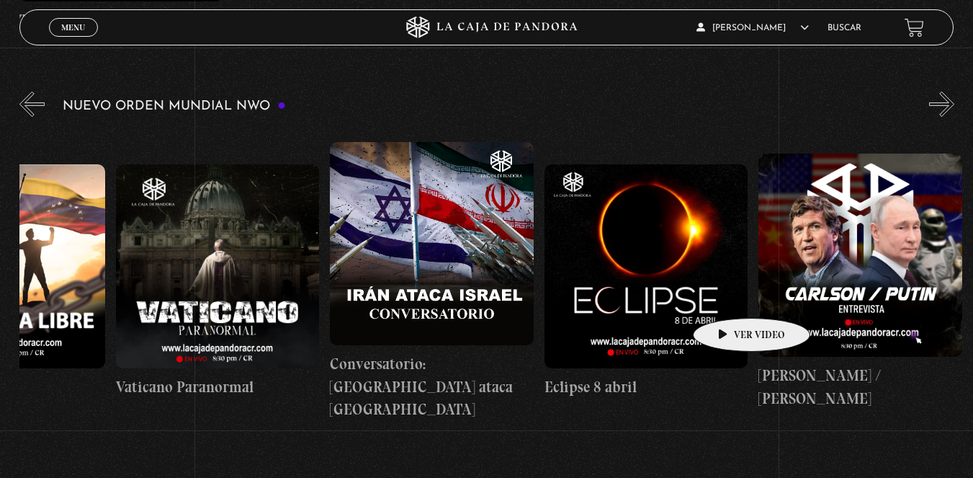
drag, startPoint x: 813, startPoint y: 298, endPoint x: 726, endPoint y: 298, distance: 86.4
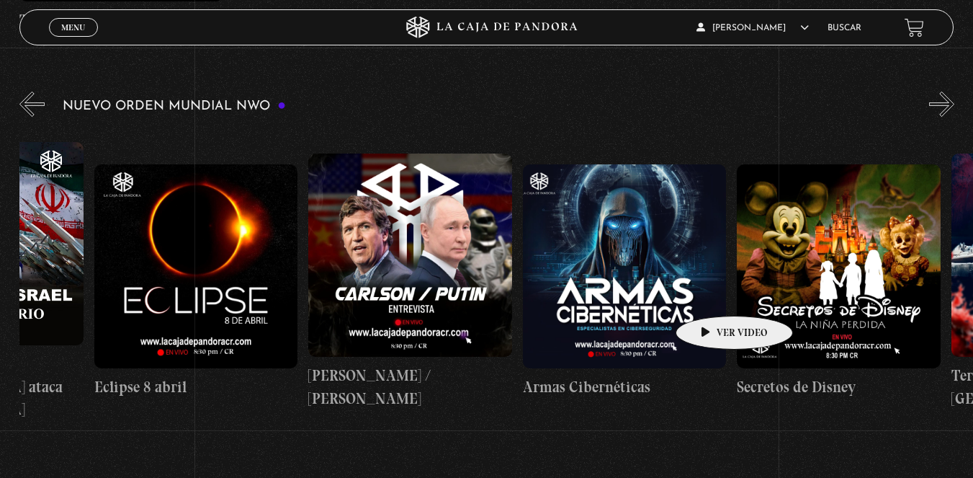
scroll to position [0, 4002]
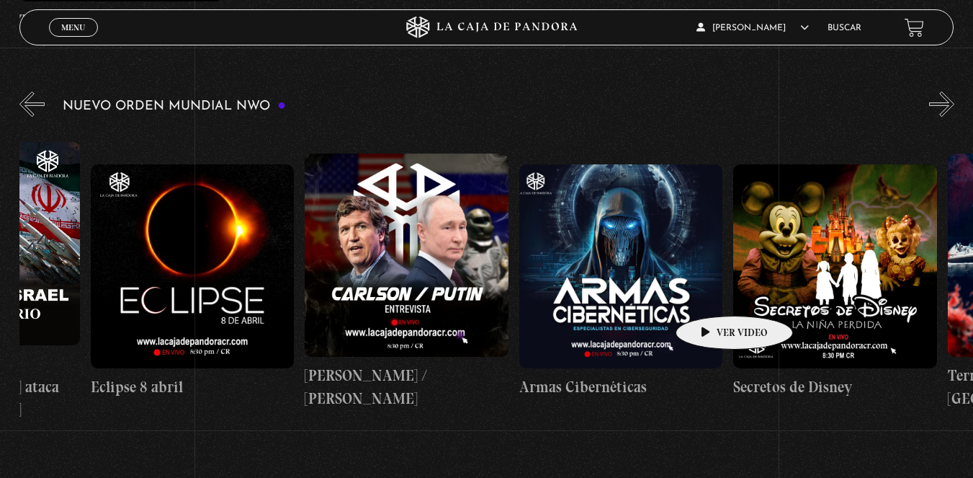
drag, startPoint x: 799, startPoint y: 296, endPoint x: 707, endPoint y: 298, distance: 92.2
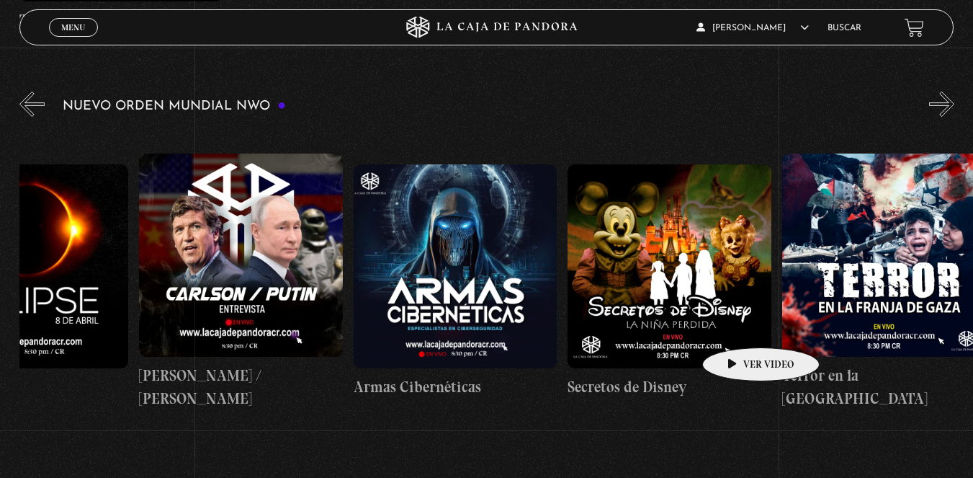
scroll to position [0, 4229]
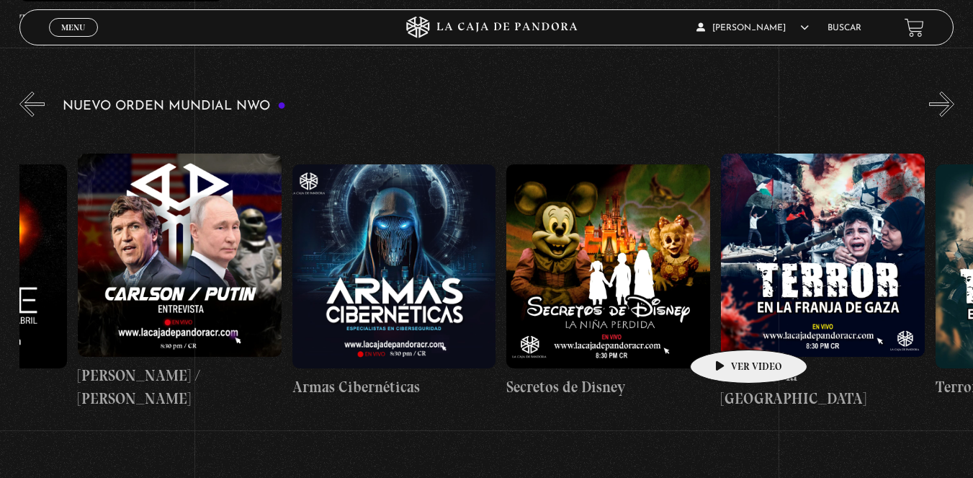
drag, startPoint x: 772, startPoint y: 318, endPoint x: 726, endPoint y: 328, distance: 46.3
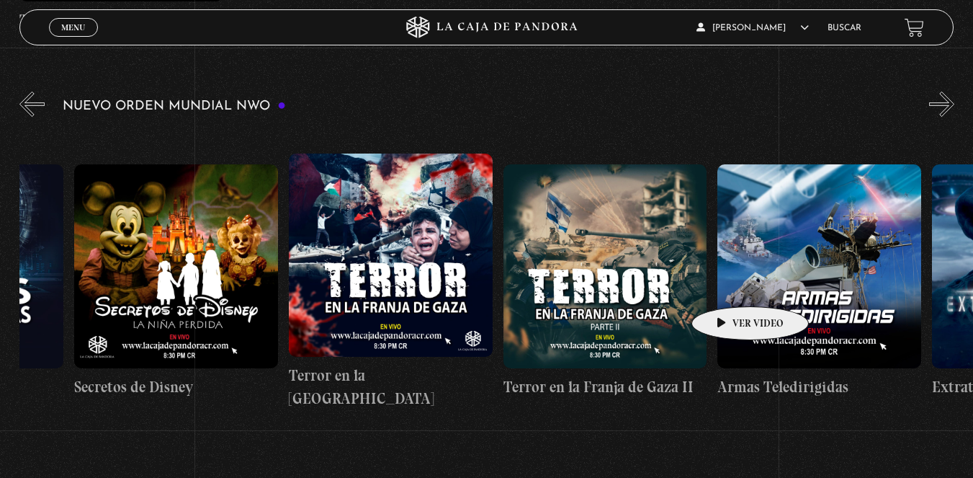
scroll to position [0, 4675]
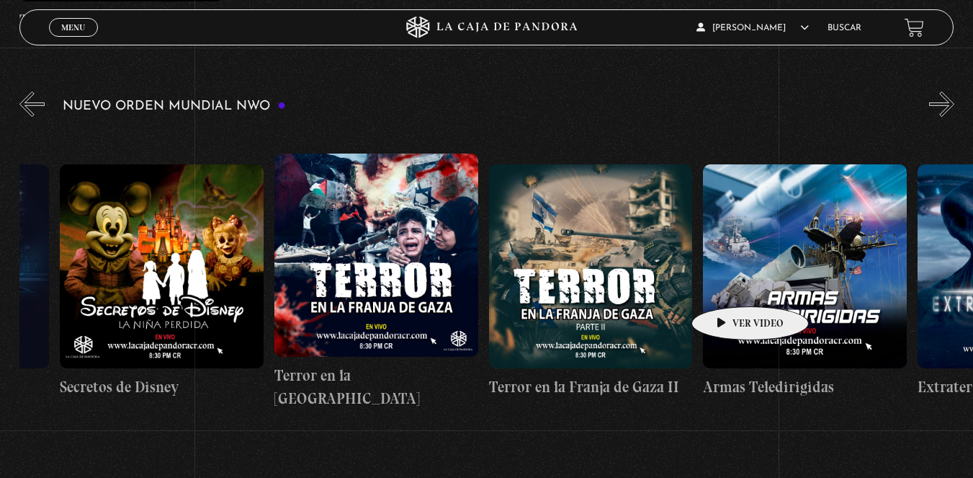
drag, startPoint x: 811, startPoint y: 288, endPoint x: 726, endPoint y: 285, distance: 85.1
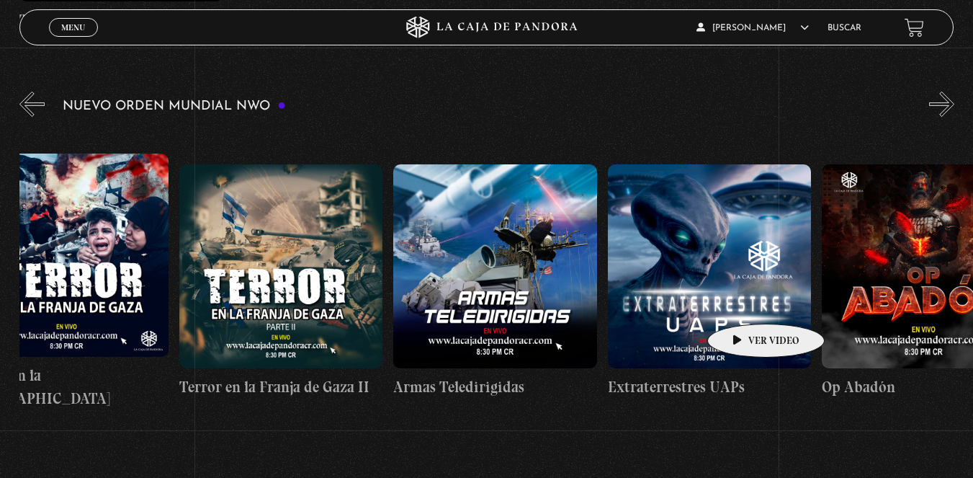
scroll to position [0, 4989]
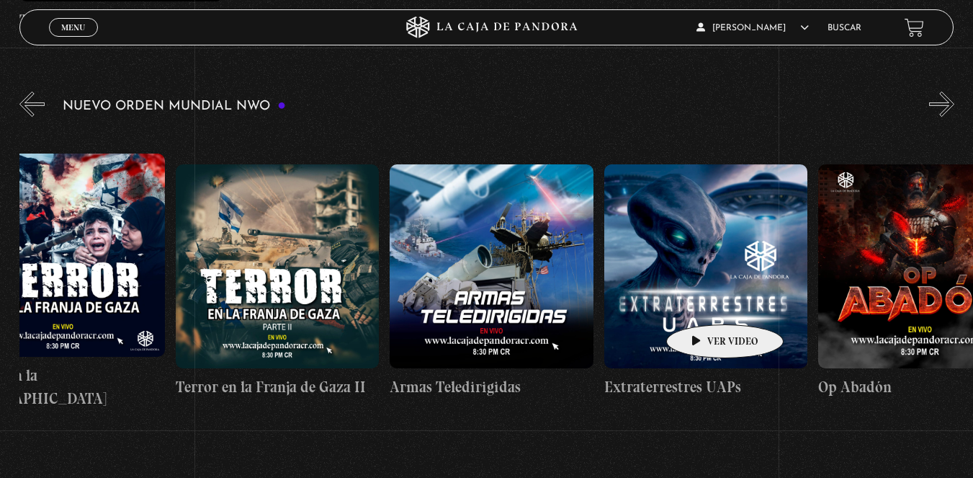
drag, startPoint x: 765, startPoint y: 302, endPoint x: 702, endPoint y: 303, distance: 62.7
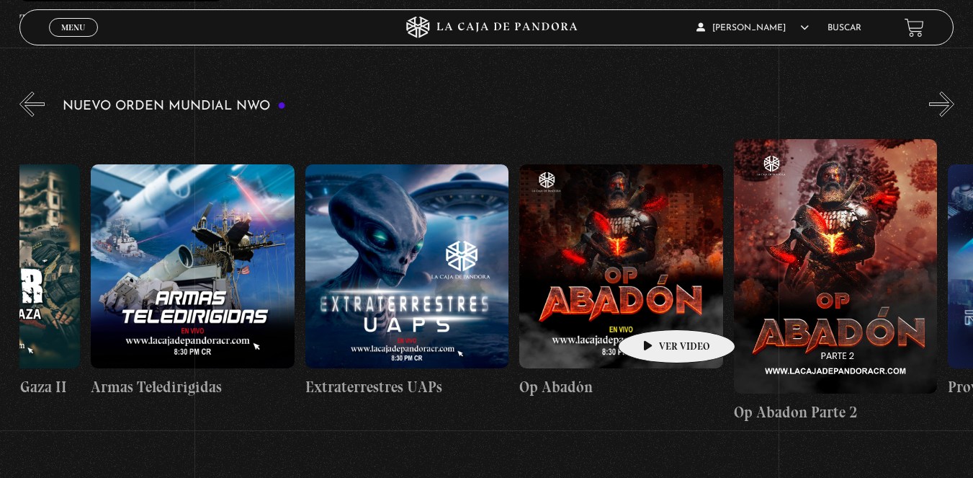
scroll to position [0, 5298]
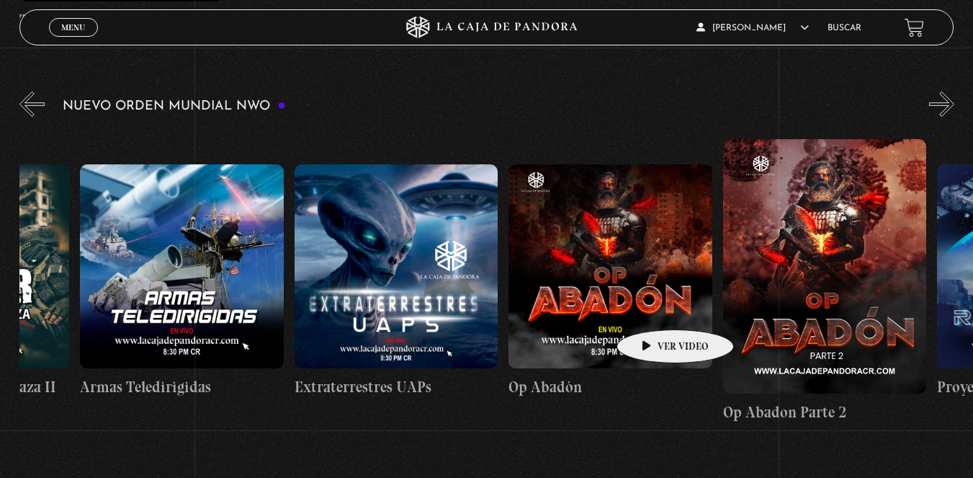
drag, startPoint x: 715, startPoint y: 298, endPoint x: 653, endPoint y: 308, distance: 62.8
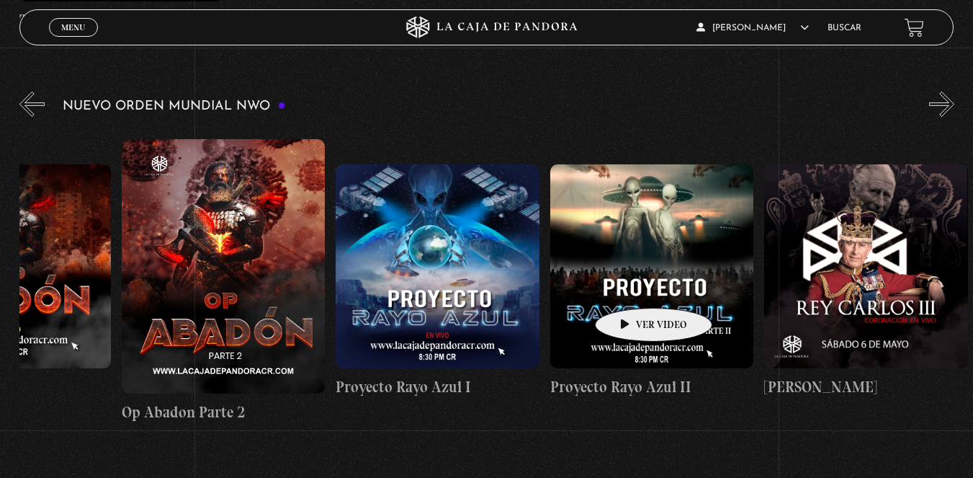
scroll to position [0, 5997]
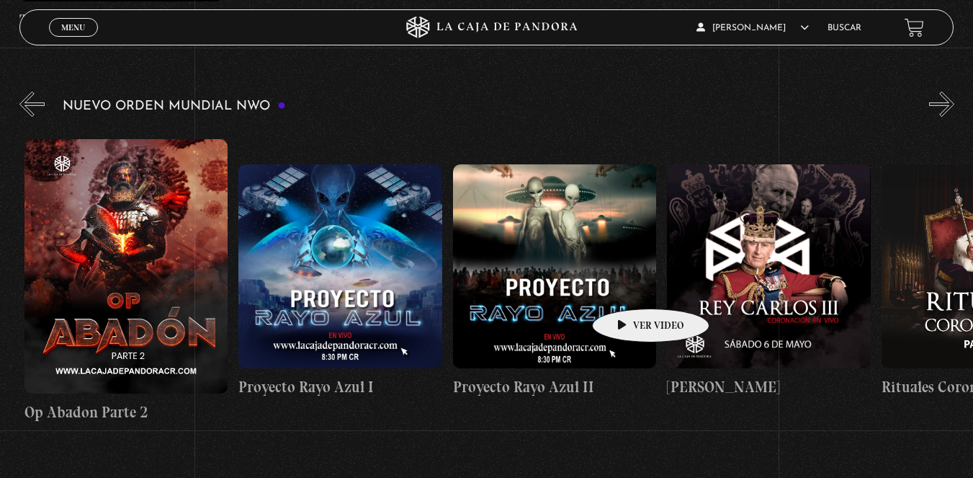
drag, startPoint x: 768, startPoint y: 283, endPoint x: 628, endPoint y: 287, distance: 139.8
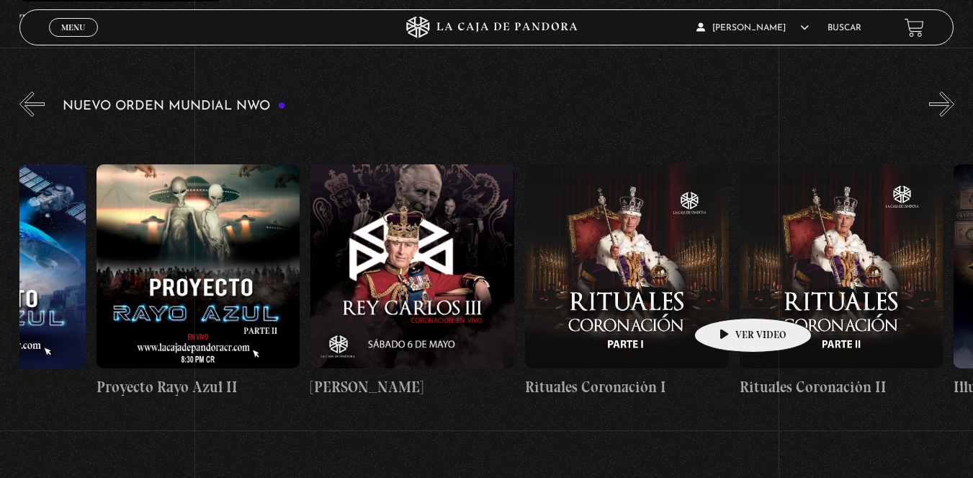
scroll to position [0, 6357]
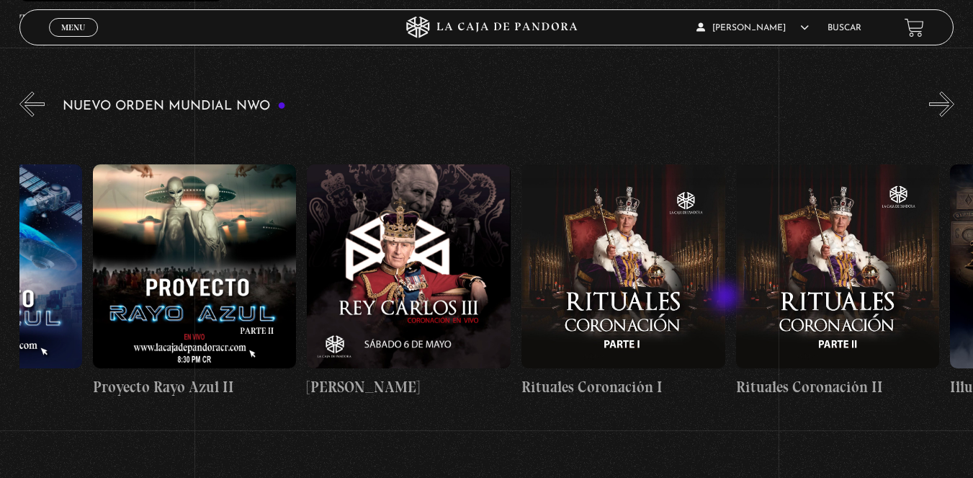
drag, startPoint x: 799, startPoint y: 295, endPoint x: 727, endPoint y: 298, distance: 72.1
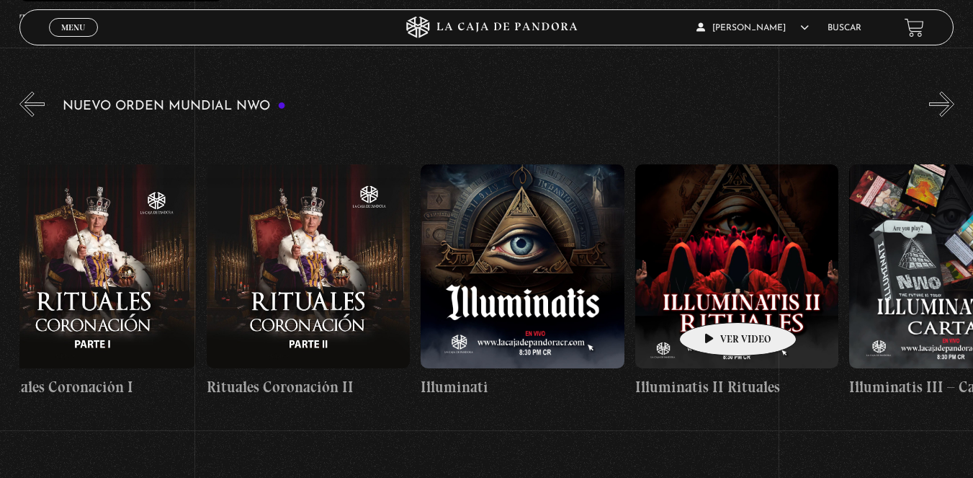
drag, startPoint x: 817, startPoint y: 288, endPoint x: 710, endPoint y: 303, distance: 108.3
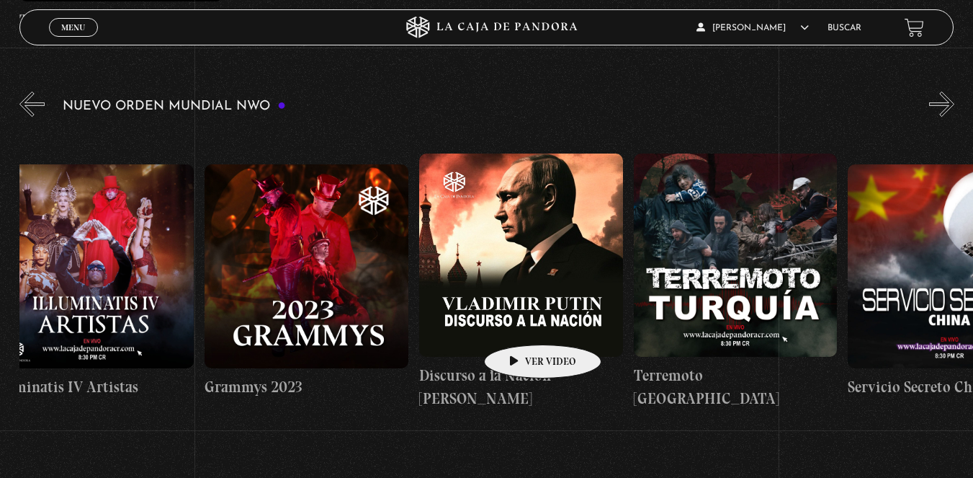
scroll to position [0, 7964]
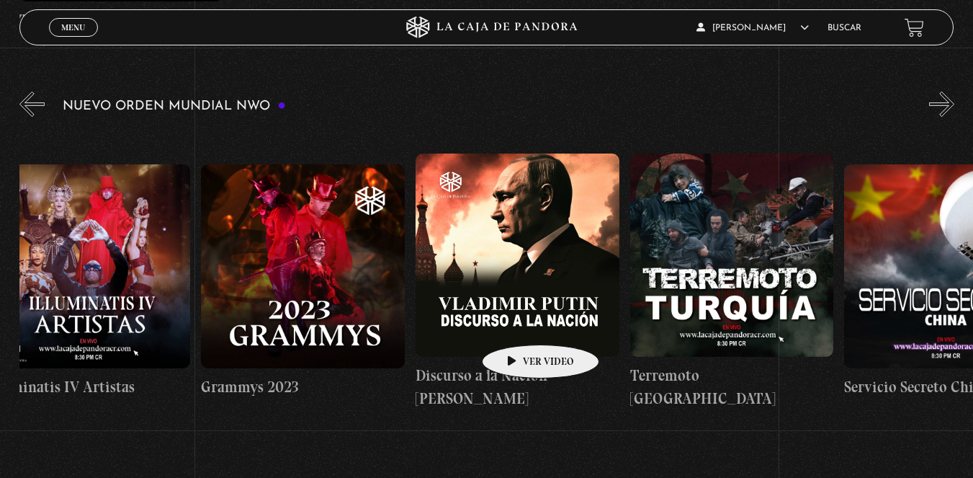
drag, startPoint x: 733, startPoint y: 308, endPoint x: 518, endPoint y: 323, distance: 215.2
click at [518, 323] on div "Trump / Maduro Área 51 Células Durmientes Pandora News: Israel vrs Irán Parte I…" at bounding box center [630, 281] width 17148 height 307
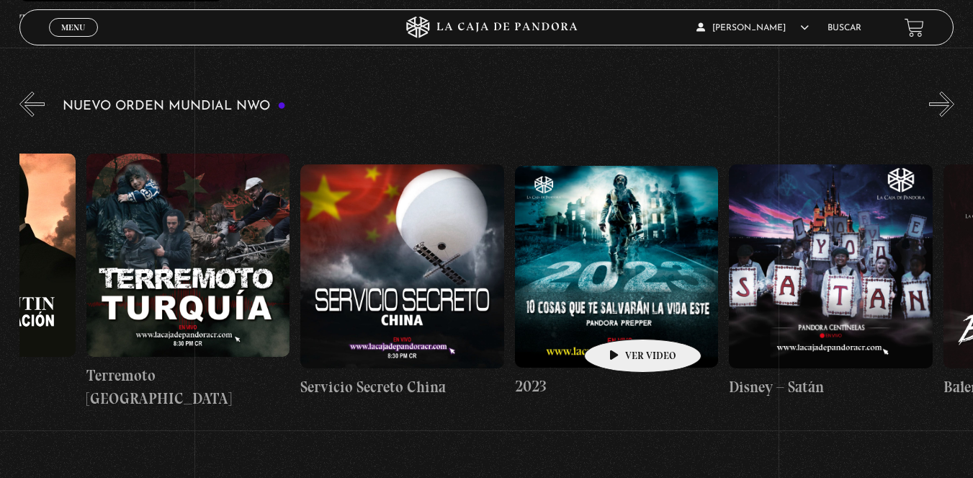
scroll to position [0, 8511]
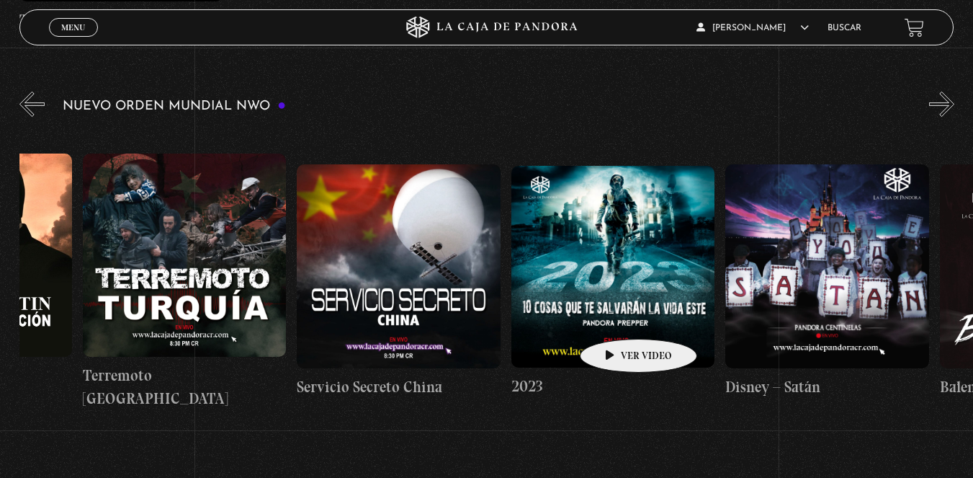
drag, startPoint x: 725, startPoint y: 318, endPoint x: 616, endPoint y: 317, distance: 109.5
click at [616, 317] on div "Trump / Maduro Área 51 Células Durmientes Pandora News: Israel vrs Irán Parte I…" at bounding box center [82, 281] width 17148 height 307
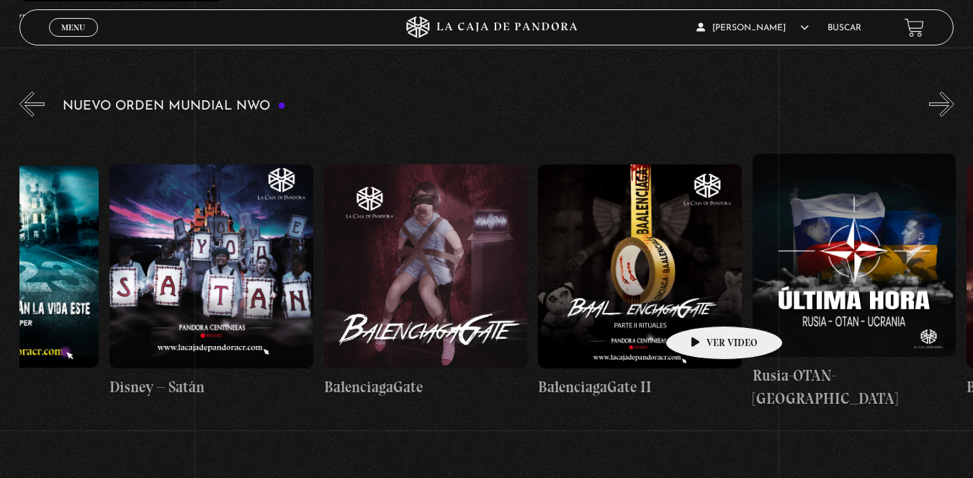
scroll to position [0, 9145]
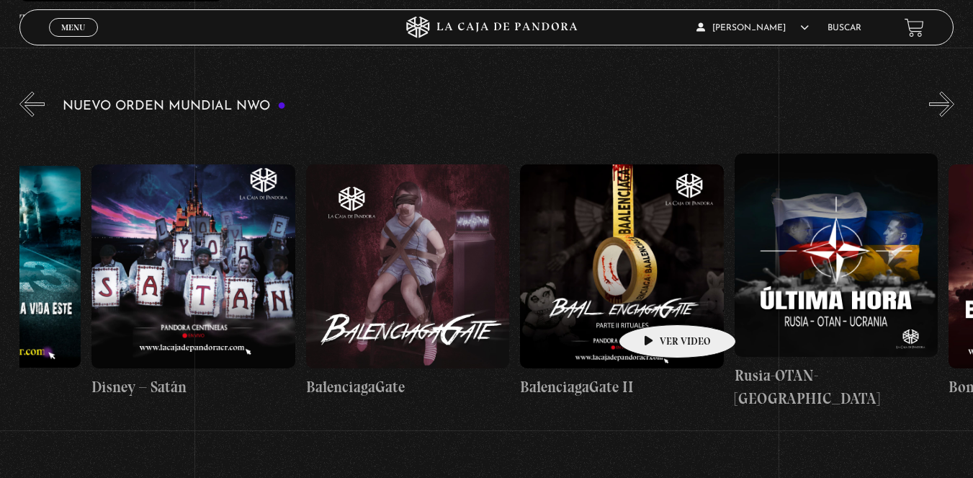
drag, startPoint x: 779, startPoint y: 308, endPoint x: 655, endPoint y: 303, distance: 124.0
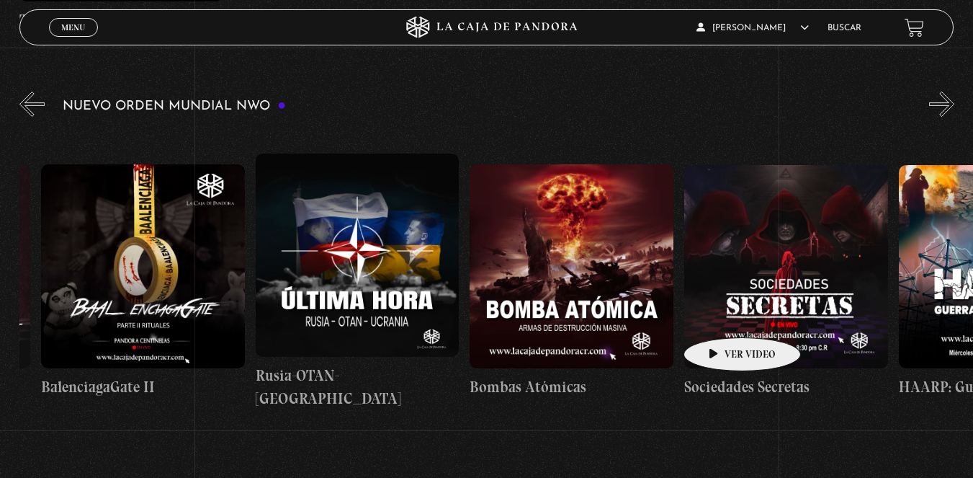
scroll to position [0, 9696]
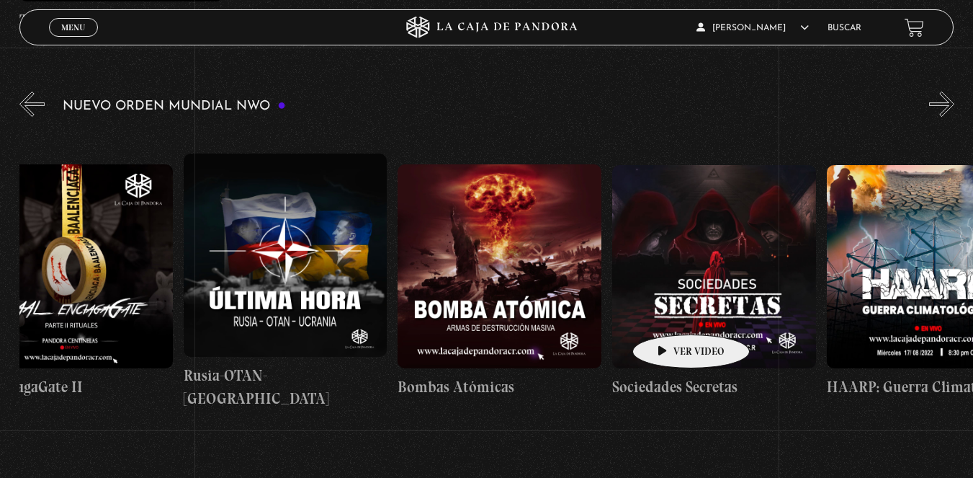
drag, startPoint x: 779, startPoint y: 318, endPoint x: 669, endPoint y: 313, distance: 110.4
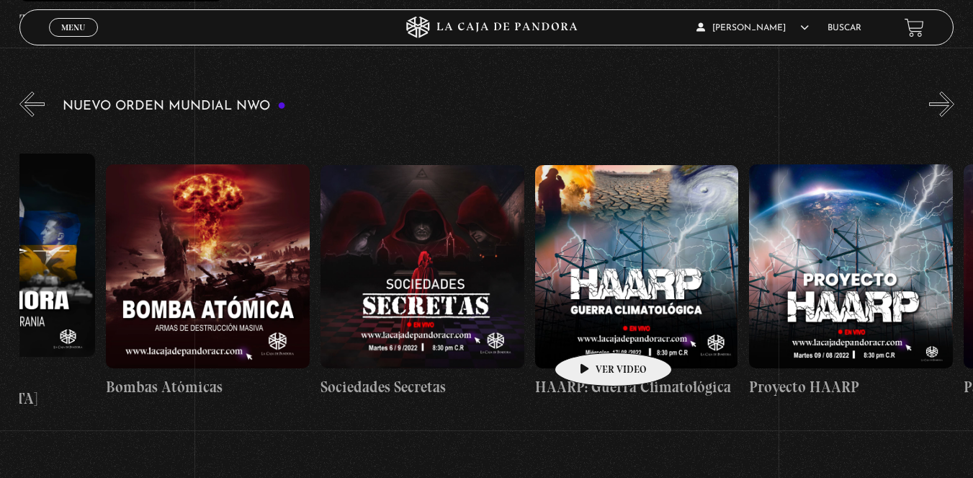
scroll to position [0, 10089]
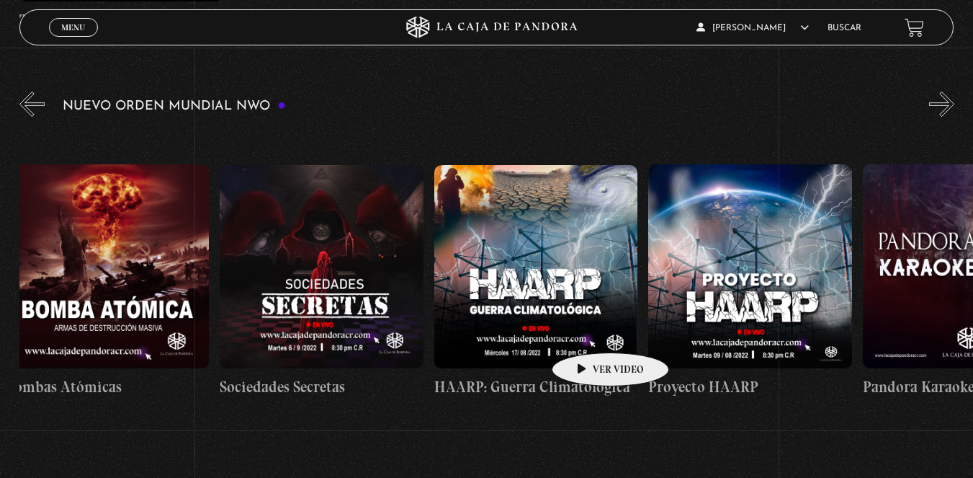
drag, startPoint x: 666, startPoint y: 328, endPoint x: 588, endPoint y: 331, distance: 78.6
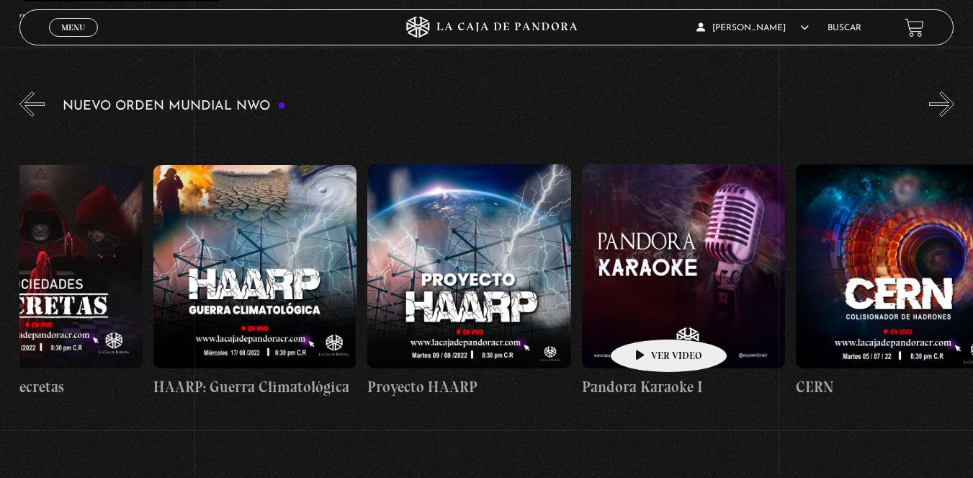
scroll to position [0, 10377]
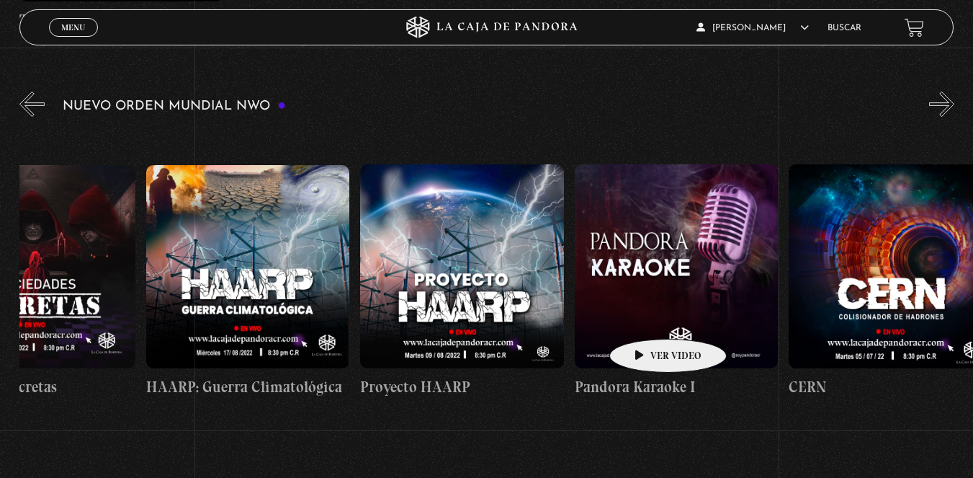
drag, startPoint x: 703, startPoint y: 314, endPoint x: 645, endPoint y: 317, distance: 57.7
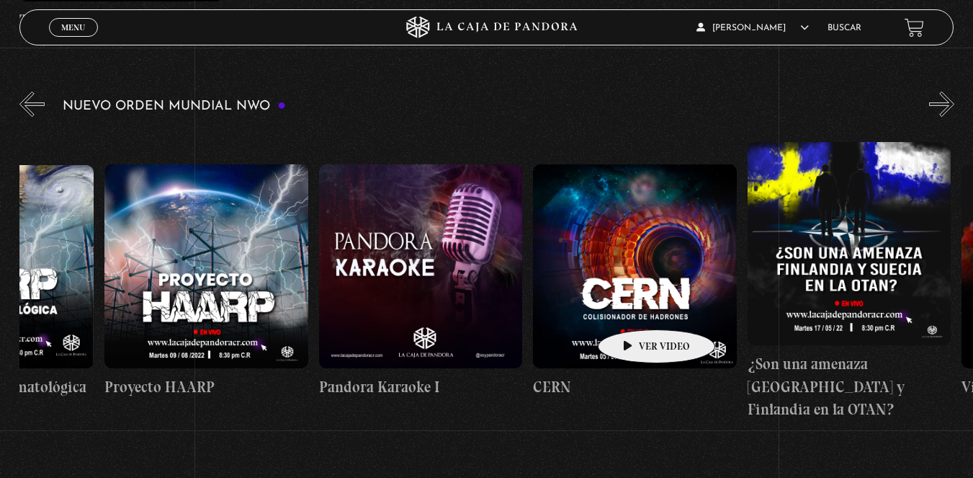
drag, startPoint x: 685, startPoint y: 308, endPoint x: 626, endPoint y: 308, distance: 59.1
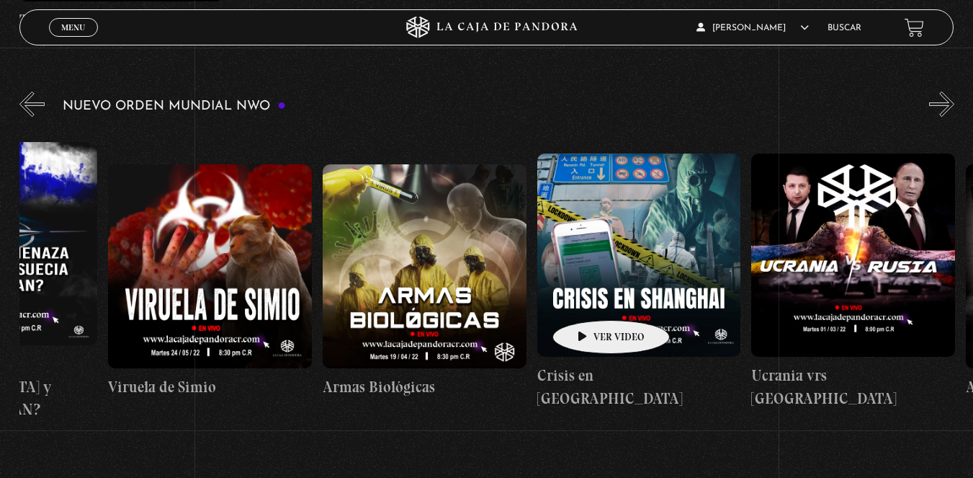
scroll to position [0, 11378]
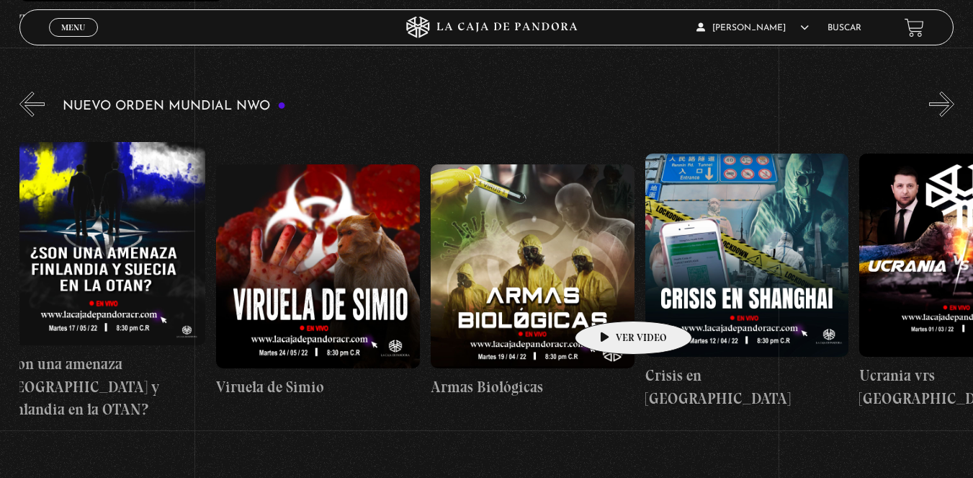
drag, startPoint x: 759, startPoint y: 298, endPoint x: 611, endPoint y: 299, distance: 148.4
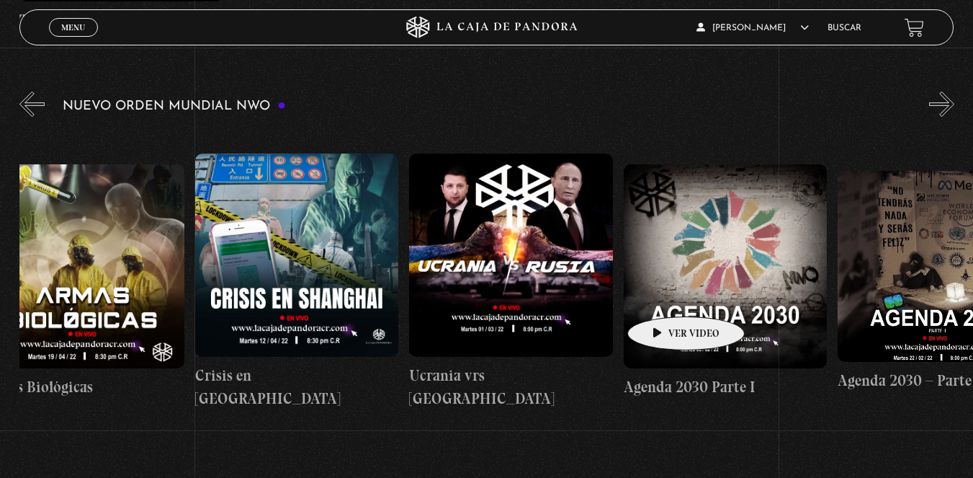
scroll to position [0, 11904]
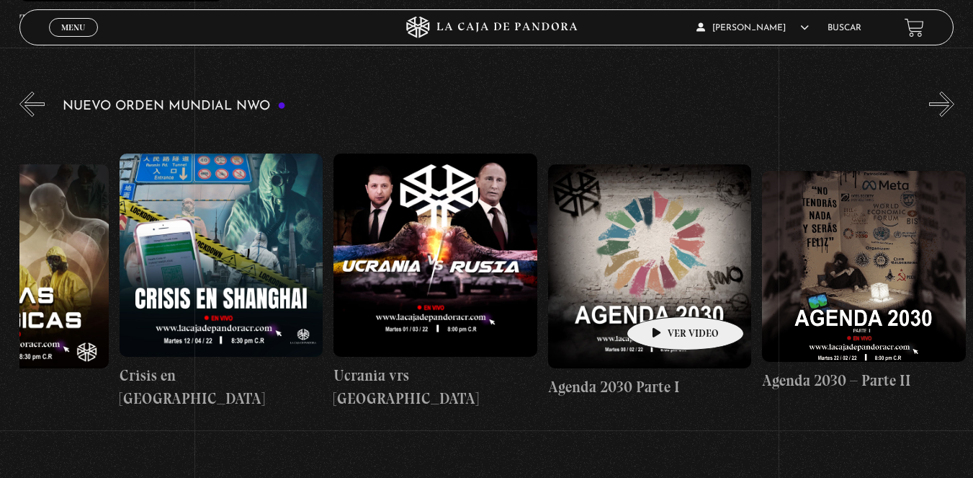
drag, startPoint x: 768, startPoint y: 302, endPoint x: 663, endPoint y: 295, distance: 105.4
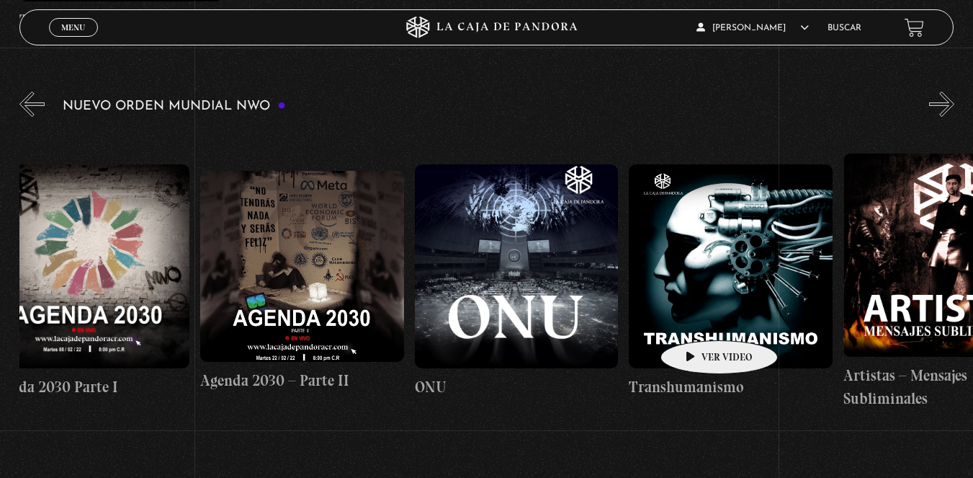
scroll to position [0, 12473]
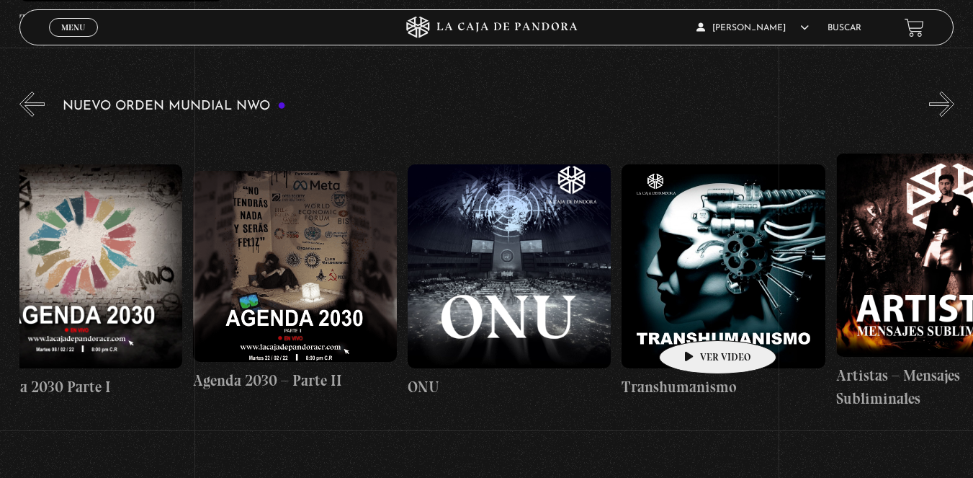
drag, startPoint x: 809, startPoint y: 310, endPoint x: 695, endPoint y: 318, distance: 114.1
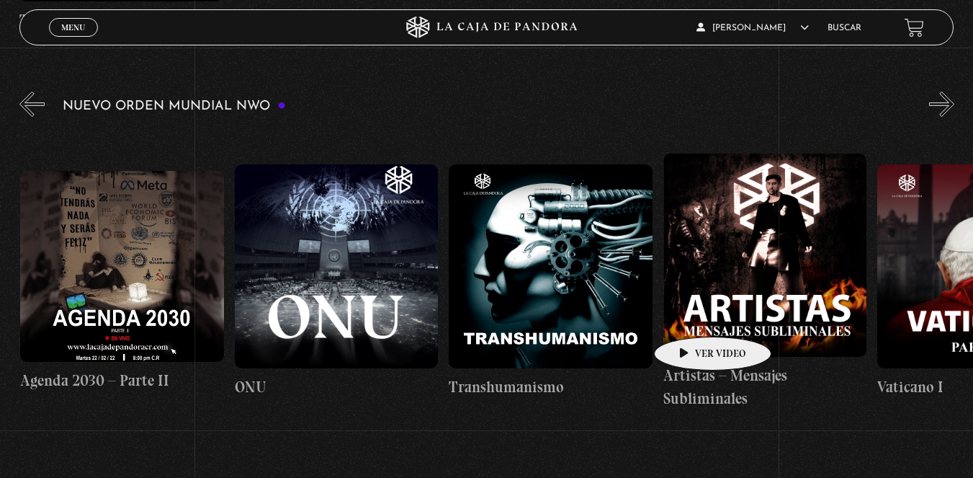
scroll to position [0, 12942]
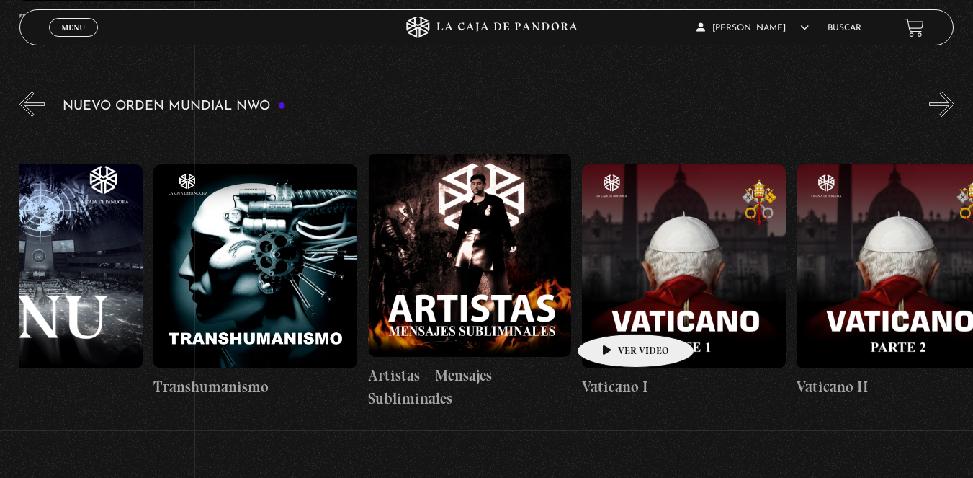
drag, startPoint x: 707, startPoint y: 313, endPoint x: 613, endPoint y: 312, distance: 93.7
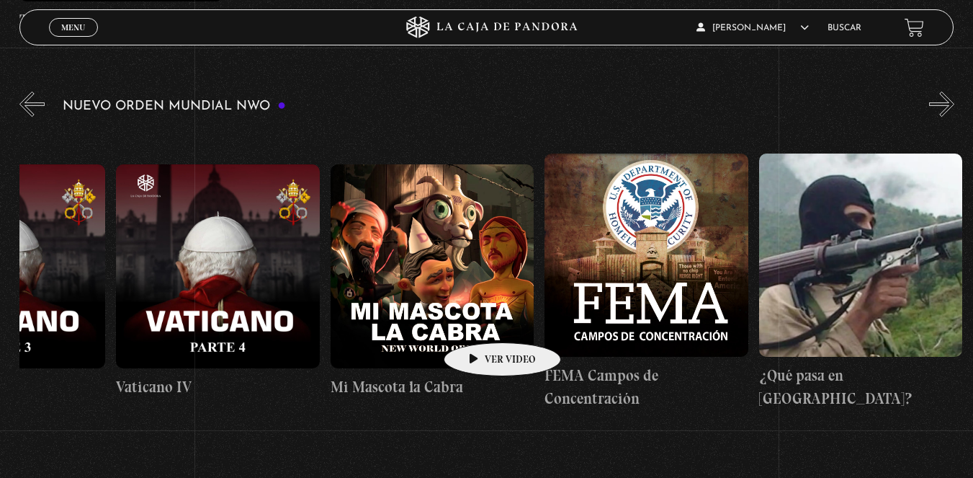
scroll to position [0, 14119]
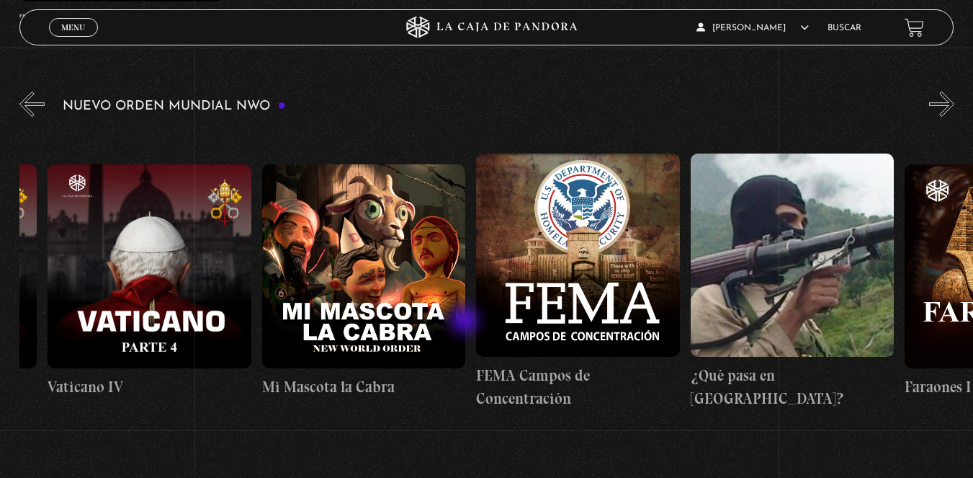
drag, startPoint x: 702, startPoint y: 318, endPoint x: 466, endPoint y: 321, distance: 235.6
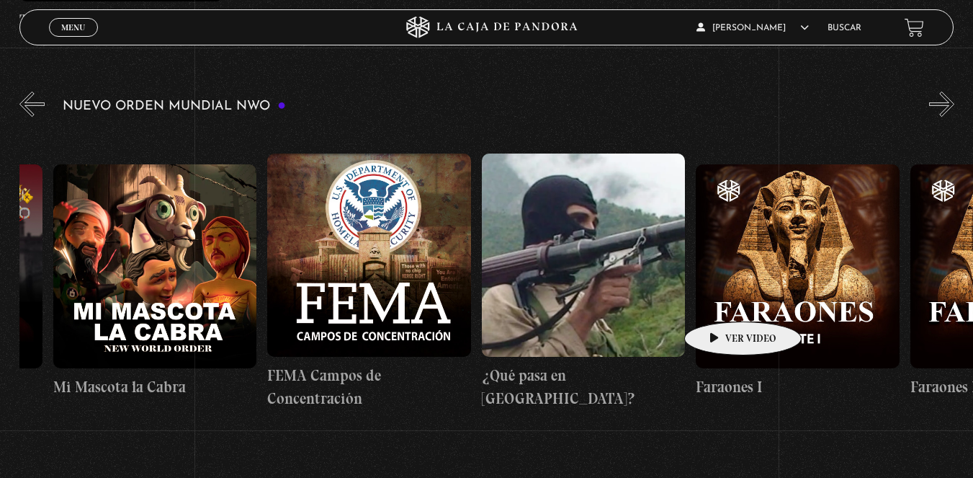
scroll to position [0, 14534]
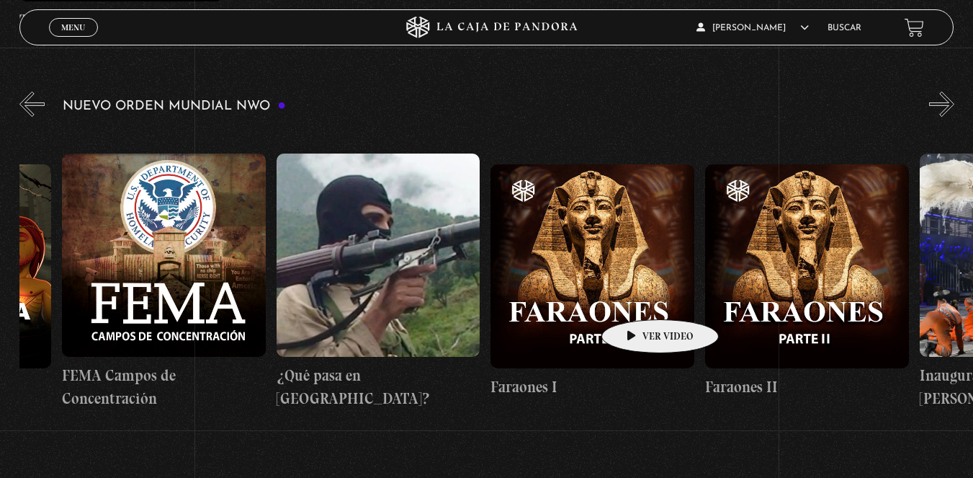
drag, startPoint x: 720, startPoint y: 300, endPoint x: 638, endPoint y: 298, distance: 82.9
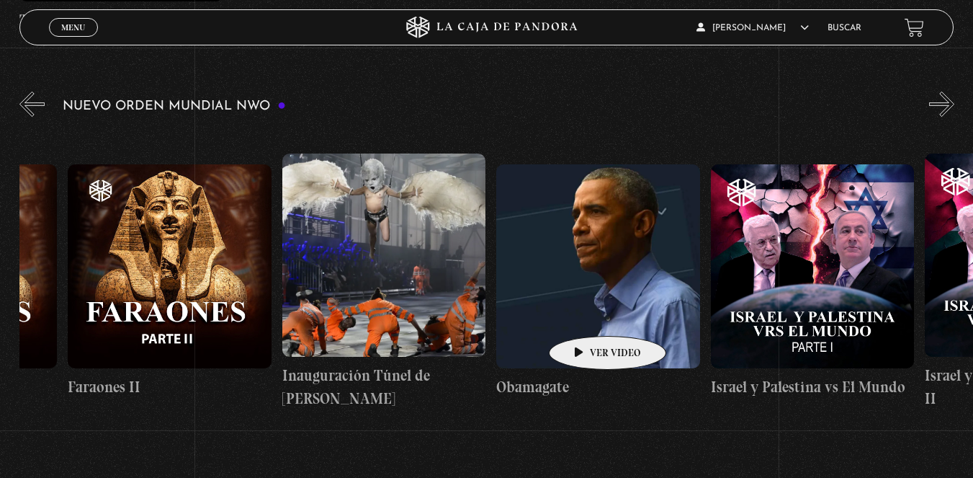
scroll to position [0, 15250]
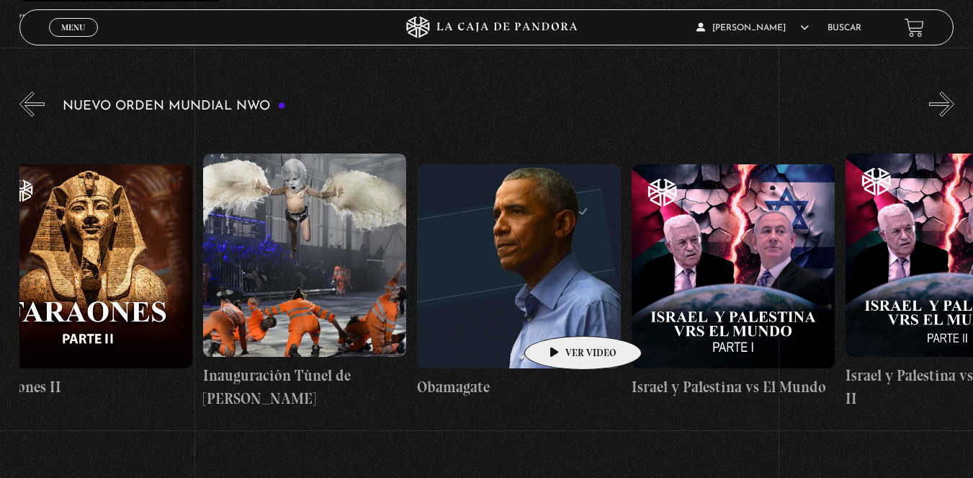
drag, startPoint x: 704, startPoint y: 311, endPoint x: 560, endPoint y: 314, distance: 143.4
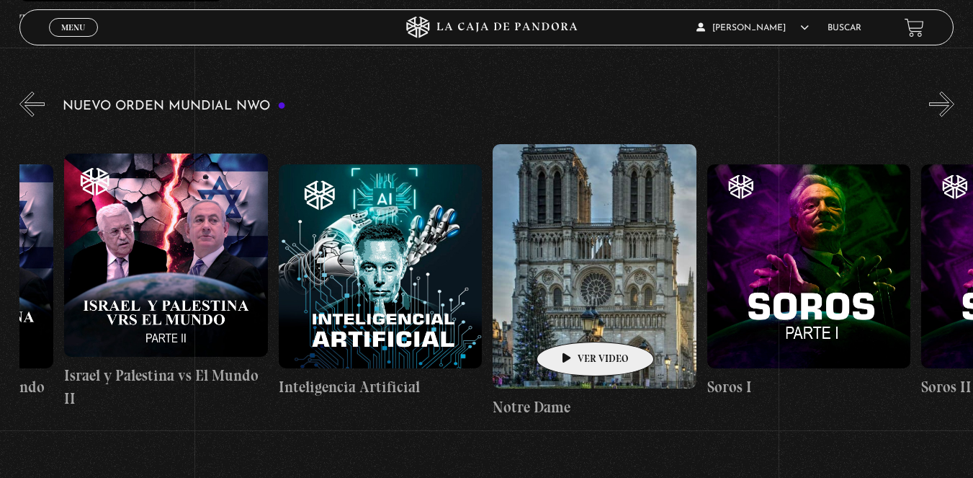
scroll to position [0, 16183]
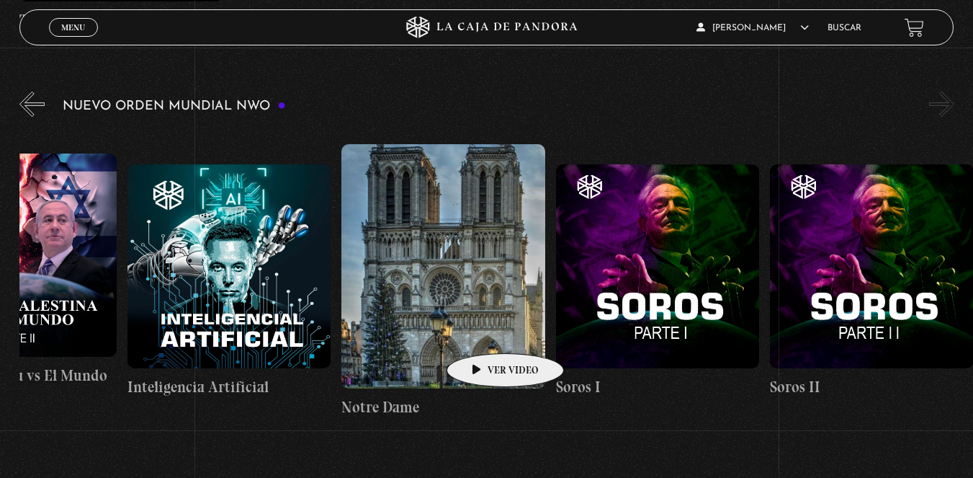
drag, startPoint x: 703, startPoint y: 318, endPoint x: 483, endPoint y: 331, distance: 220.8
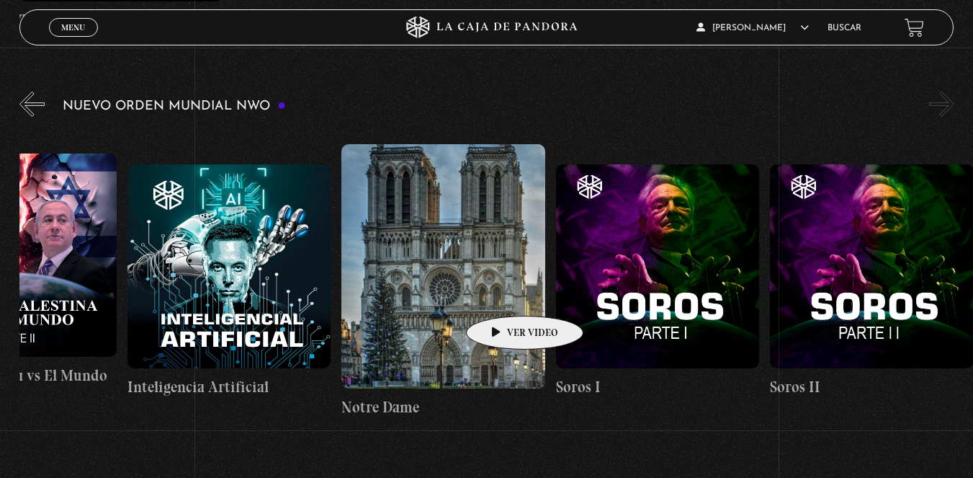
drag, startPoint x: 665, startPoint y: 305, endPoint x: 480, endPoint y: 295, distance: 185.5
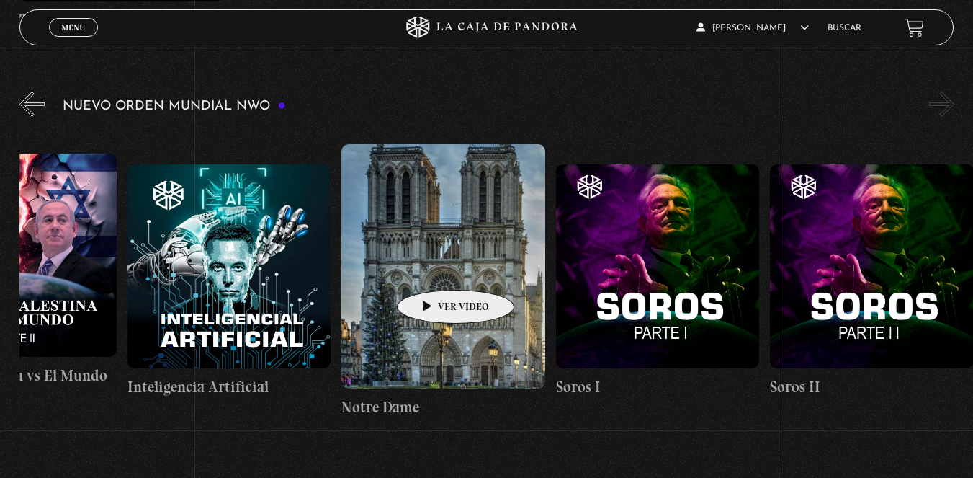
drag, startPoint x: 638, startPoint y: 264, endPoint x: 411, endPoint y: 269, distance: 226.3
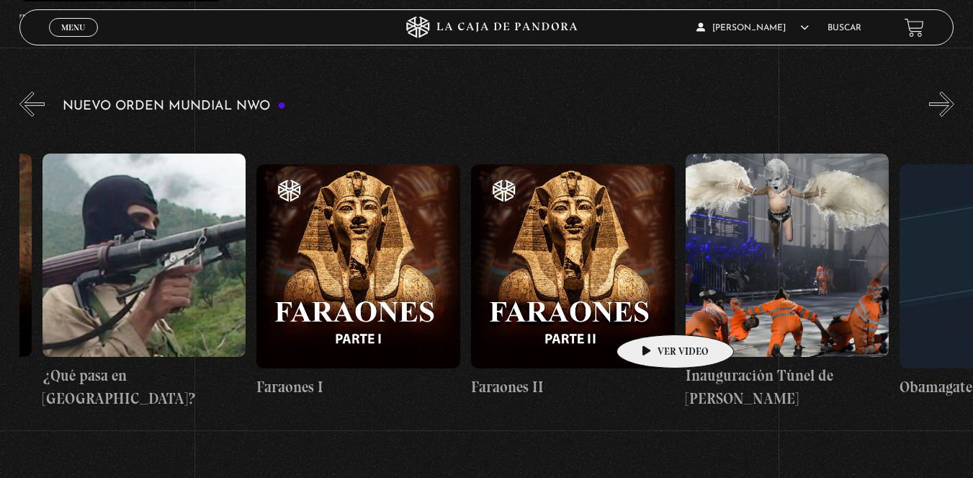
drag, startPoint x: 445, startPoint y: 282, endPoint x: 730, endPoint y: 323, distance: 288.2
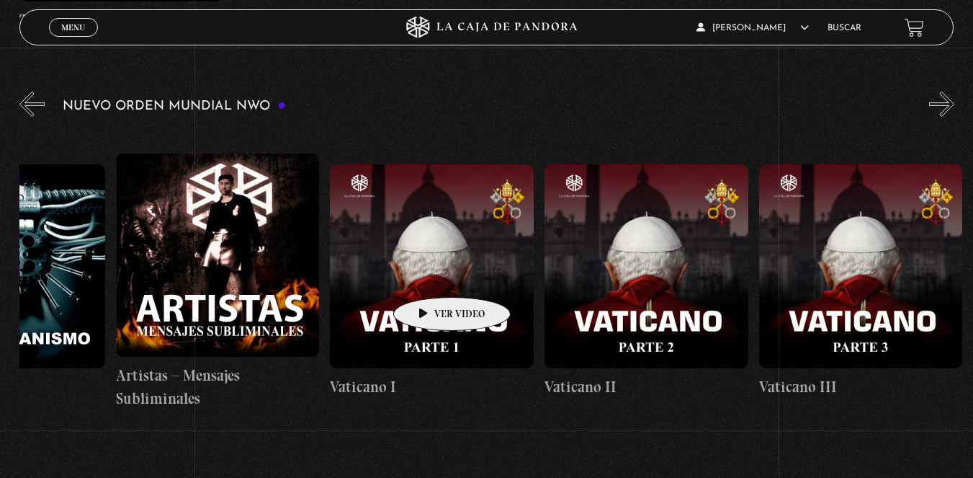
drag, startPoint x: 242, startPoint y: 257, endPoint x: 557, endPoint y: 293, distance: 316.9
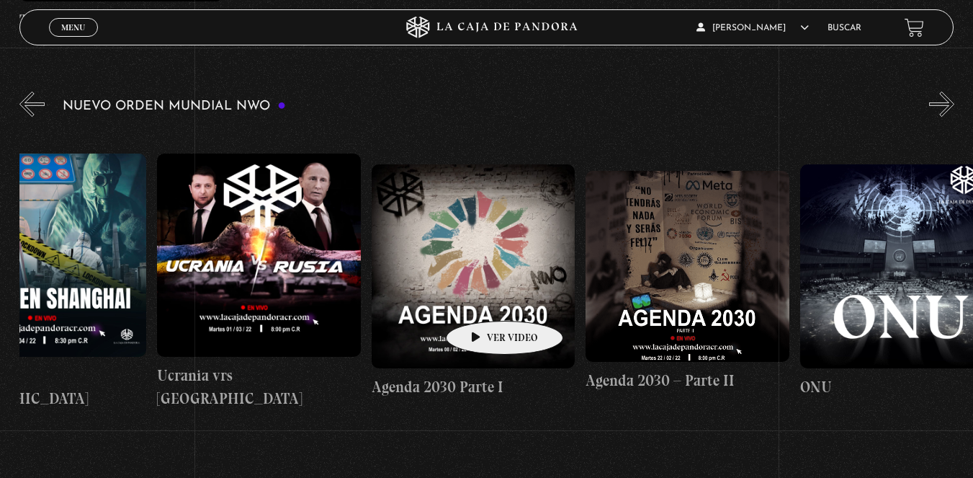
scroll to position [0, 12063]
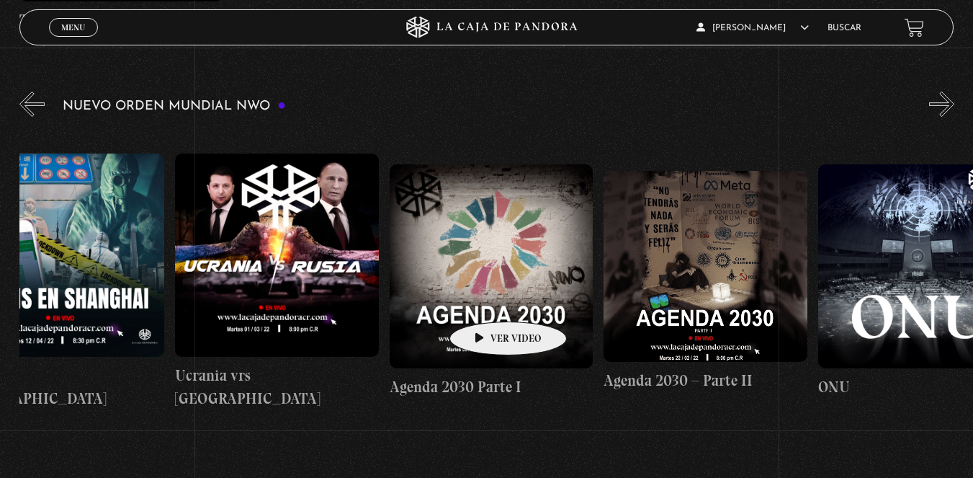
drag, startPoint x: 261, startPoint y: 275, endPoint x: 486, endPoint y: 300, distance: 225.4
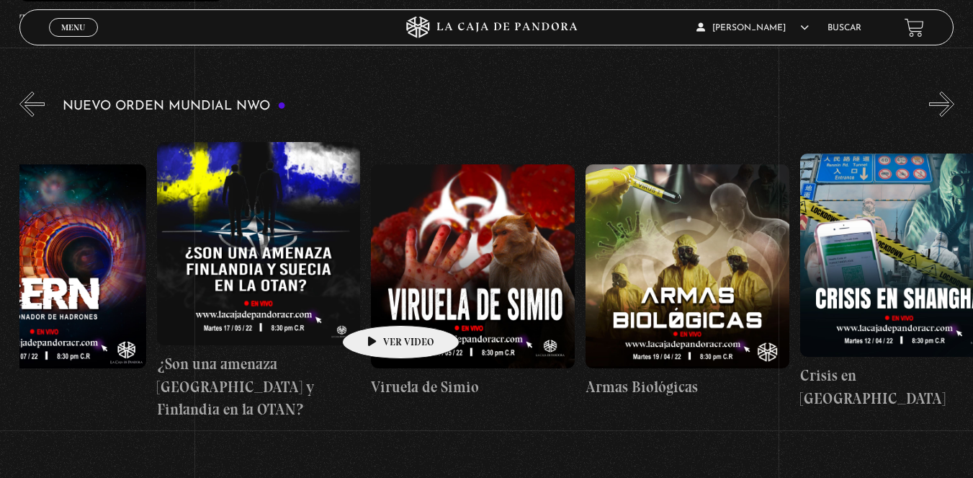
scroll to position [0, 11108]
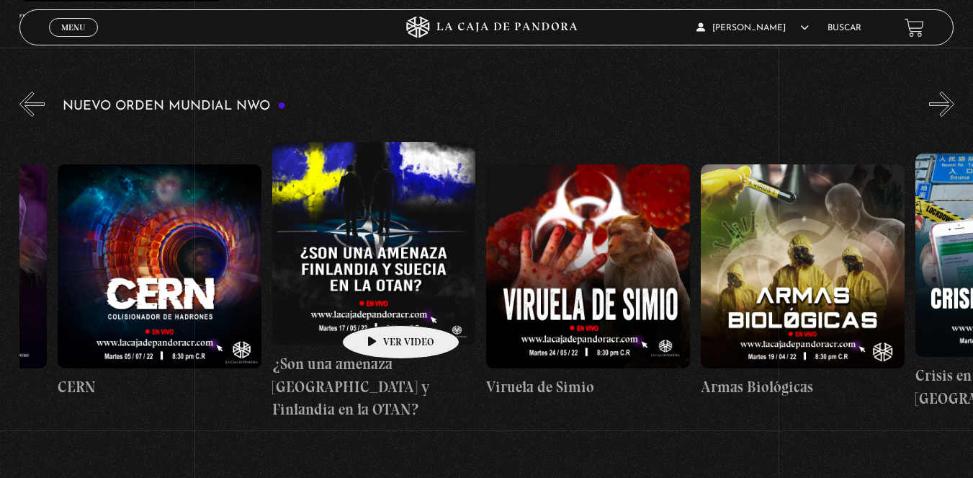
drag, startPoint x: 187, startPoint y: 274, endPoint x: 378, endPoint y: 303, distance: 193.1
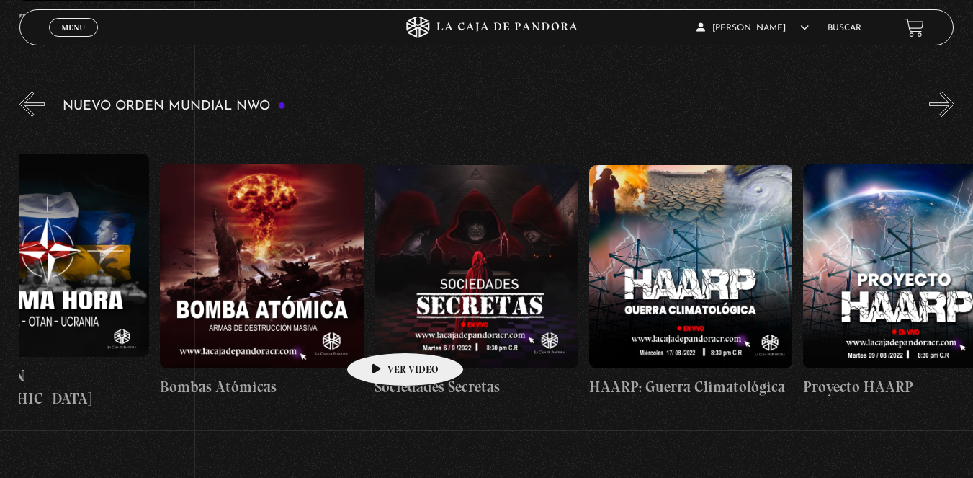
scroll to position [0, 9927]
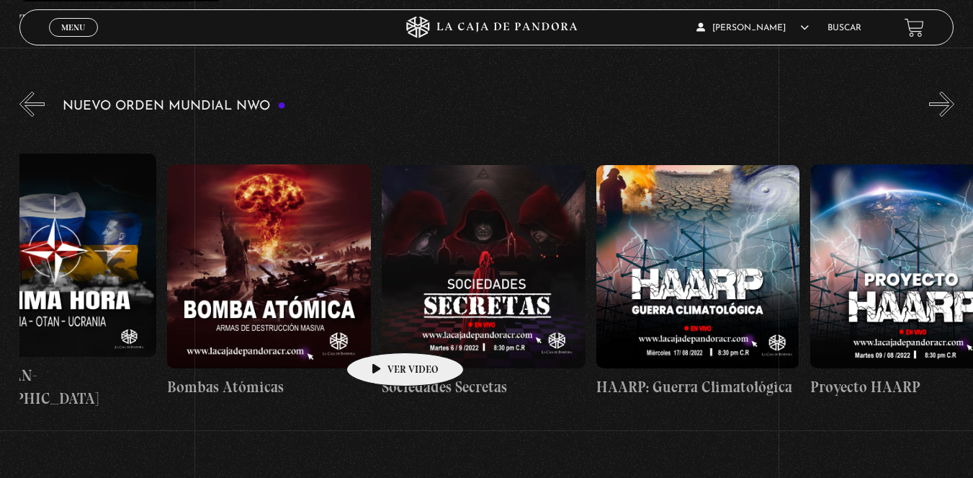
drag, startPoint x: 147, startPoint y: 279, endPoint x: 383, endPoint y: 331, distance: 241.9
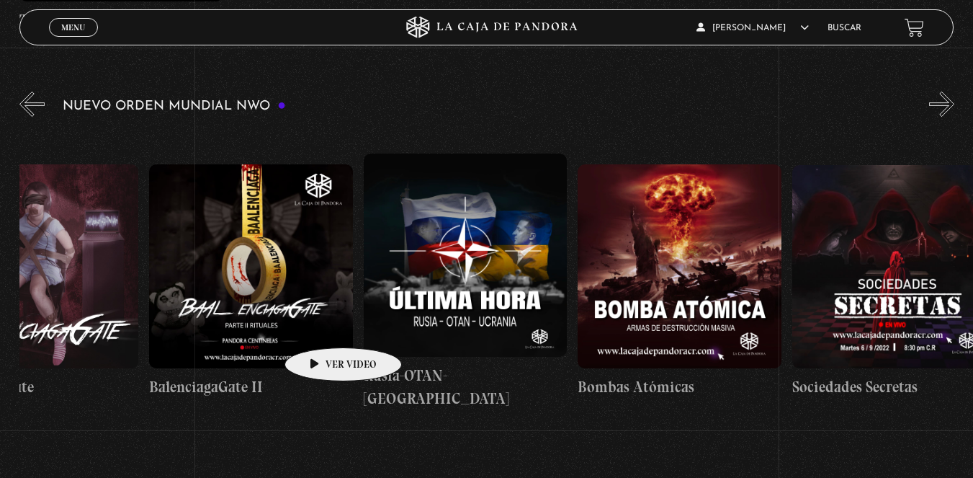
scroll to position [0, 9513]
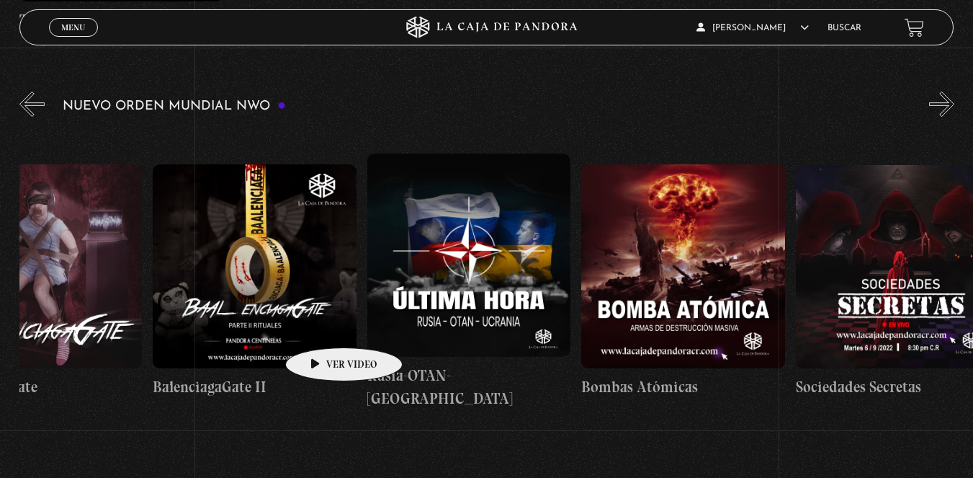
drag, startPoint x: 238, startPoint y: 300, endPoint x: 321, endPoint y: 326, distance: 86.8
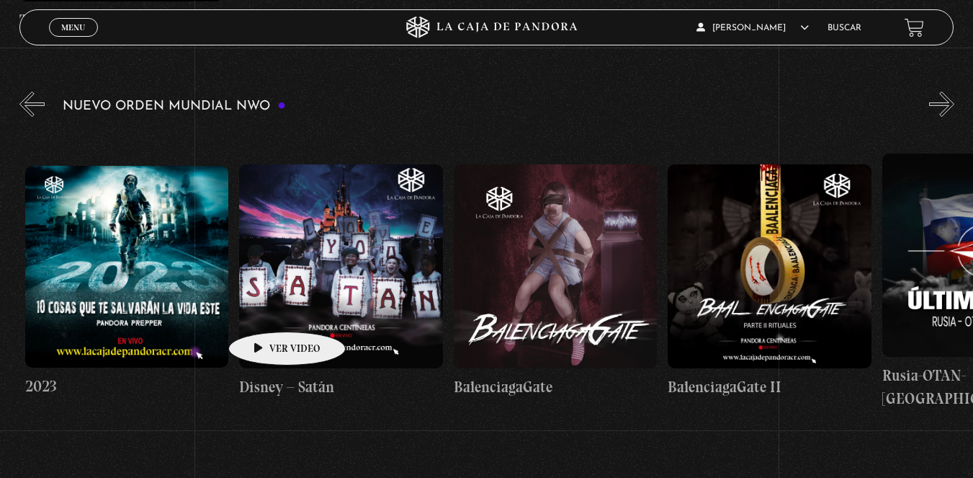
scroll to position [0, 8969]
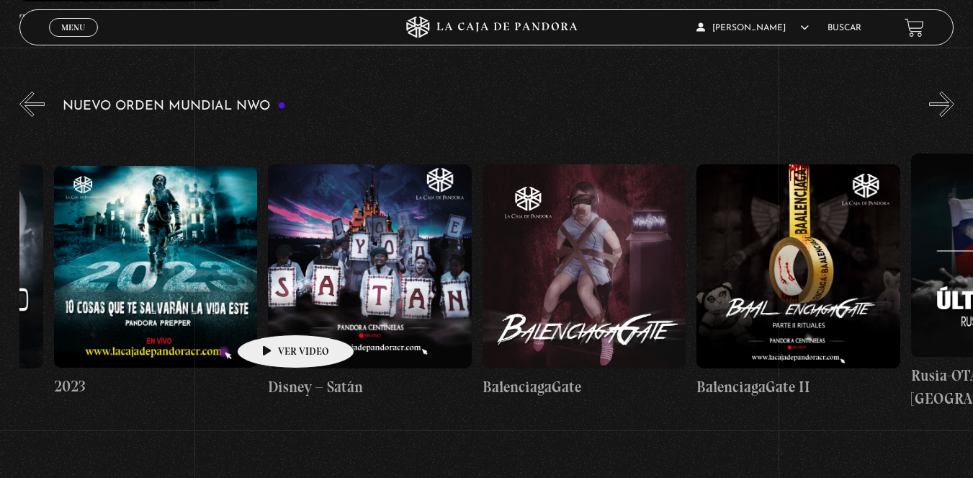
drag, startPoint x: 164, startPoint y: 285, endPoint x: 273, endPoint y: 313, distance: 112.3
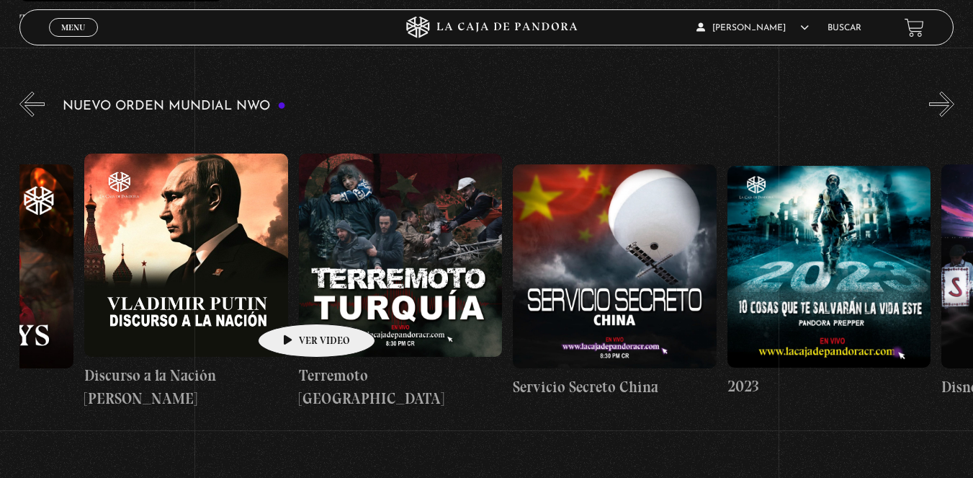
drag, startPoint x: 157, startPoint y: 280, endPoint x: 295, endPoint y: 303, distance: 139.5
click at [295, 303] on div "Trump / Maduro Área 51 Células Durmientes Pandora News: Israel vrs Irán Parte I…" at bounding box center [298, 281] width 17148 height 307
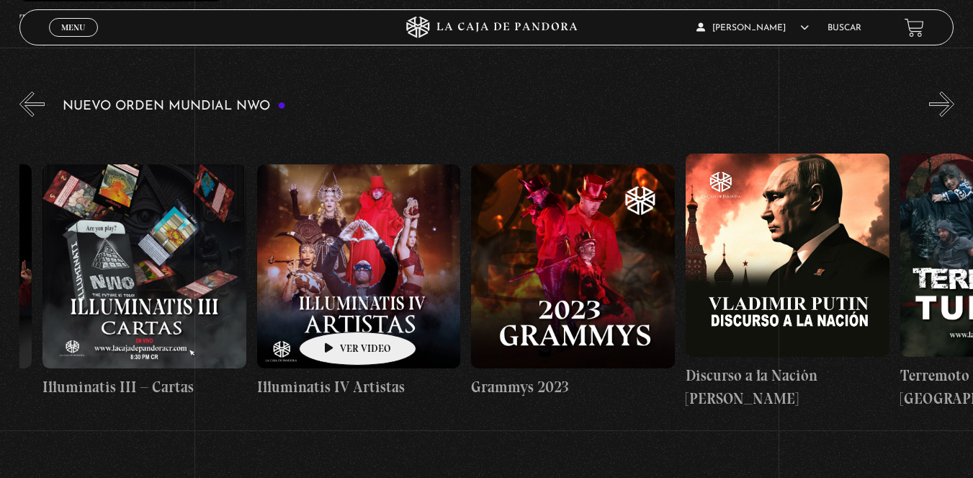
drag, startPoint x: 200, startPoint y: 286, endPoint x: 338, endPoint y: 313, distance: 140.3
click at [339, 310] on div "Trump / Maduro Área 51 Células Durmientes Pandora News: Israel vrs Irán Parte I…" at bounding box center [900, 281] width 17148 height 307
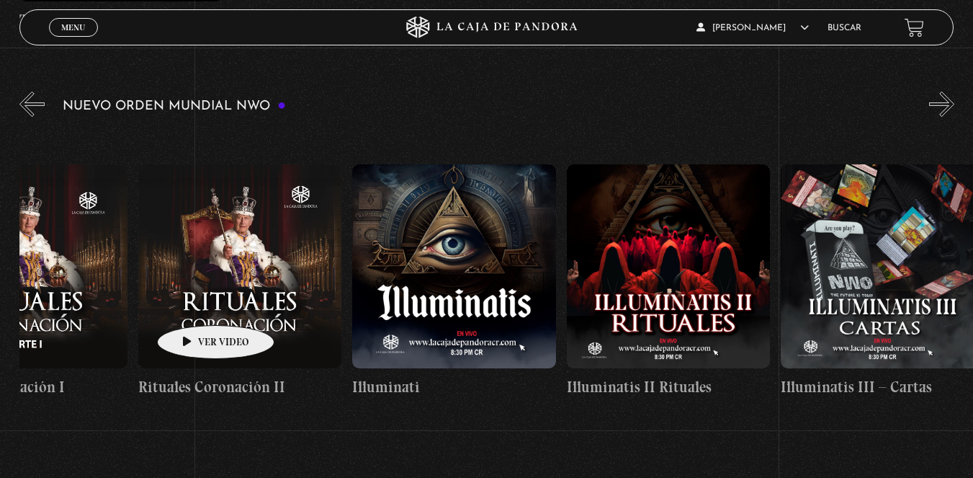
scroll to position [0, 6887]
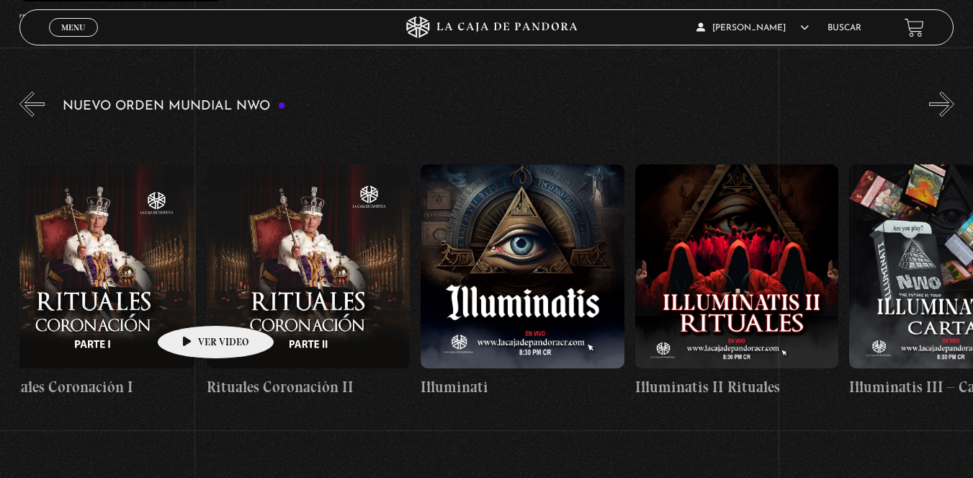
drag, startPoint x: 65, startPoint y: 279, endPoint x: 205, endPoint y: 305, distance: 143.0
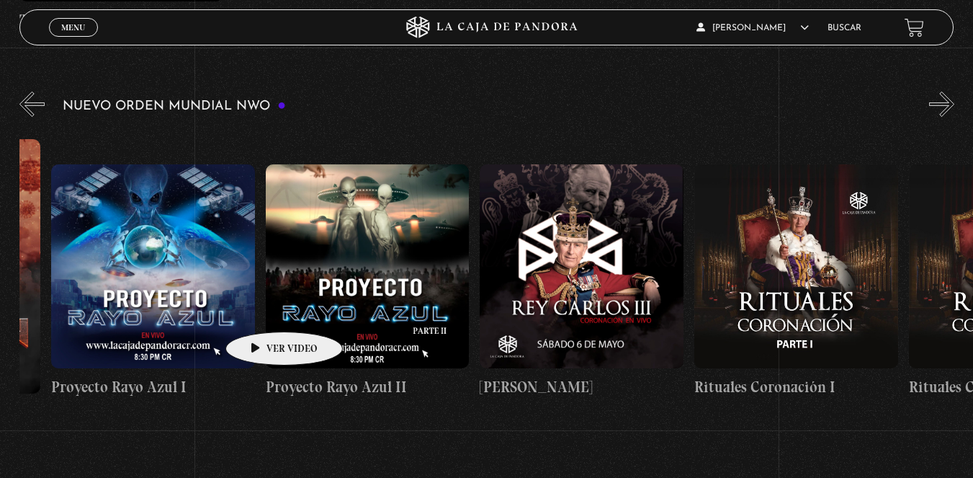
scroll to position [0, 6087]
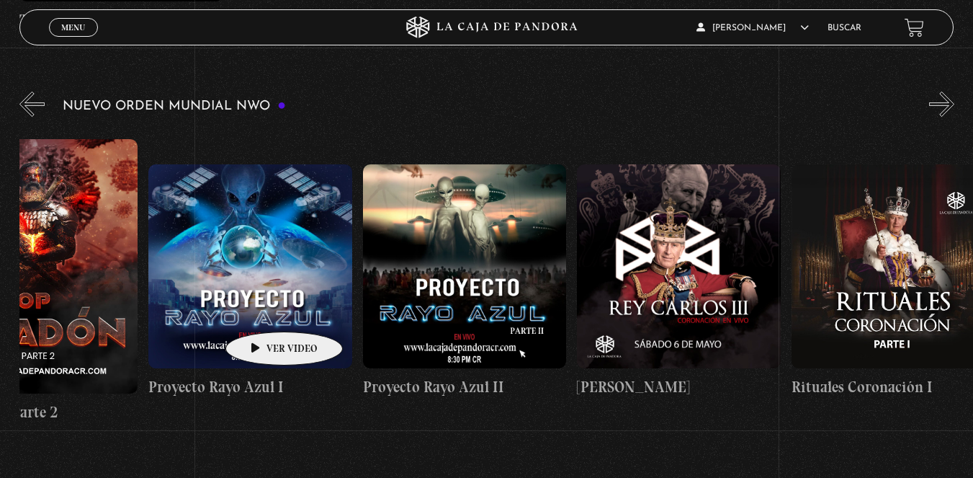
drag, startPoint x: 104, startPoint y: 293, endPoint x: 226, endPoint y: 310, distance: 123.6
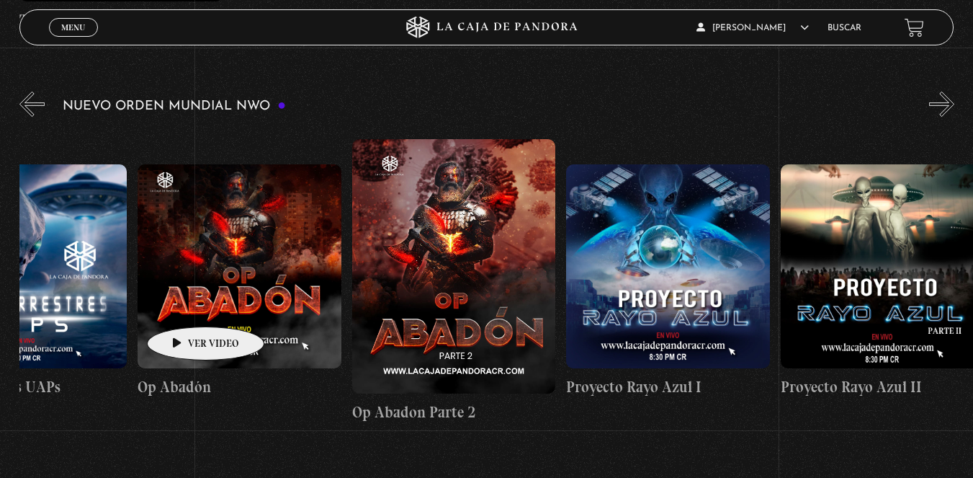
scroll to position [0, 5605]
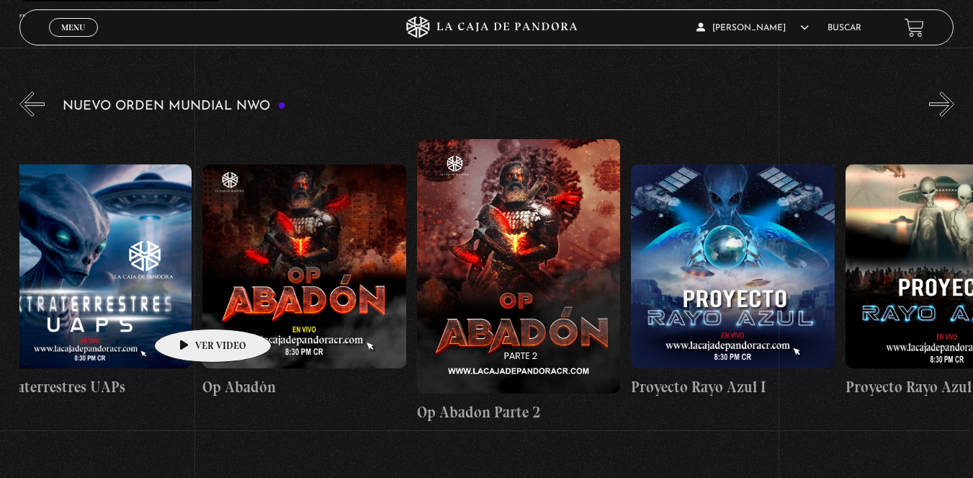
drag, startPoint x: 94, startPoint y: 288, endPoint x: 190, endPoint y: 307, distance: 98.3
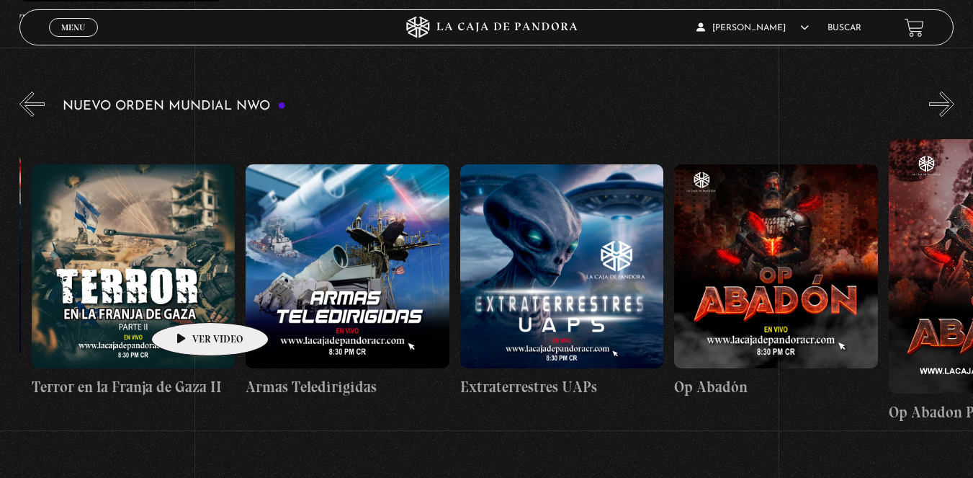
scroll to position [0, 5129]
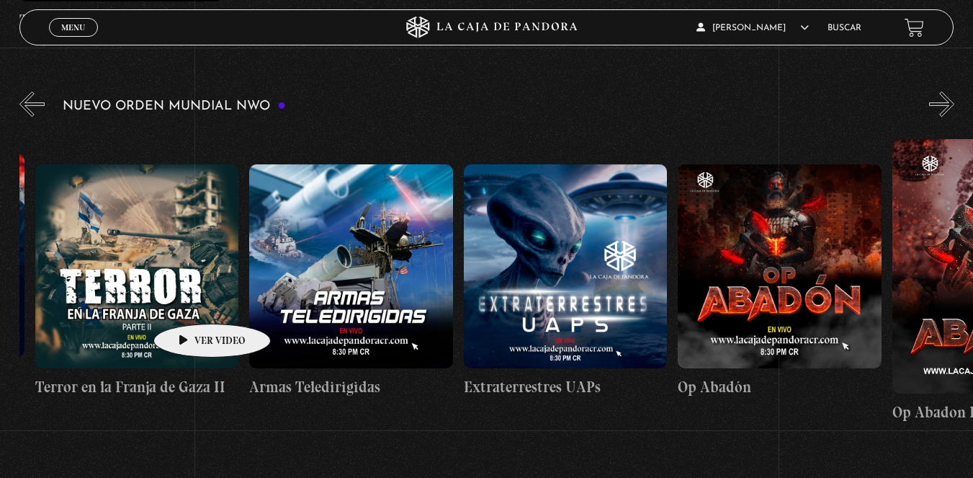
drag, startPoint x: 94, startPoint y: 285, endPoint x: 189, endPoint y: 302, distance: 96.6
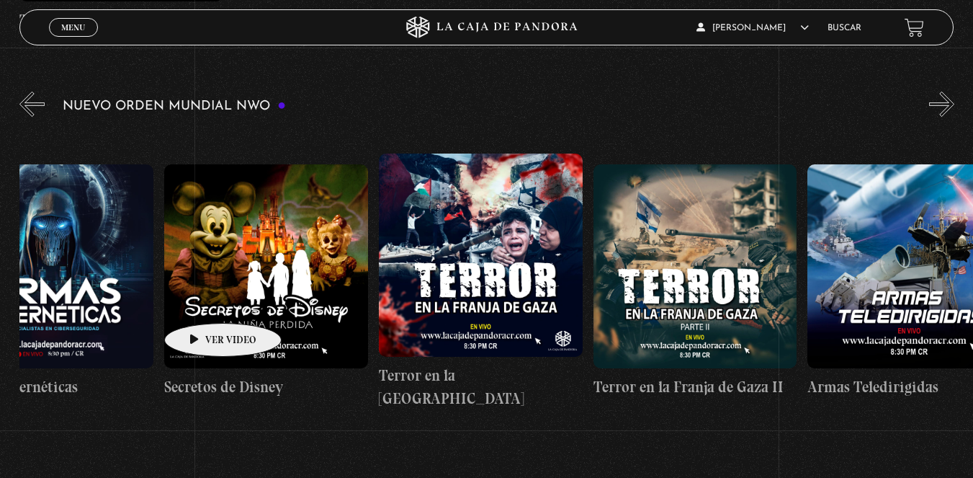
drag, startPoint x: 109, startPoint y: 286, endPoint x: 222, endPoint y: 309, distance: 114.7
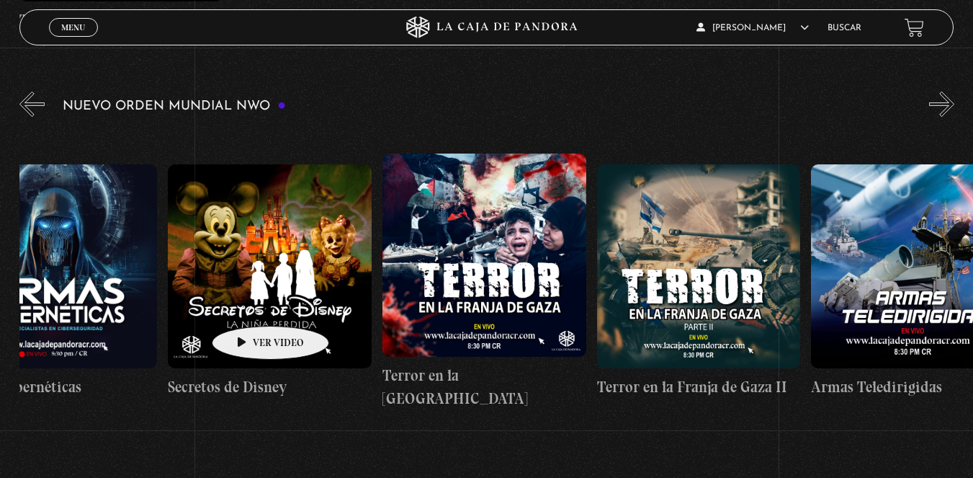
click at [248, 304] on figure at bounding box center [270, 266] width 204 height 204
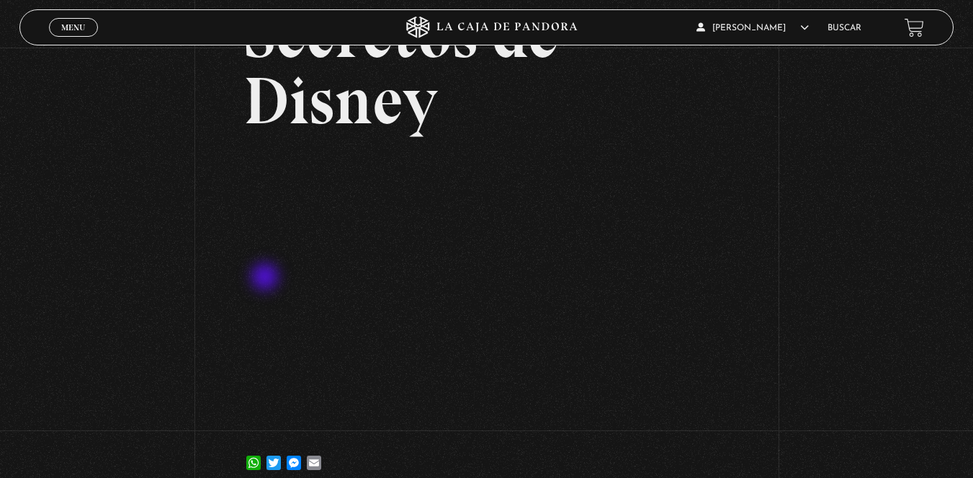
scroll to position [144, 0]
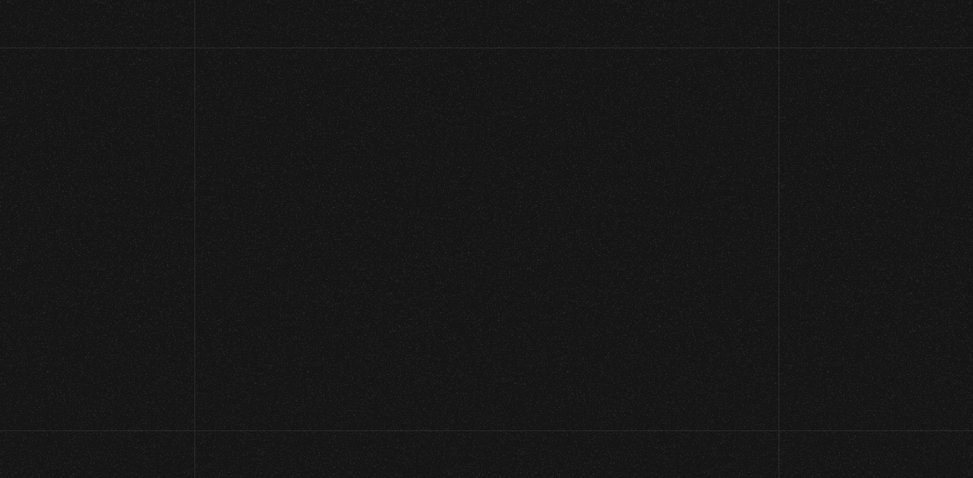
scroll to position [151, 0]
